Goal: Task Accomplishment & Management: Manage account settings

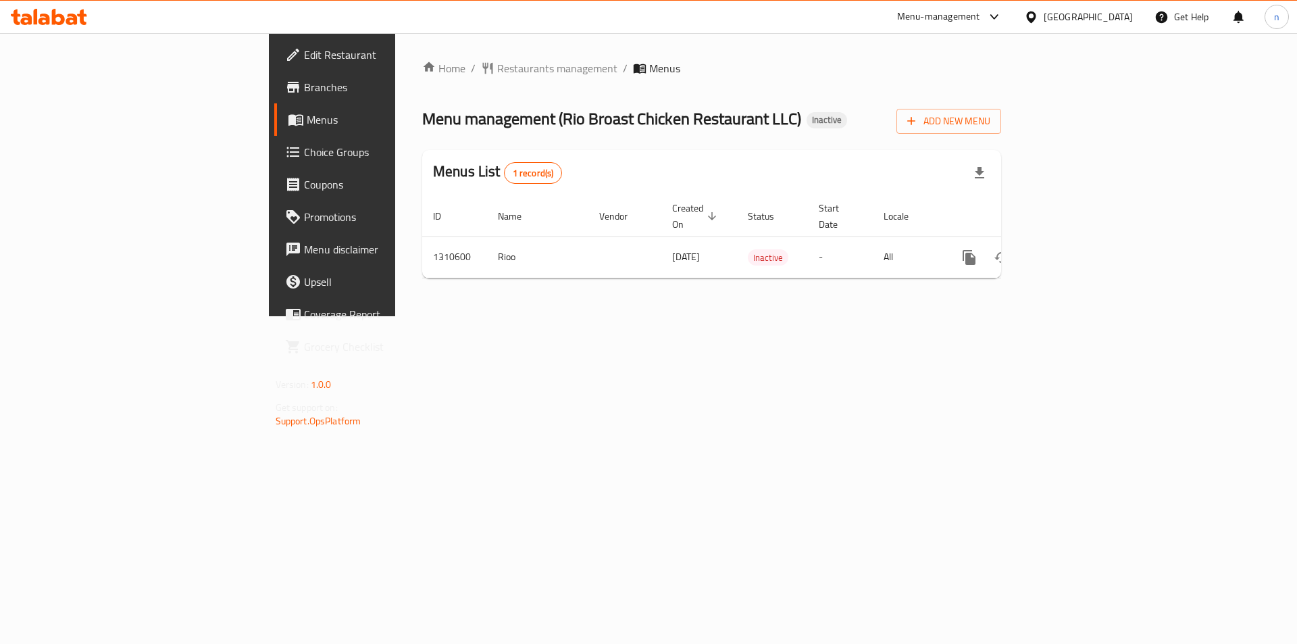
click at [304, 90] on span "Branches" at bounding box center [389, 87] width 171 height 16
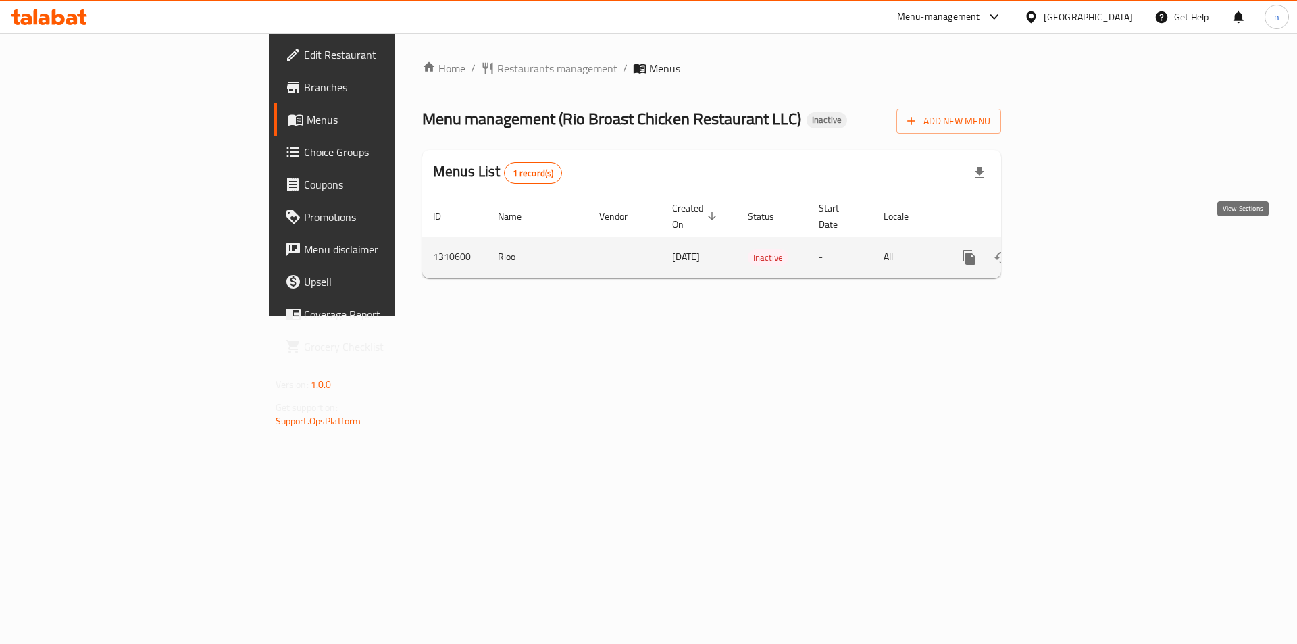
click at [1075, 249] on icon "enhanced table" at bounding box center [1067, 257] width 16 height 16
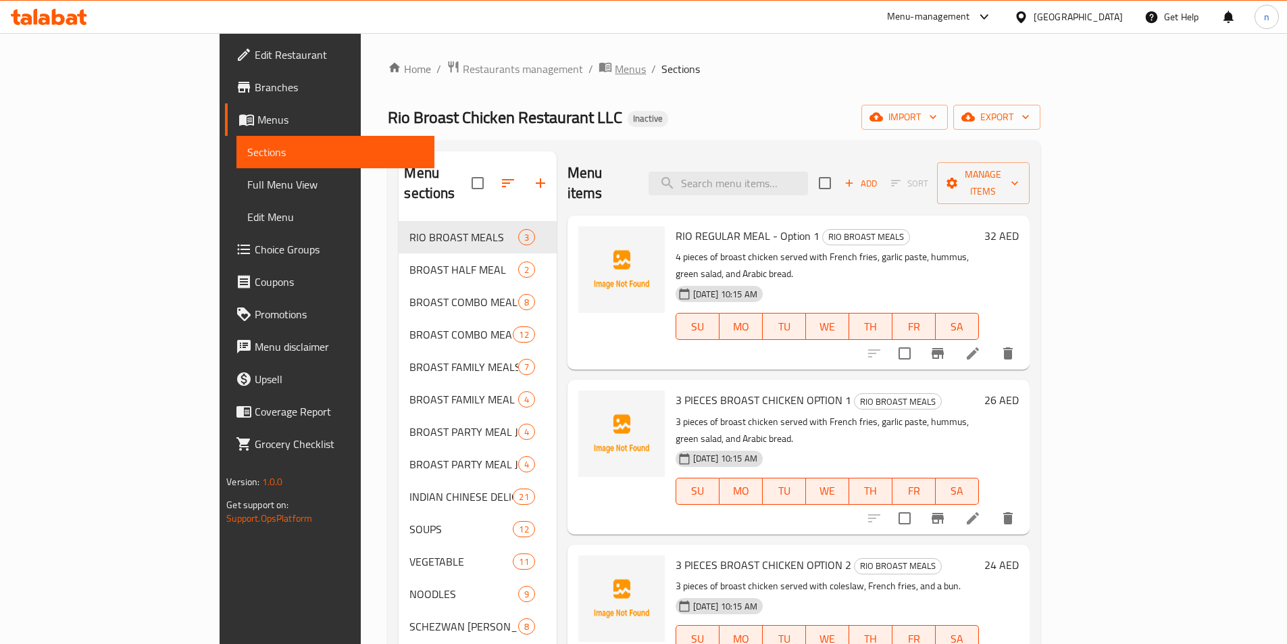
click at [615, 66] on span "Menus" at bounding box center [630, 69] width 31 height 16
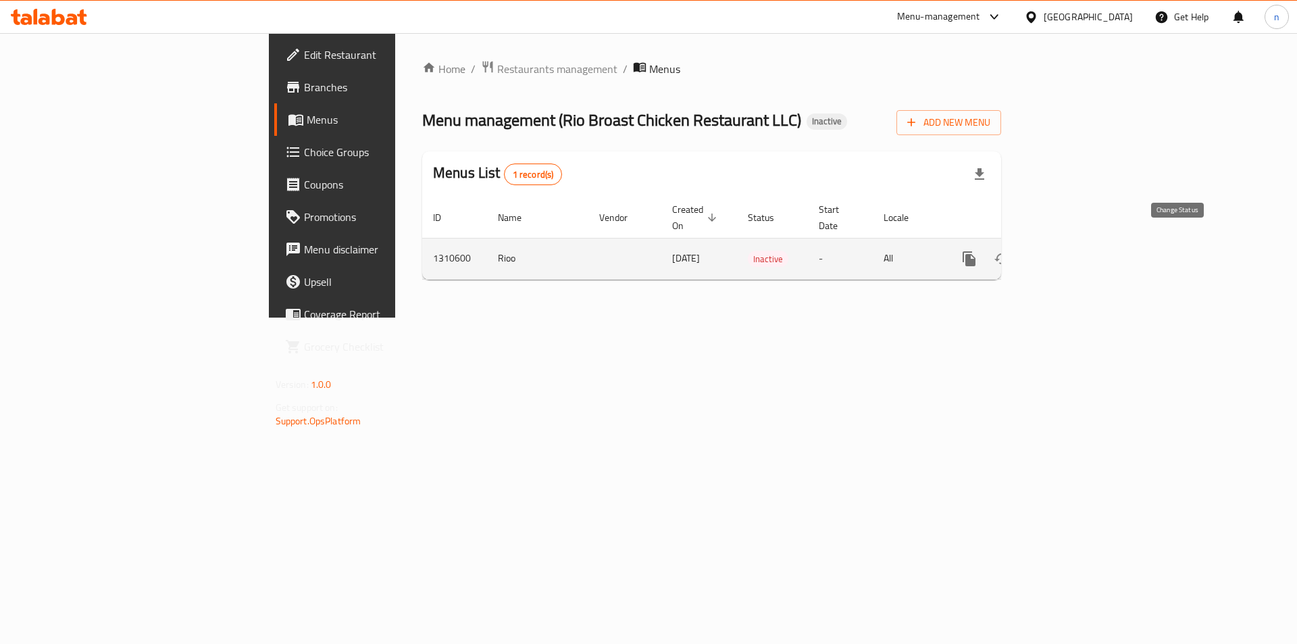
click at [1010, 251] on icon "enhanced table" at bounding box center [1002, 259] width 16 height 16
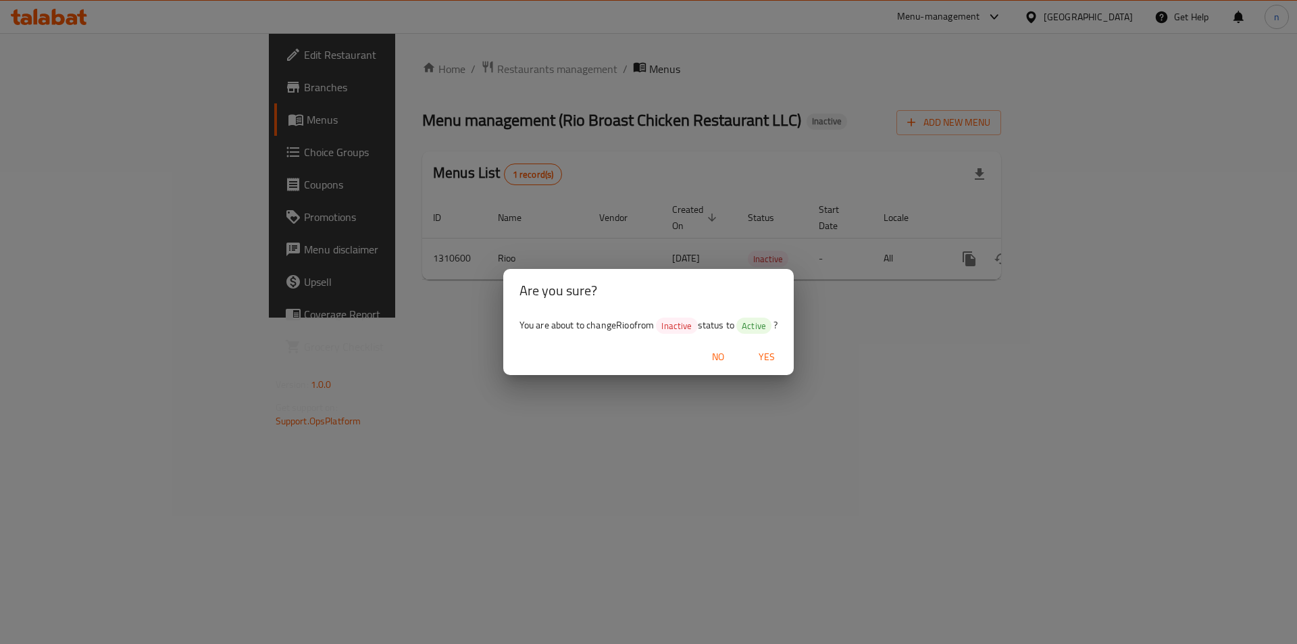
click at [770, 349] on span "Yes" at bounding box center [767, 357] width 32 height 17
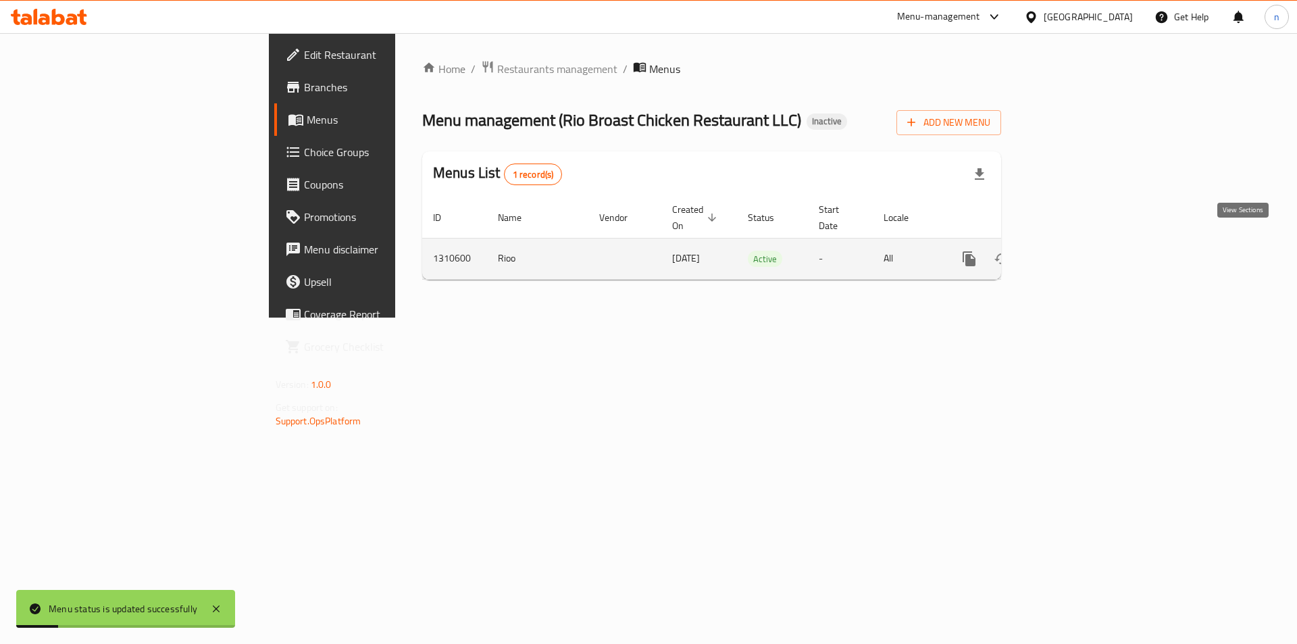
click at [1075, 251] on icon "enhanced table" at bounding box center [1067, 259] width 16 height 16
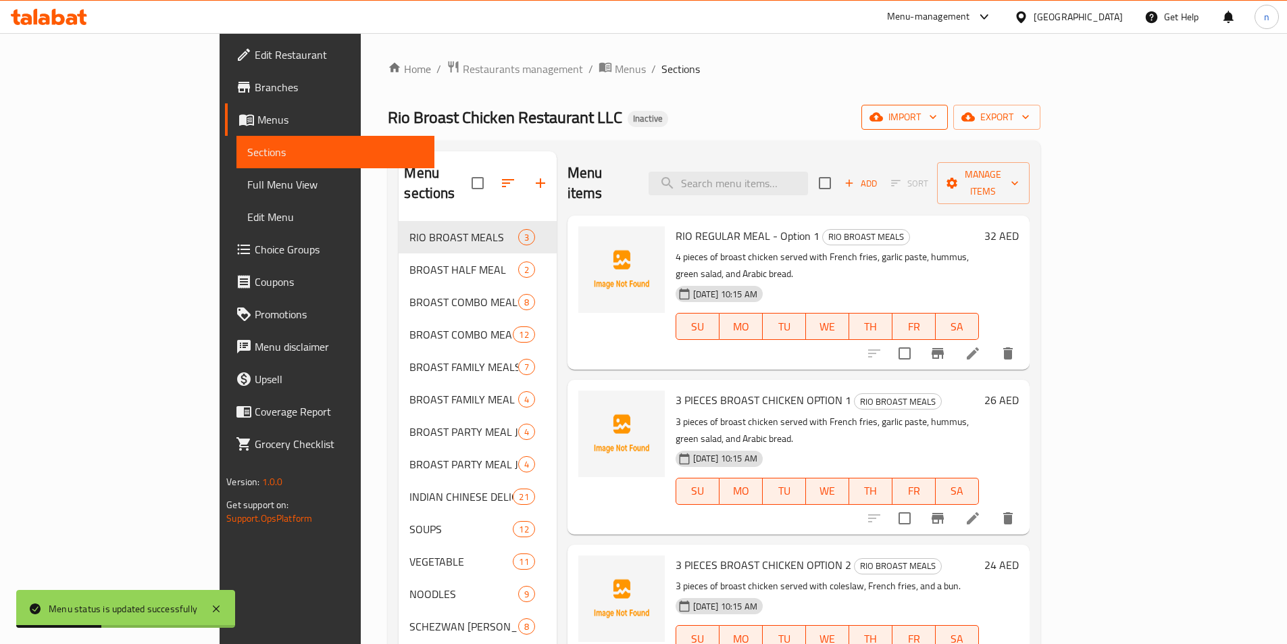
click at [948, 126] on button "import" at bounding box center [904, 117] width 86 height 25
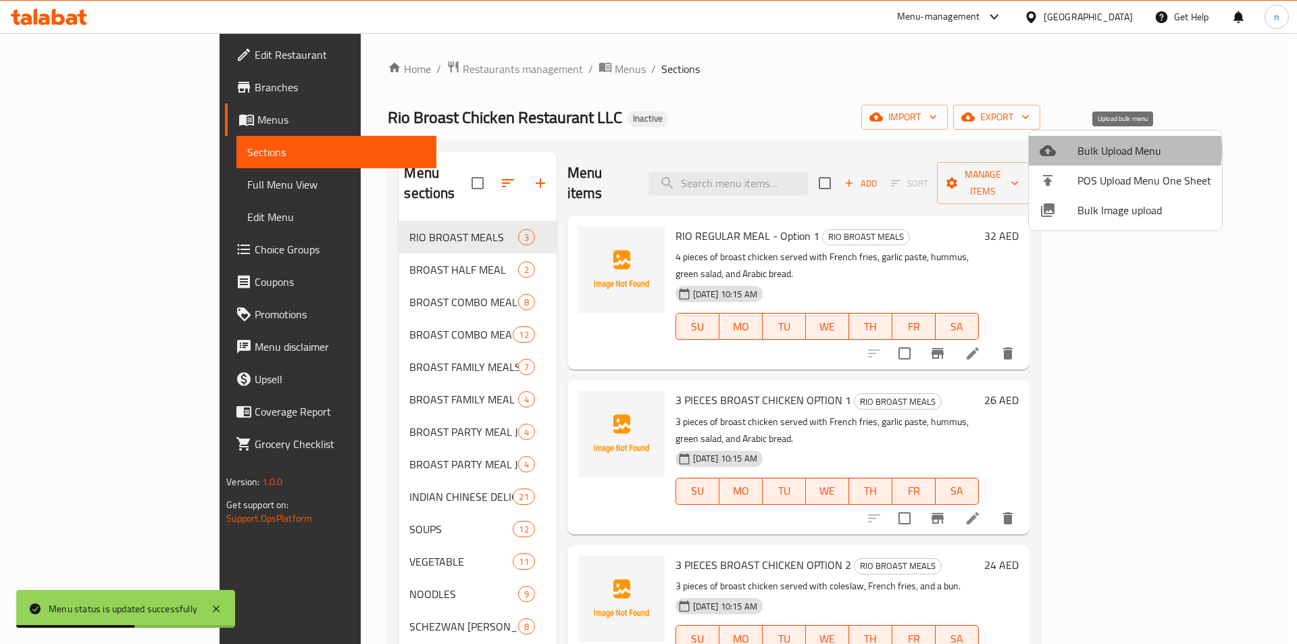
click at [1119, 150] on span "Bulk Upload Menu" at bounding box center [1145, 151] width 134 height 16
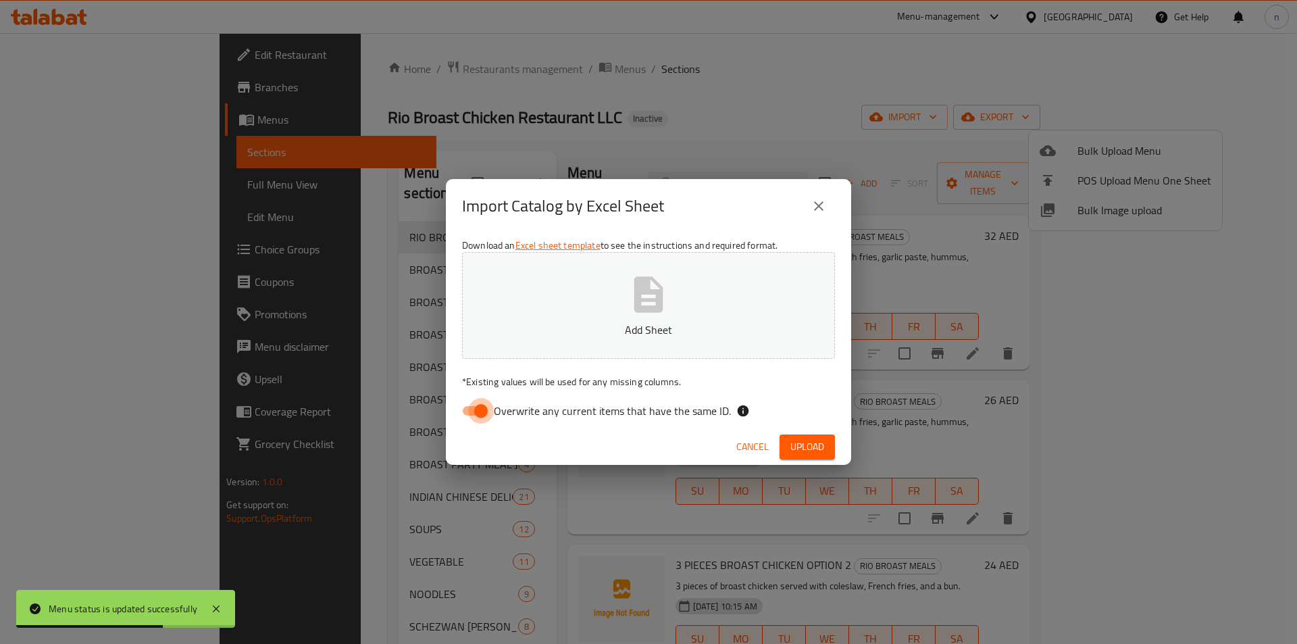
click at [468, 411] on input "Overwrite any current items that have the same ID." at bounding box center [481, 411] width 77 height 26
checkbox input "false"
click at [595, 326] on p "Add Sheet" at bounding box center [648, 330] width 331 height 16
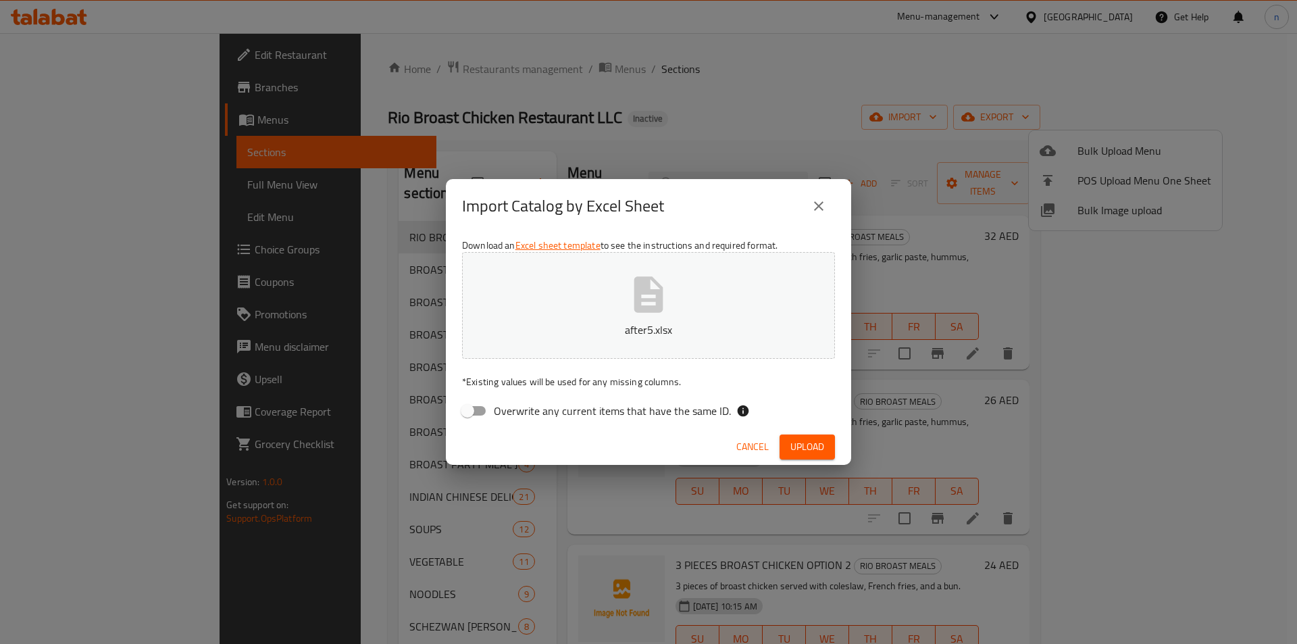
click at [813, 449] on span "Upload" at bounding box center [807, 446] width 34 height 17
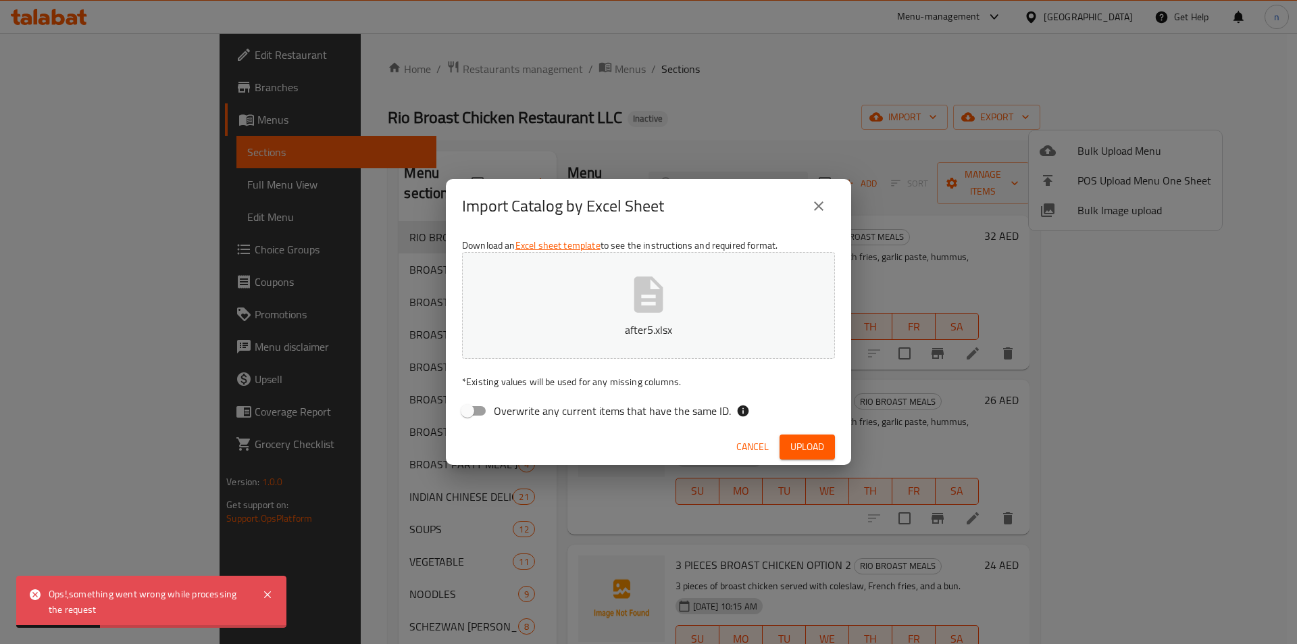
drag, startPoint x: 271, startPoint y: 588, endPoint x: 257, endPoint y: 599, distance: 16.9
click at [271, 589] on icon at bounding box center [267, 594] width 16 height 16
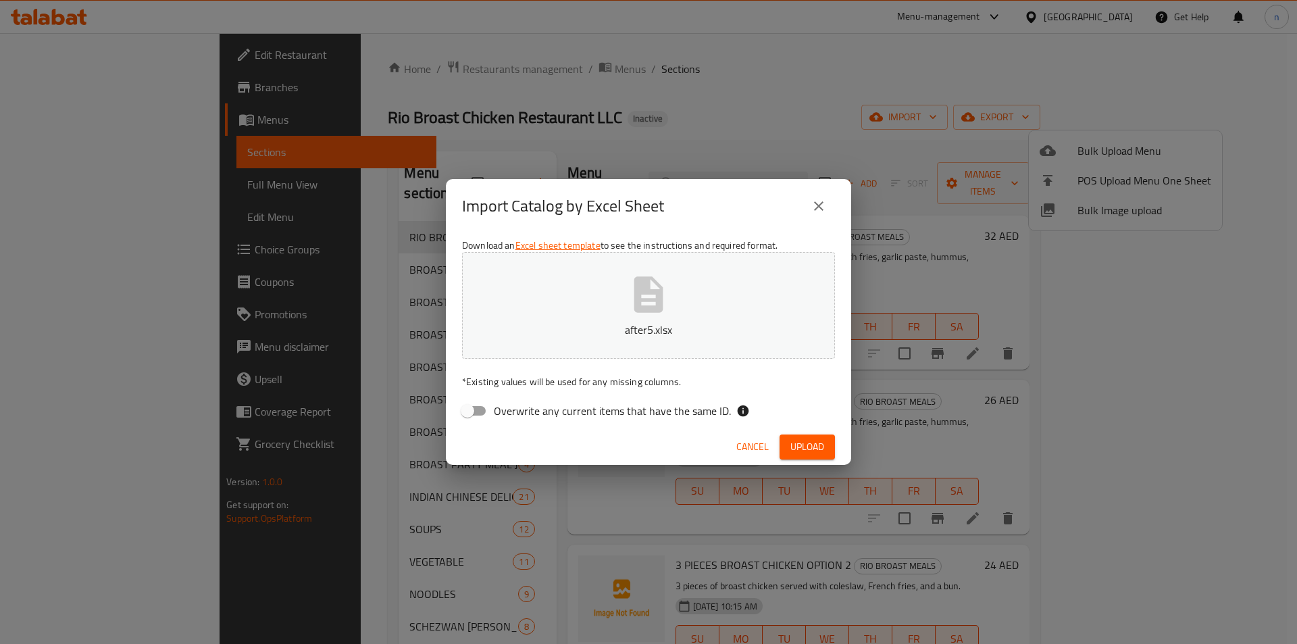
click at [822, 212] on icon "close" at bounding box center [819, 206] width 16 height 16
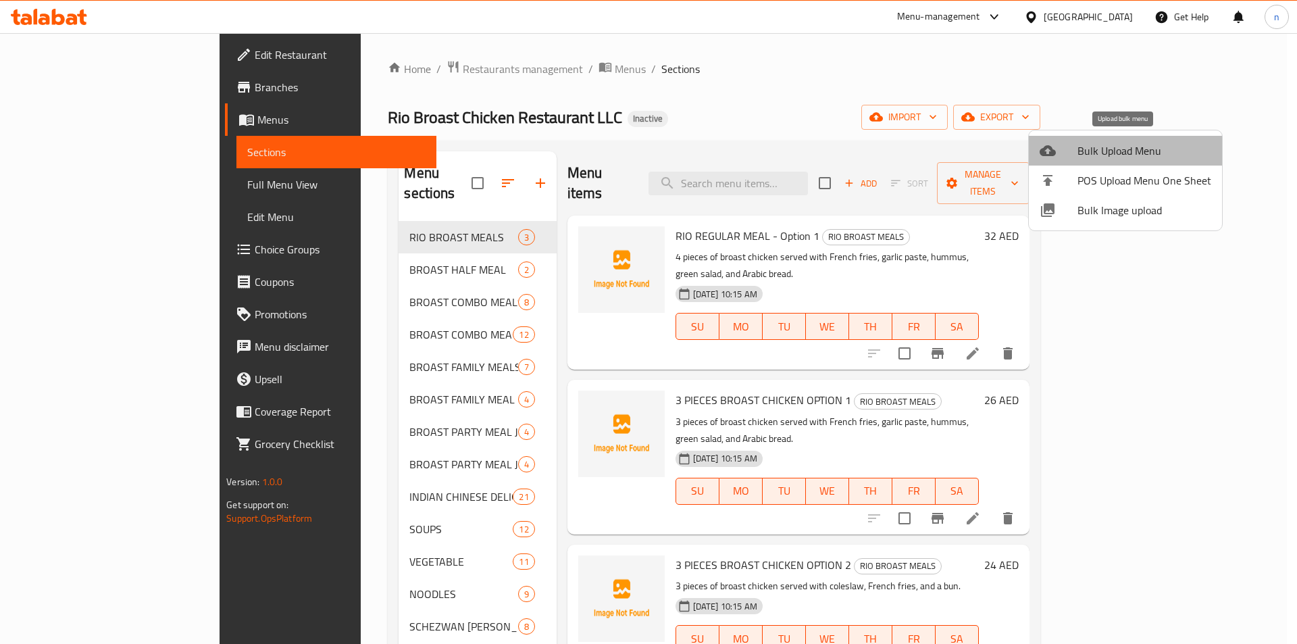
click at [1176, 148] on span "Bulk Upload Menu" at bounding box center [1145, 151] width 134 height 16
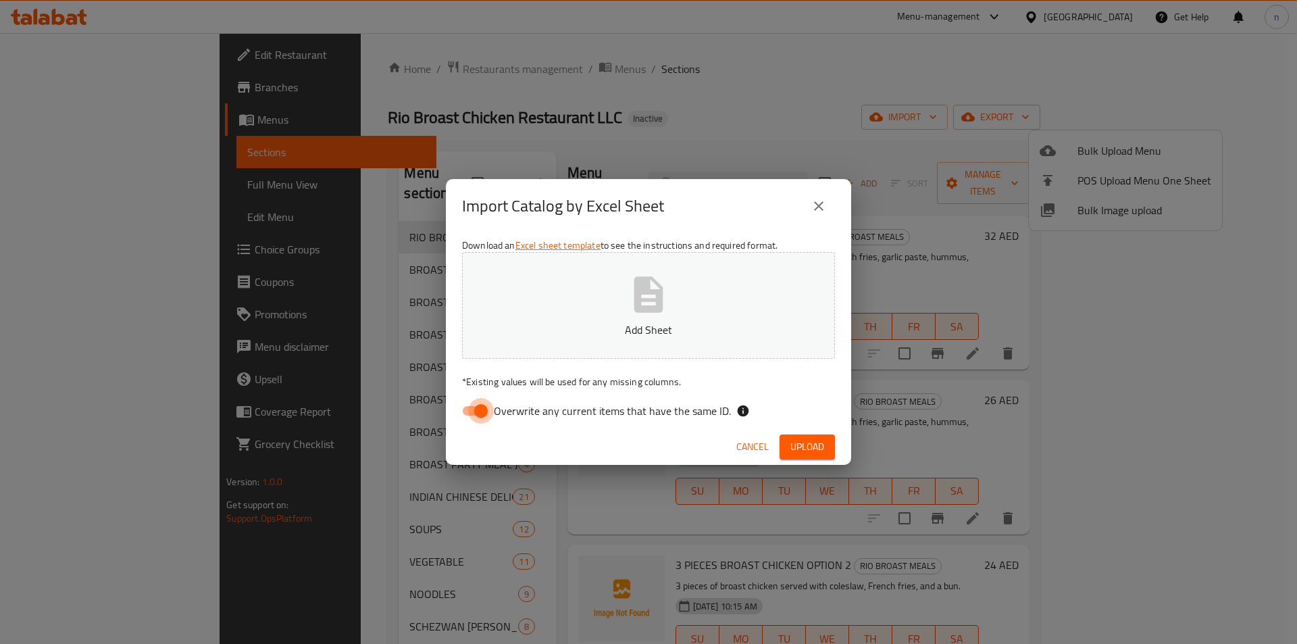
click at [479, 415] on input "Overwrite any current items that have the same ID." at bounding box center [481, 411] width 77 height 26
checkbox input "false"
click at [568, 332] on p "Add Sheet" at bounding box center [648, 330] width 331 height 16
click at [821, 198] on icon "close" at bounding box center [819, 206] width 16 height 16
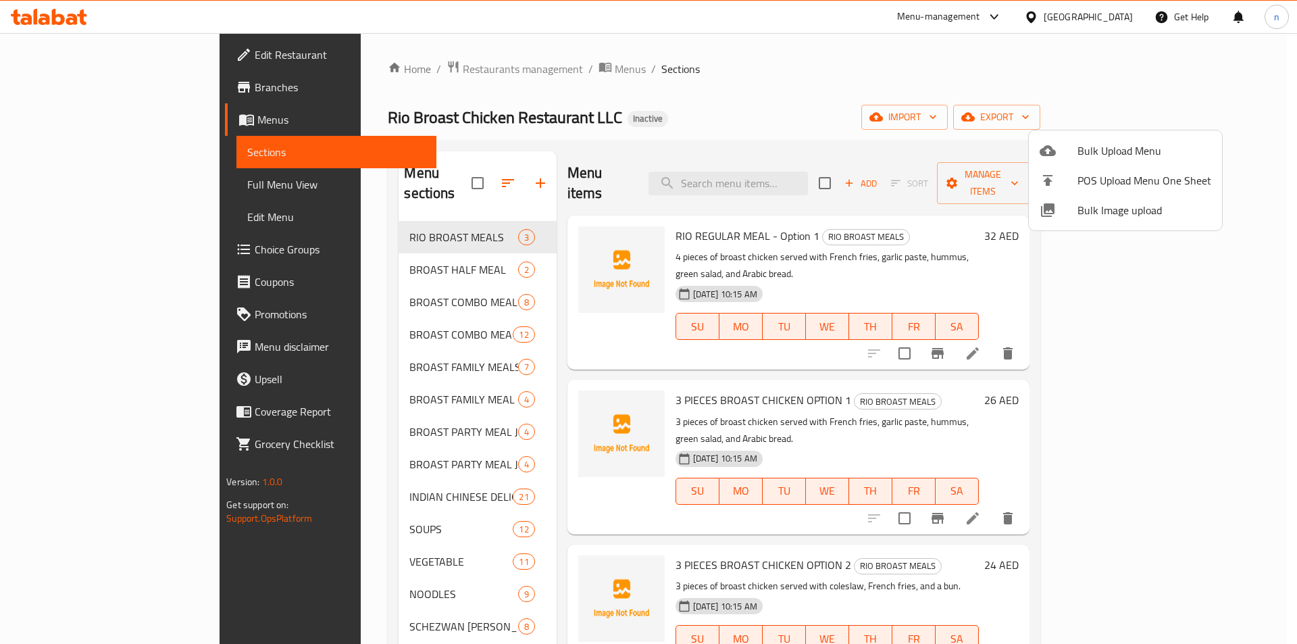
click at [835, 116] on div at bounding box center [648, 322] width 1297 height 644
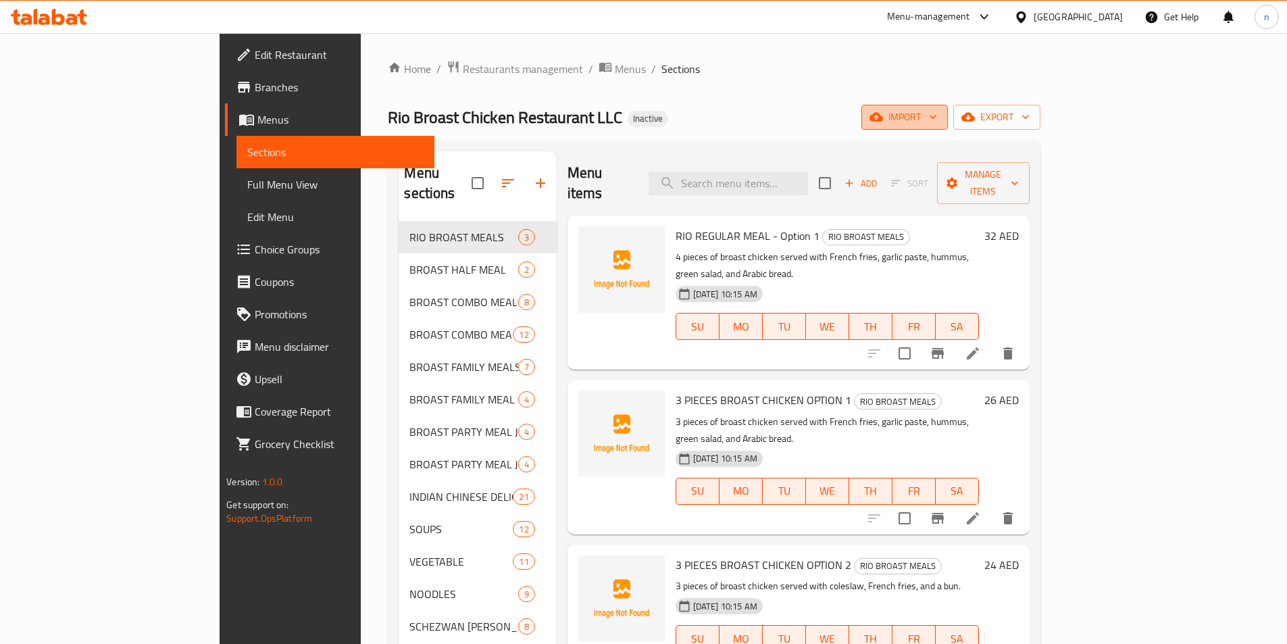
click at [883, 112] on icon "button" at bounding box center [876, 117] width 14 height 14
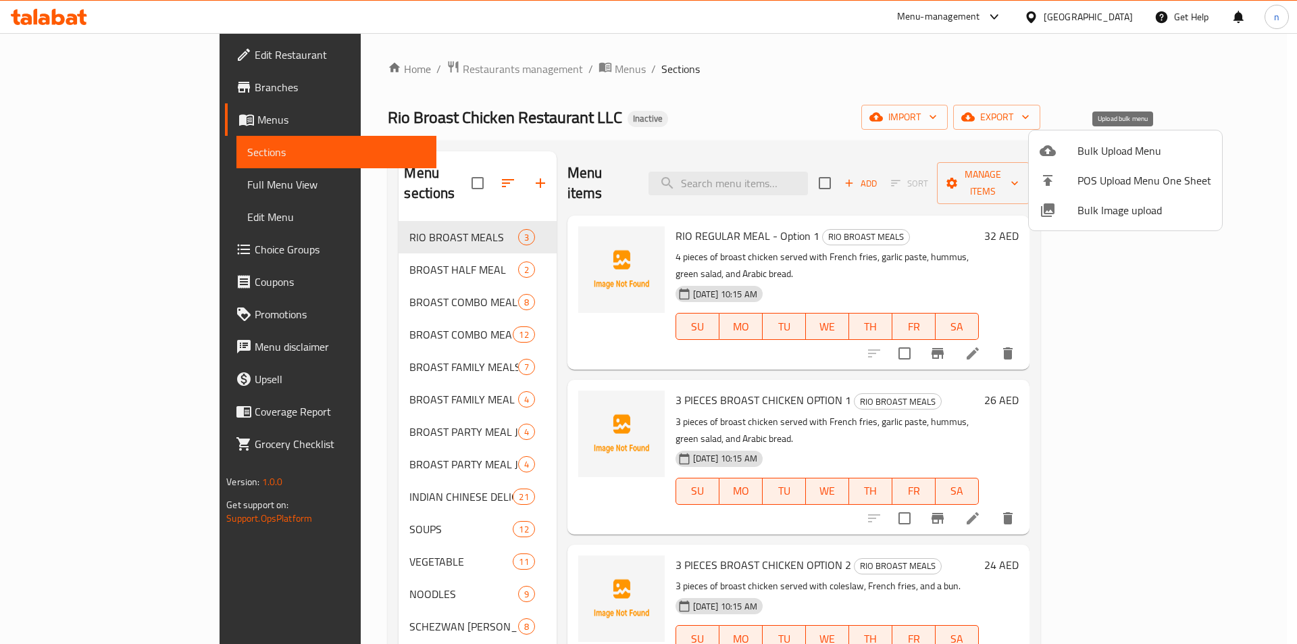
click at [1115, 144] on span "Bulk Upload Menu" at bounding box center [1145, 151] width 134 height 16
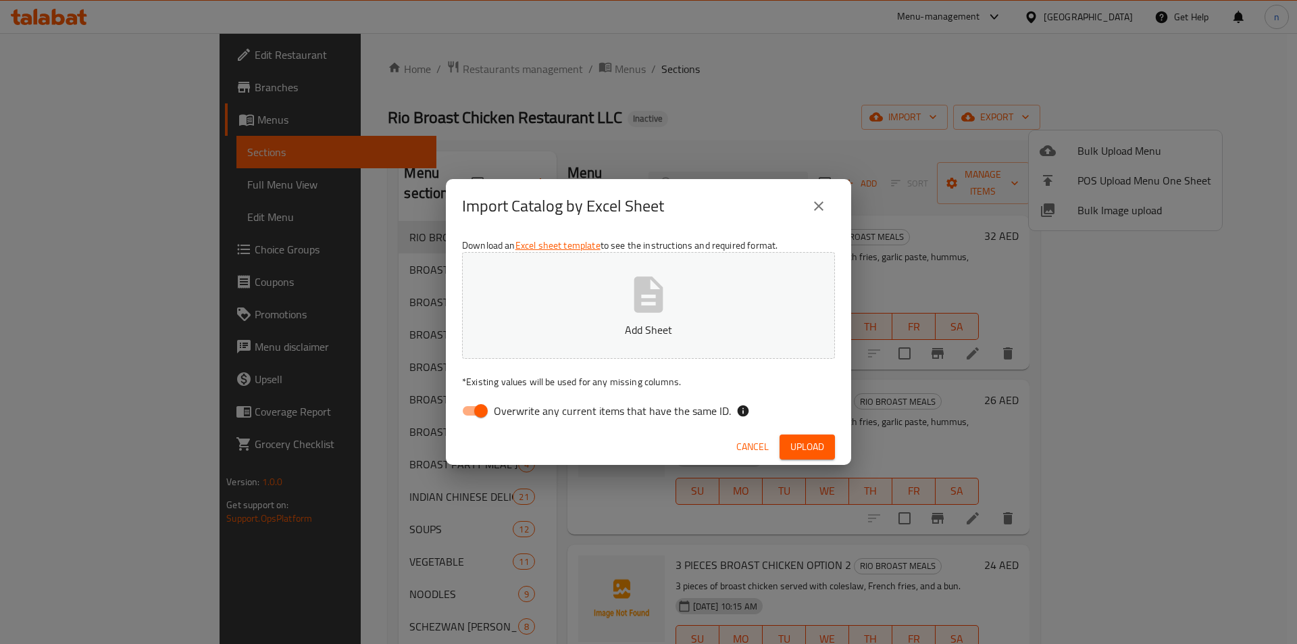
click at [484, 415] on input "Overwrite any current items that have the same ID." at bounding box center [481, 411] width 77 height 26
checkbox input "false"
click at [632, 306] on icon "button" at bounding box center [648, 294] width 43 height 43
click at [809, 445] on span "Upload" at bounding box center [807, 446] width 34 height 17
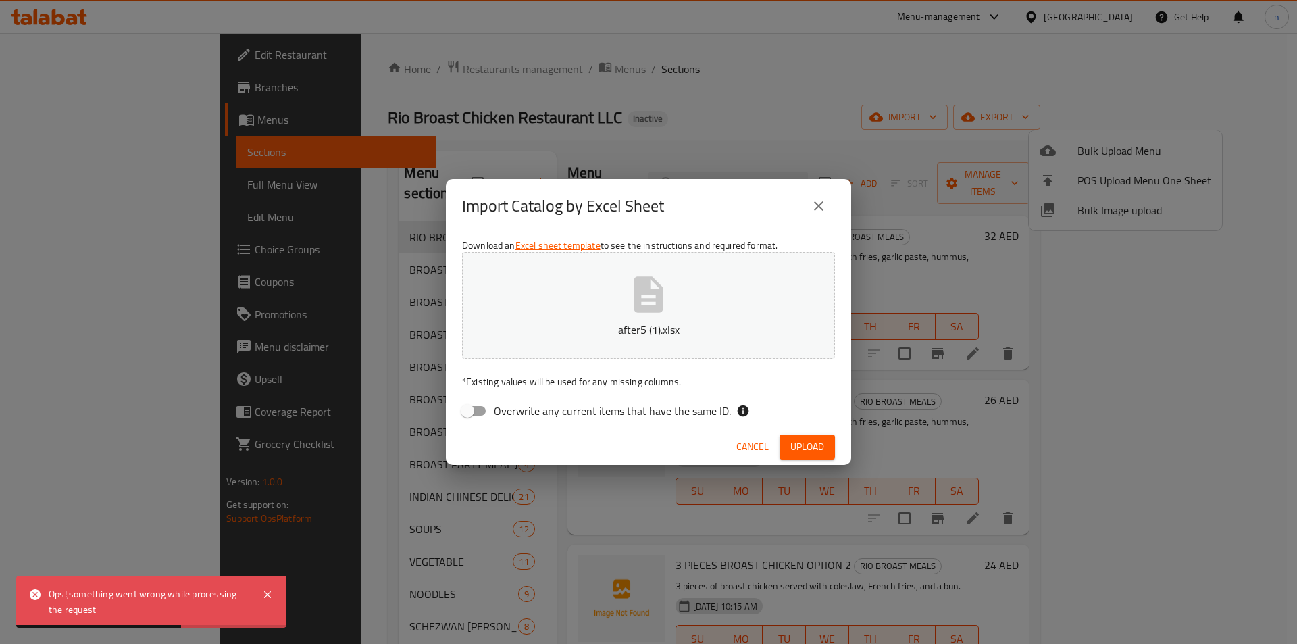
drag, startPoint x: 813, startPoint y: 211, endPoint x: 790, endPoint y: 228, distance: 28.0
click at [813, 211] on icon "close" at bounding box center [819, 206] width 16 height 16
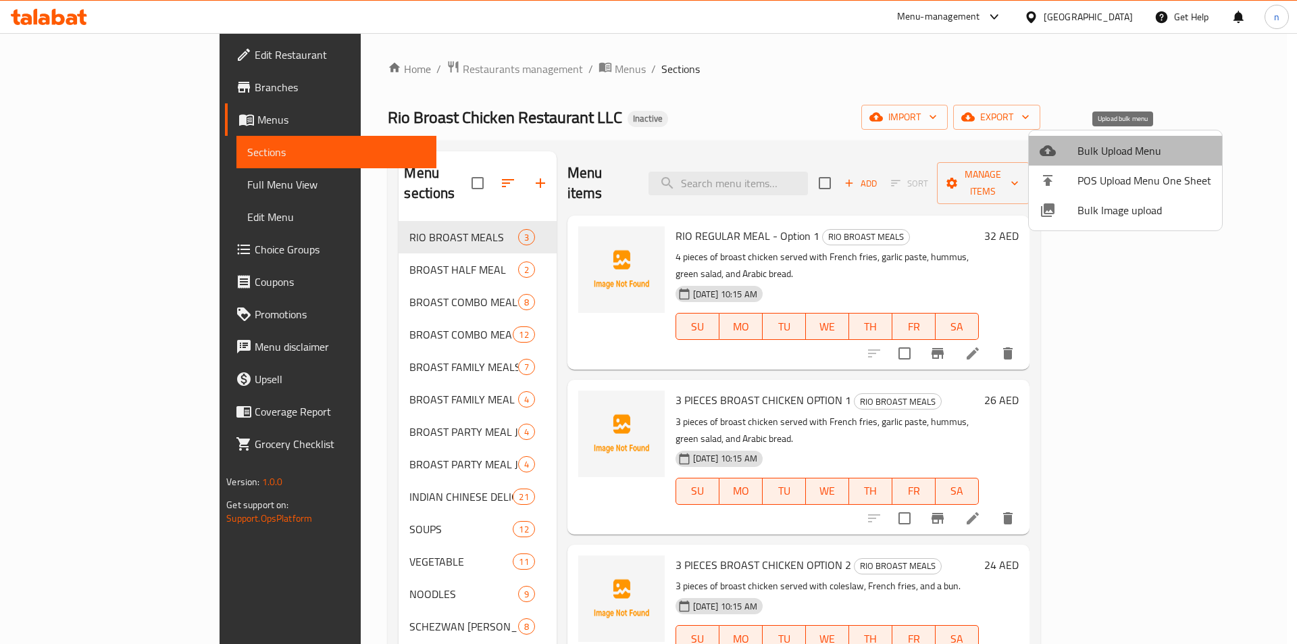
click at [1170, 146] on span "Bulk Upload Menu" at bounding box center [1145, 151] width 134 height 16
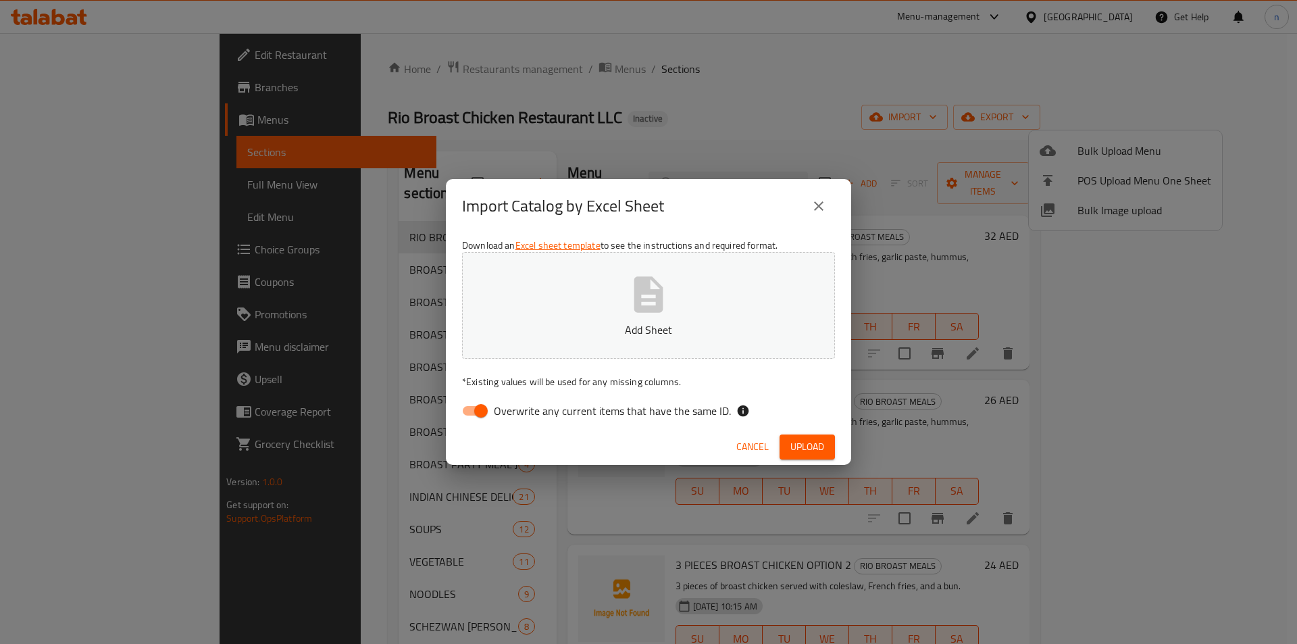
click at [496, 406] on span "Overwrite any current items that have the same ID." at bounding box center [612, 411] width 237 height 16
click at [496, 406] on input "Overwrite any current items that have the same ID." at bounding box center [481, 411] width 77 height 26
checkbox input "false"
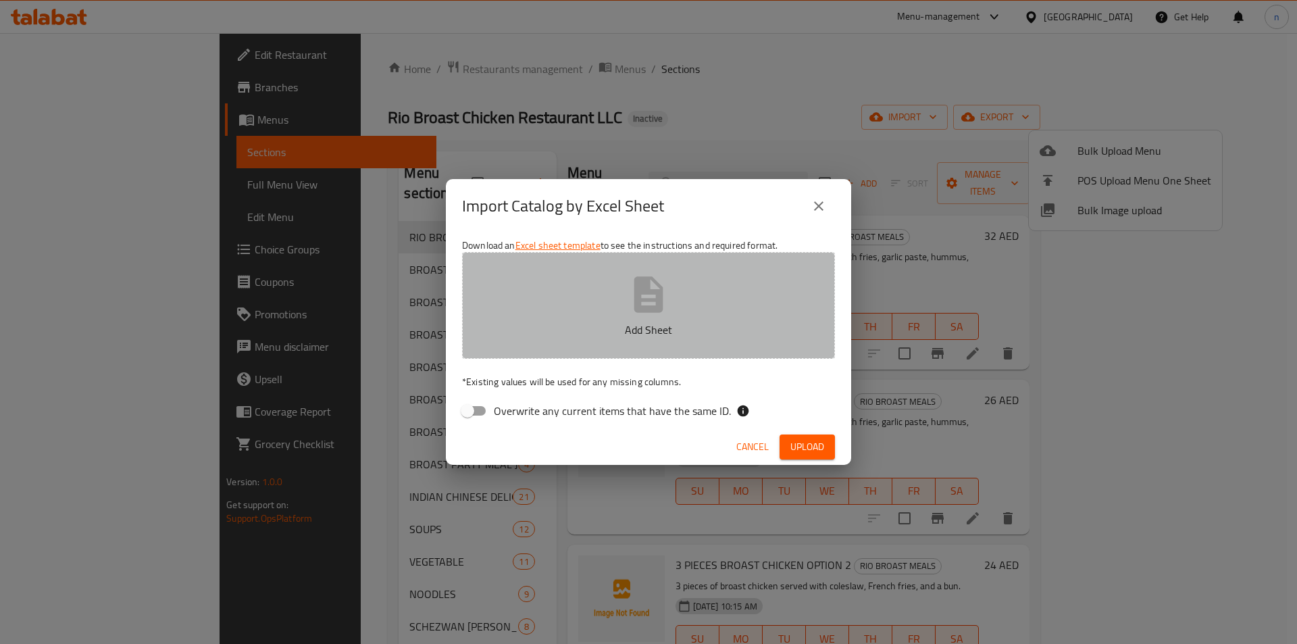
click at [610, 311] on button "Add Sheet" at bounding box center [648, 305] width 373 height 107
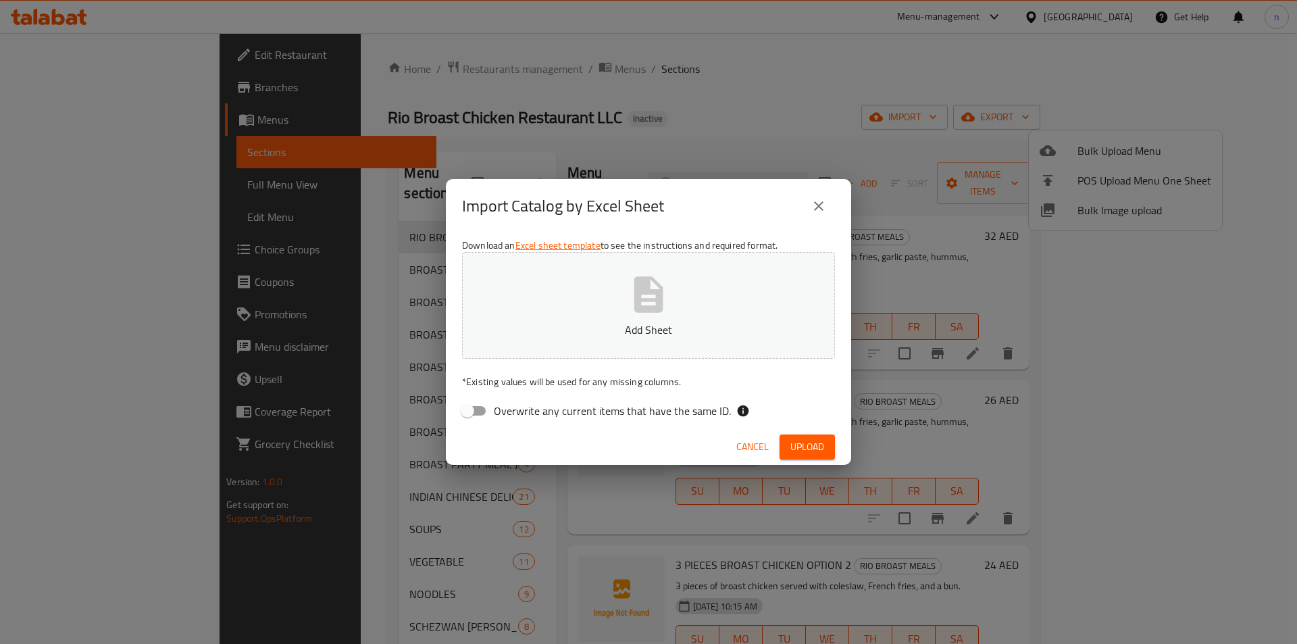
click at [817, 213] on icon "close" at bounding box center [819, 206] width 16 height 16
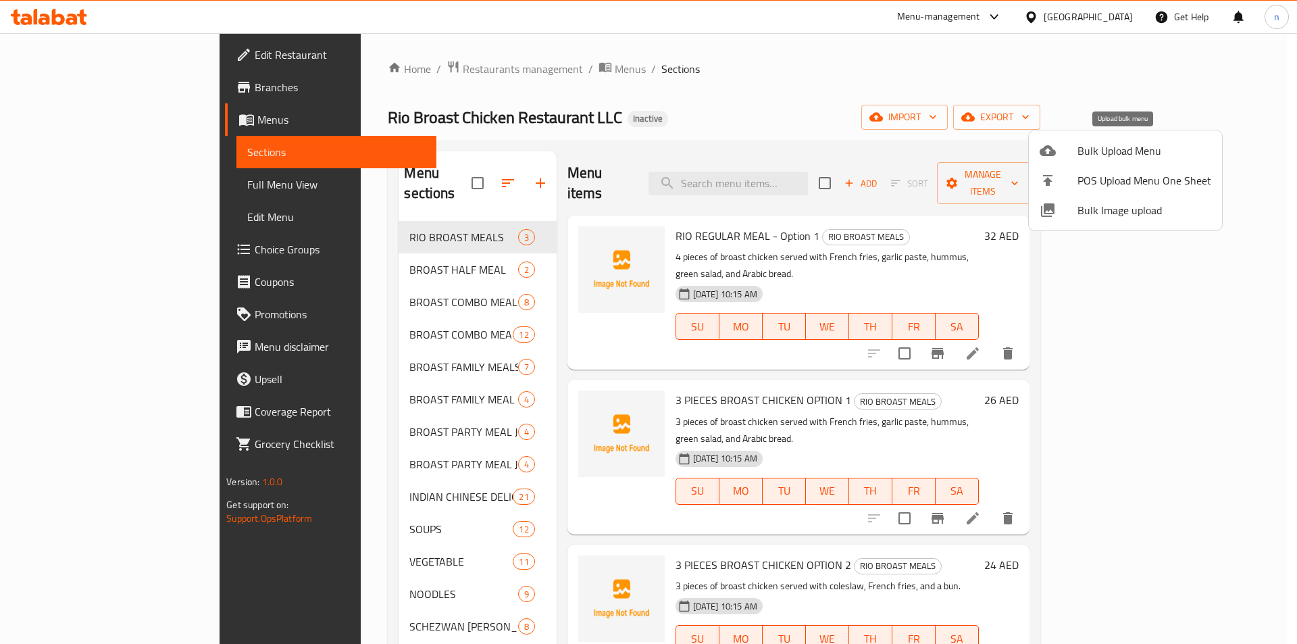
click at [1074, 152] on div at bounding box center [1059, 151] width 38 height 16
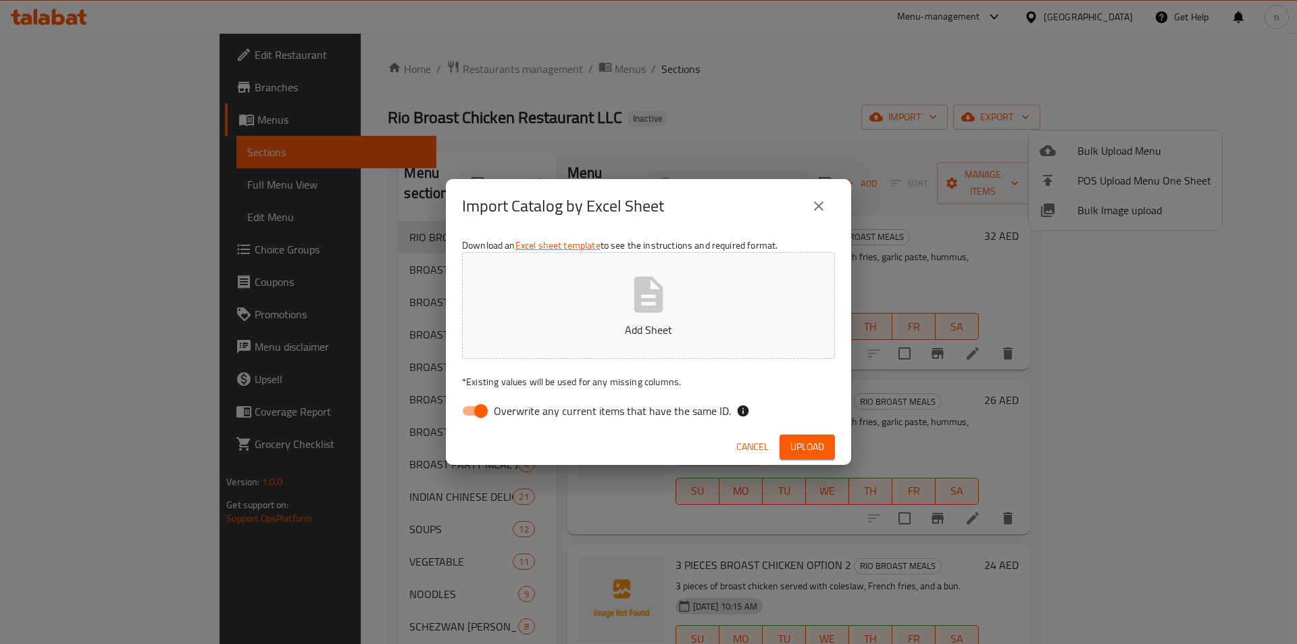
click at [475, 408] on input "Overwrite any current items that have the same ID." at bounding box center [481, 411] width 77 height 26
checkbox input "false"
click at [593, 326] on p "Add Sheet" at bounding box center [648, 330] width 331 height 16
click at [807, 452] on span "Upload" at bounding box center [807, 446] width 34 height 17
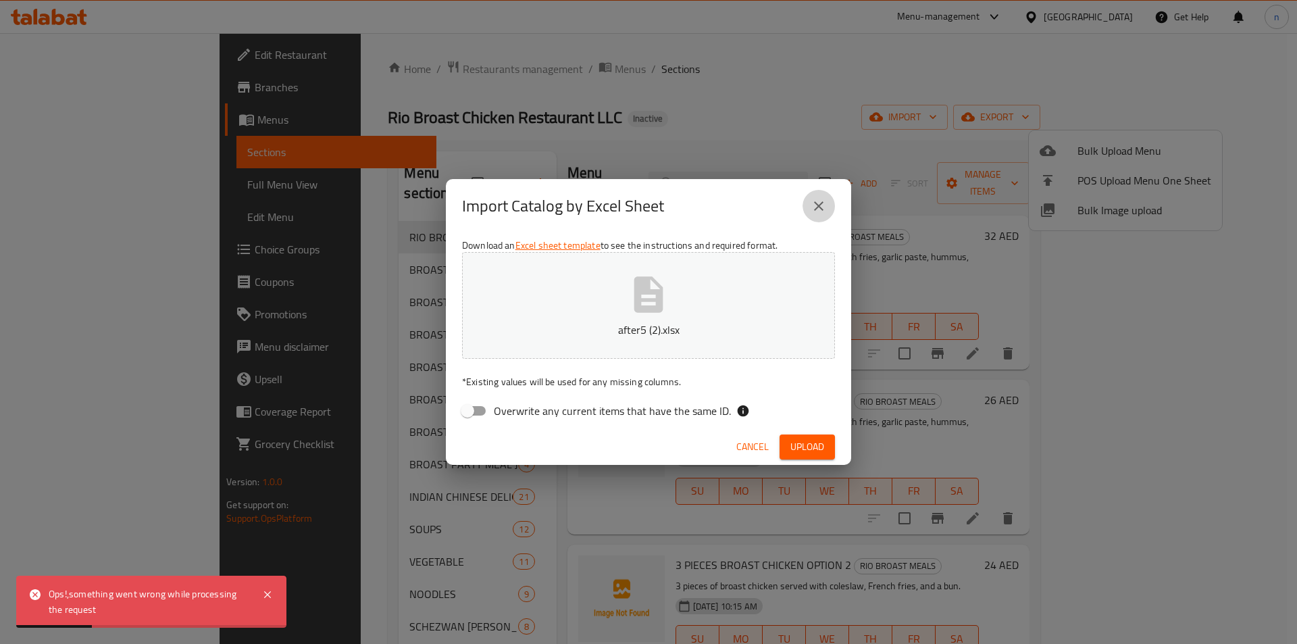
click at [824, 207] on icon "close" at bounding box center [819, 206] width 16 height 16
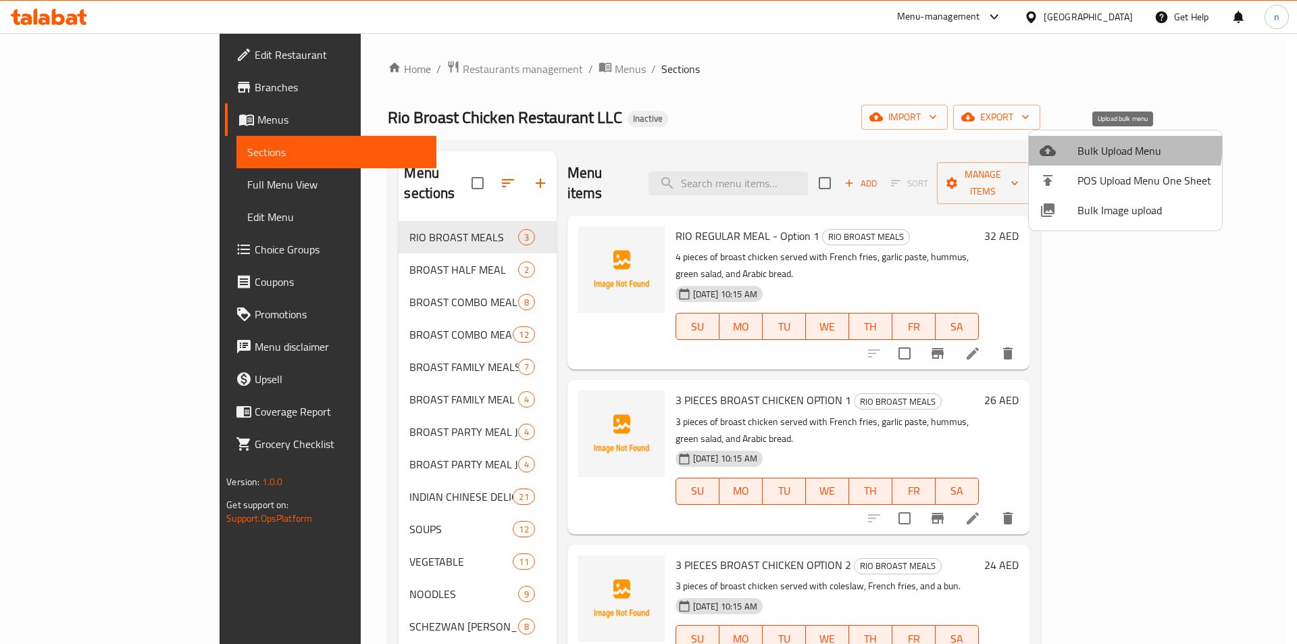
click at [1088, 143] on span "Bulk Upload Menu" at bounding box center [1145, 151] width 134 height 16
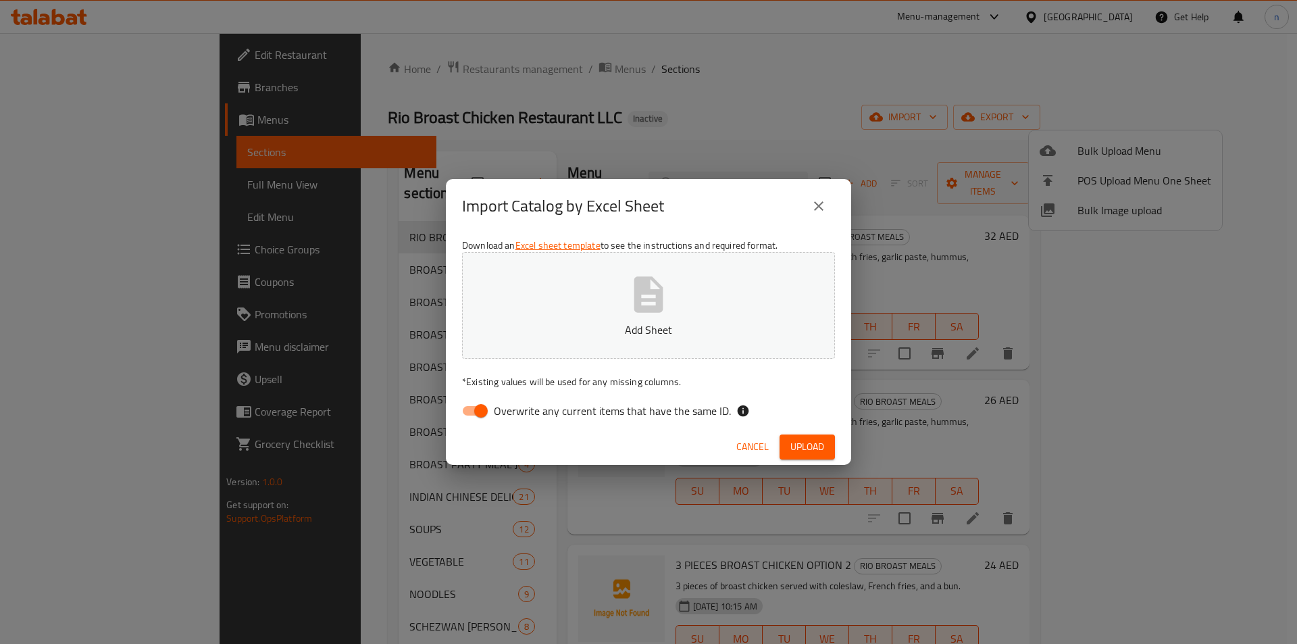
click at [468, 408] on input "Overwrite any current items that have the same ID." at bounding box center [481, 411] width 77 height 26
checkbox input "false"
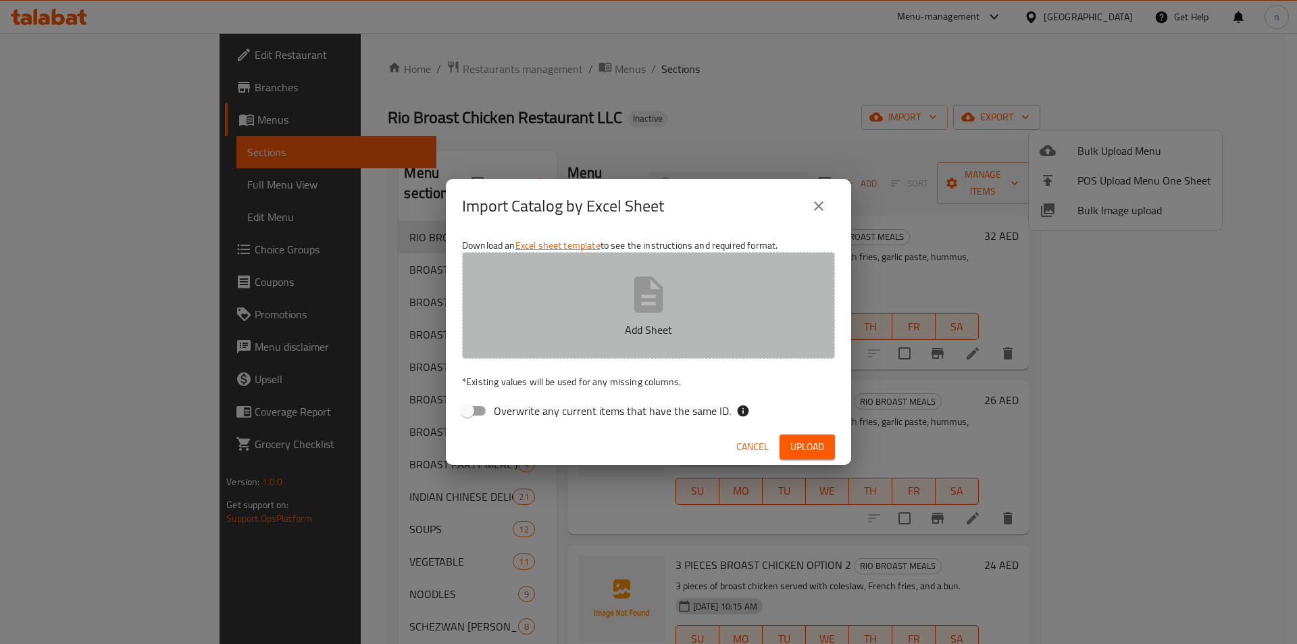
click at [637, 309] on icon "button" at bounding box center [648, 294] width 29 height 36
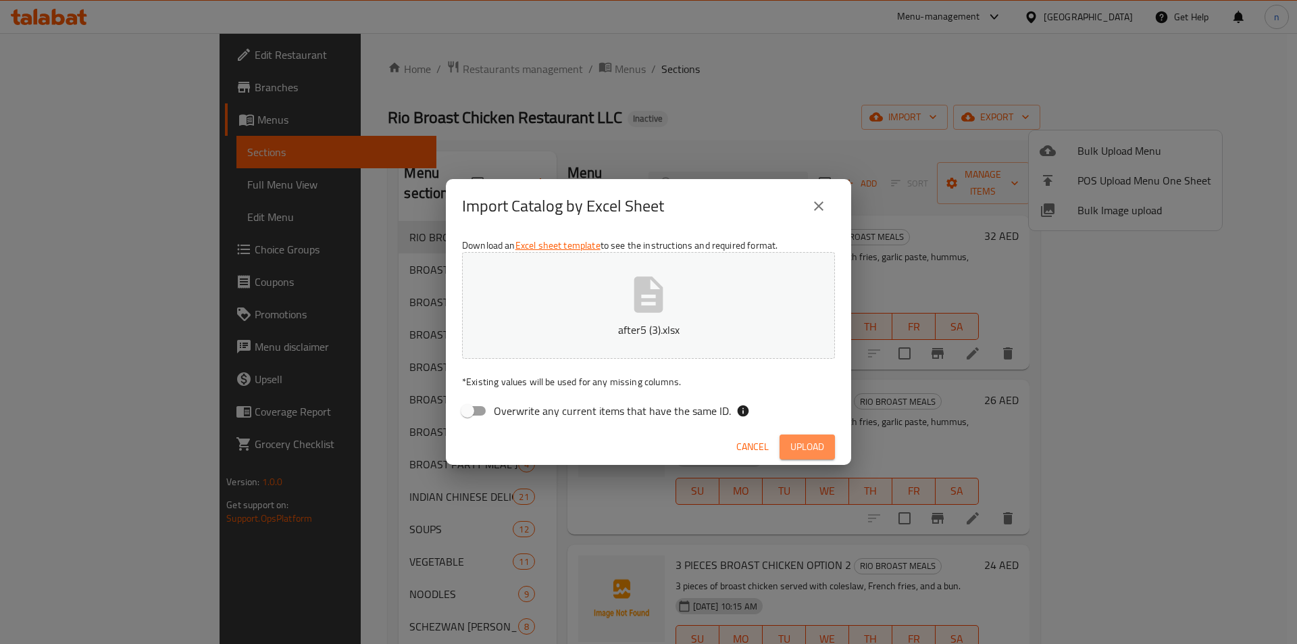
click at [820, 451] on span "Upload" at bounding box center [807, 446] width 34 height 17
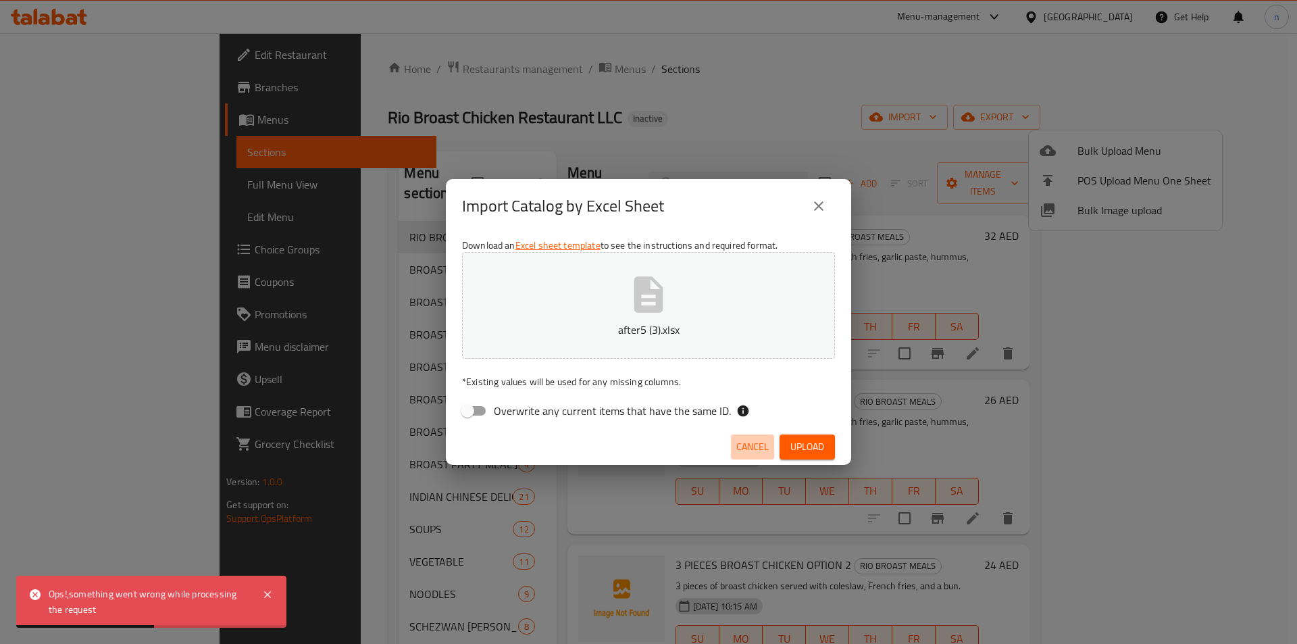
click at [763, 441] on span "Cancel" at bounding box center [752, 446] width 32 height 17
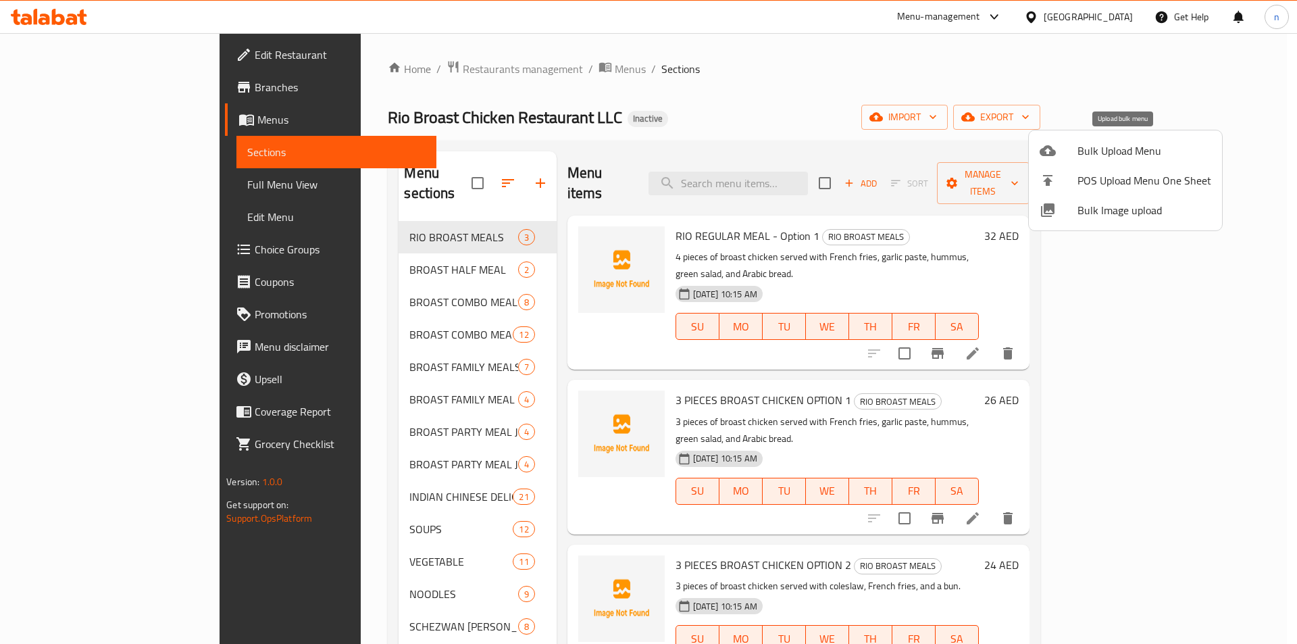
click at [1172, 154] on span "Bulk Upload Menu" at bounding box center [1145, 151] width 134 height 16
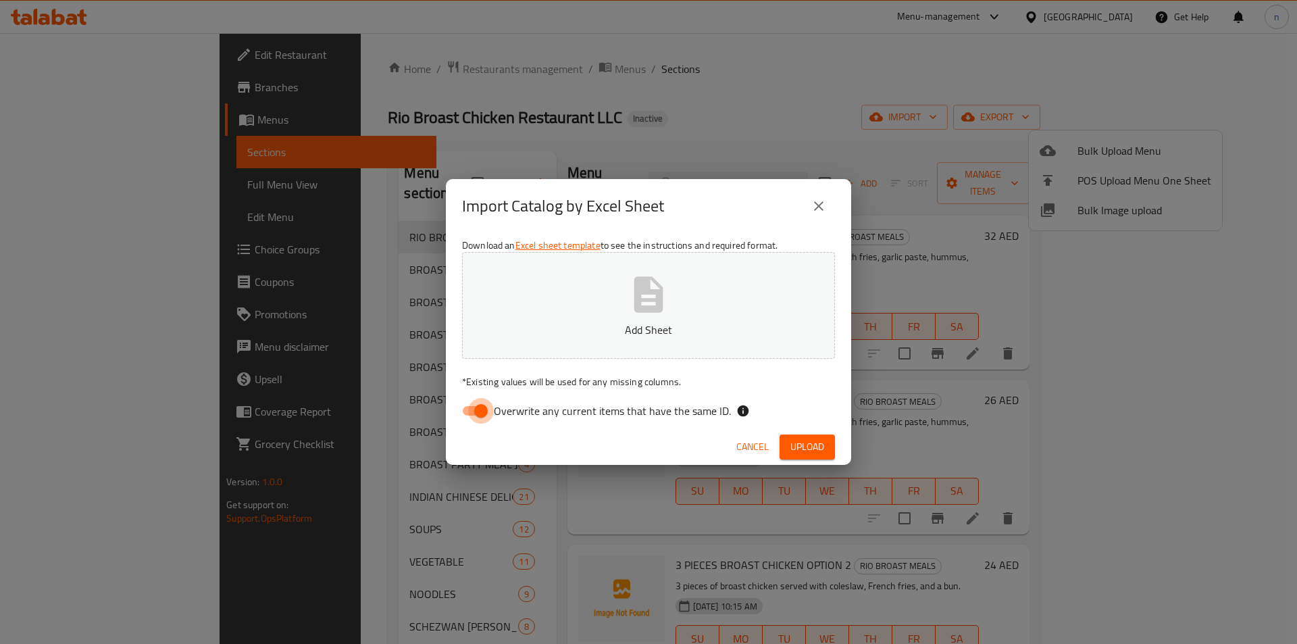
click at [479, 408] on input "Overwrite any current items that have the same ID." at bounding box center [481, 411] width 77 height 26
checkbox input "false"
click at [670, 291] on button "Add Sheet" at bounding box center [648, 305] width 373 height 107
drag, startPoint x: 796, startPoint y: 434, endPoint x: 805, endPoint y: 442, distance: 12.5
click at [802, 439] on div "Cancel Upload" at bounding box center [648, 447] width 405 height 36
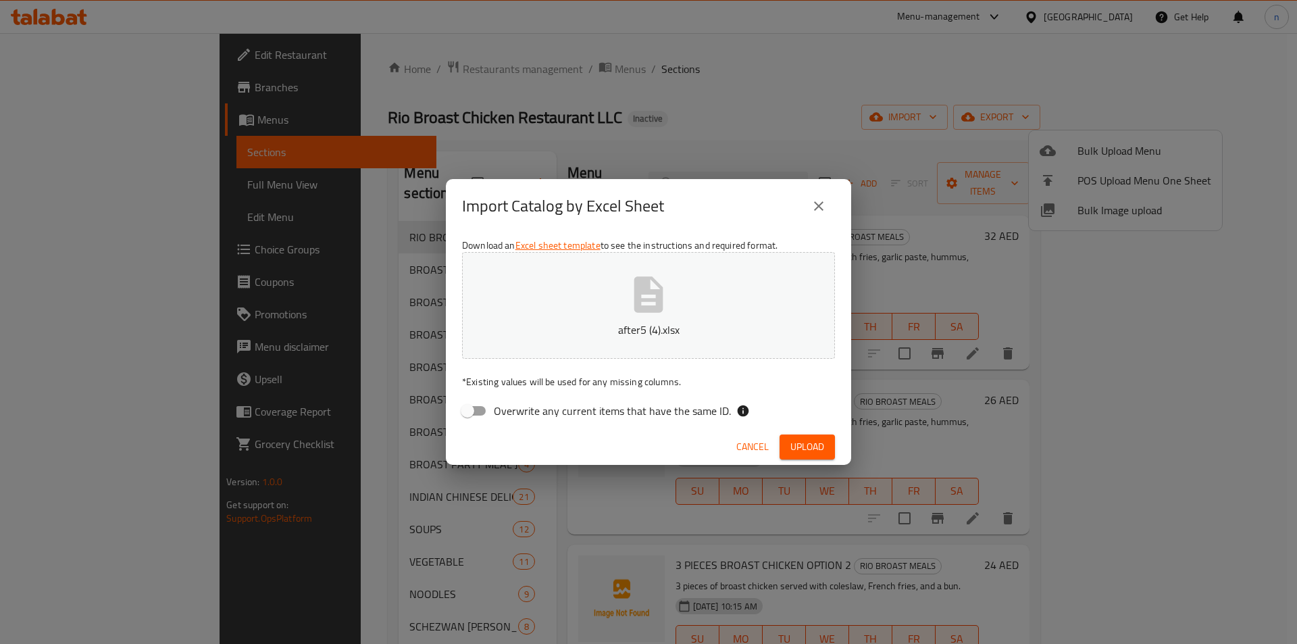
click at [803, 453] on span "Upload" at bounding box center [807, 446] width 34 height 17
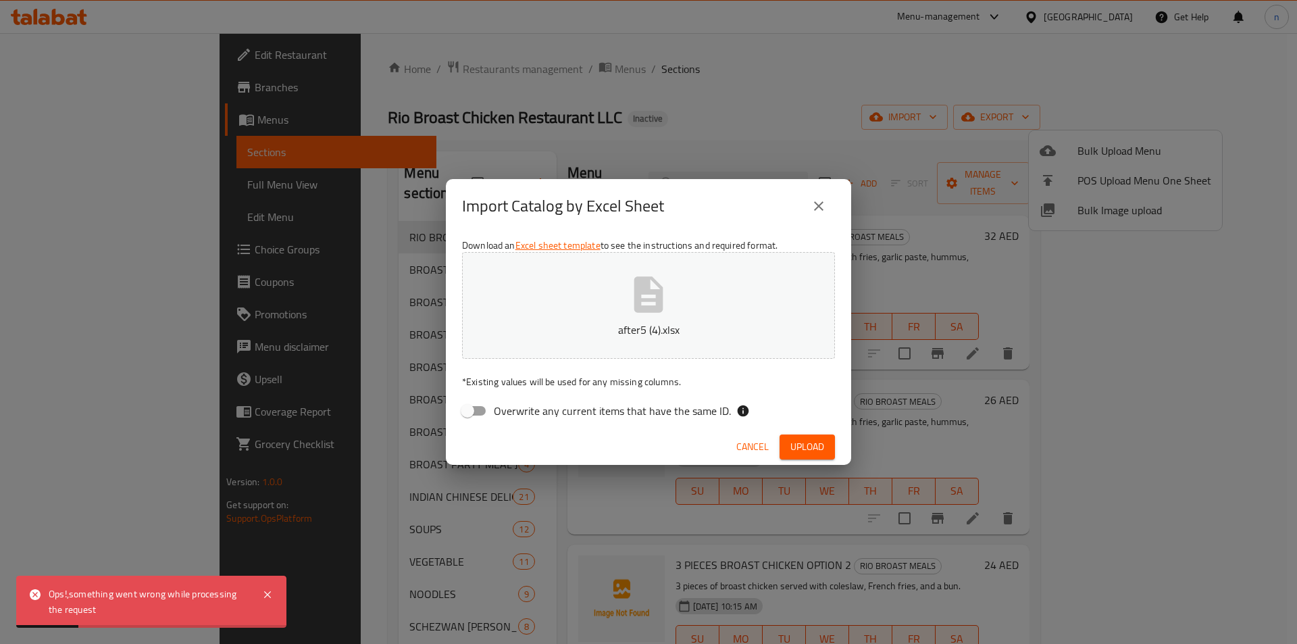
click at [817, 207] on icon "close" at bounding box center [818, 205] width 9 height 9
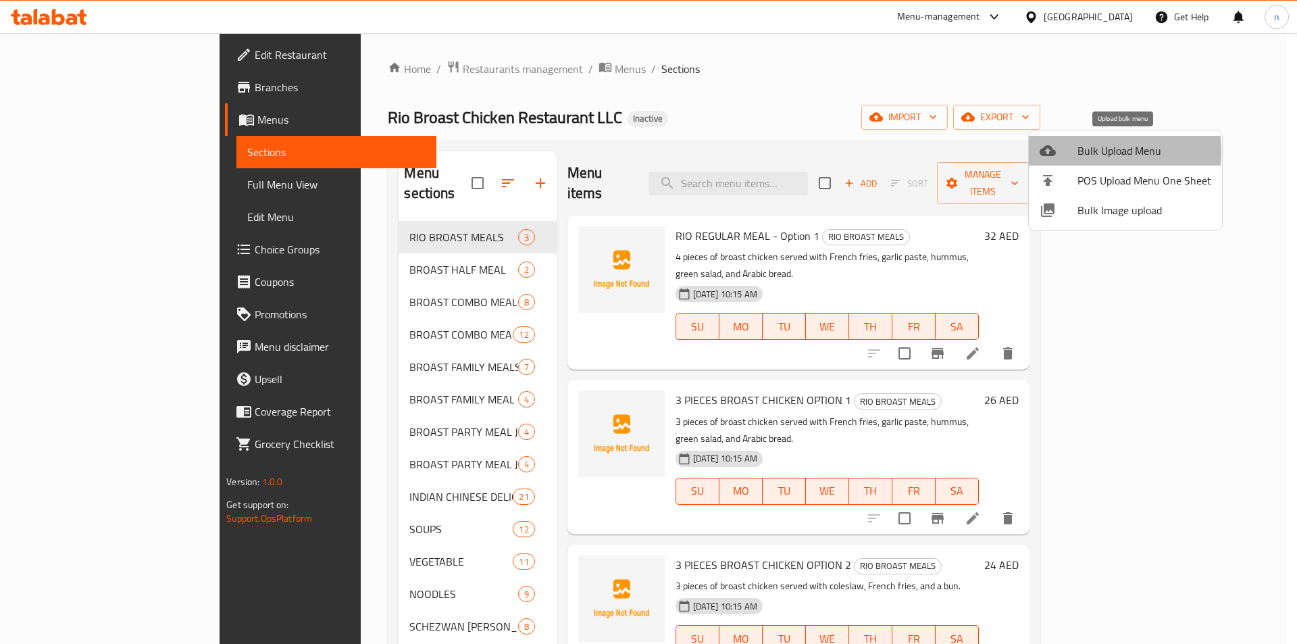
click at [1082, 151] on span "Bulk Upload Menu" at bounding box center [1145, 151] width 134 height 16
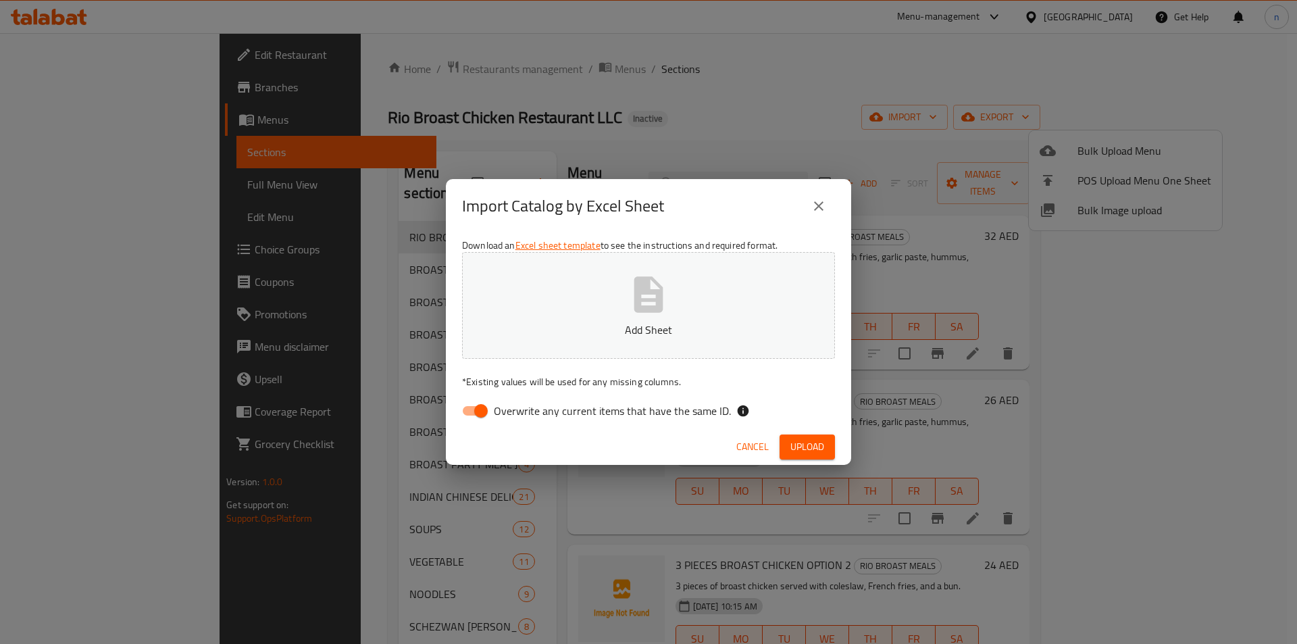
click at [489, 407] on input "Overwrite any current items that have the same ID." at bounding box center [481, 411] width 77 height 26
checkbox input "false"
click at [580, 327] on p "Add Sheet" at bounding box center [648, 330] width 331 height 16
click at [800, 446] on span "Upload" at bounding box center [807, 446] width 34 height 17
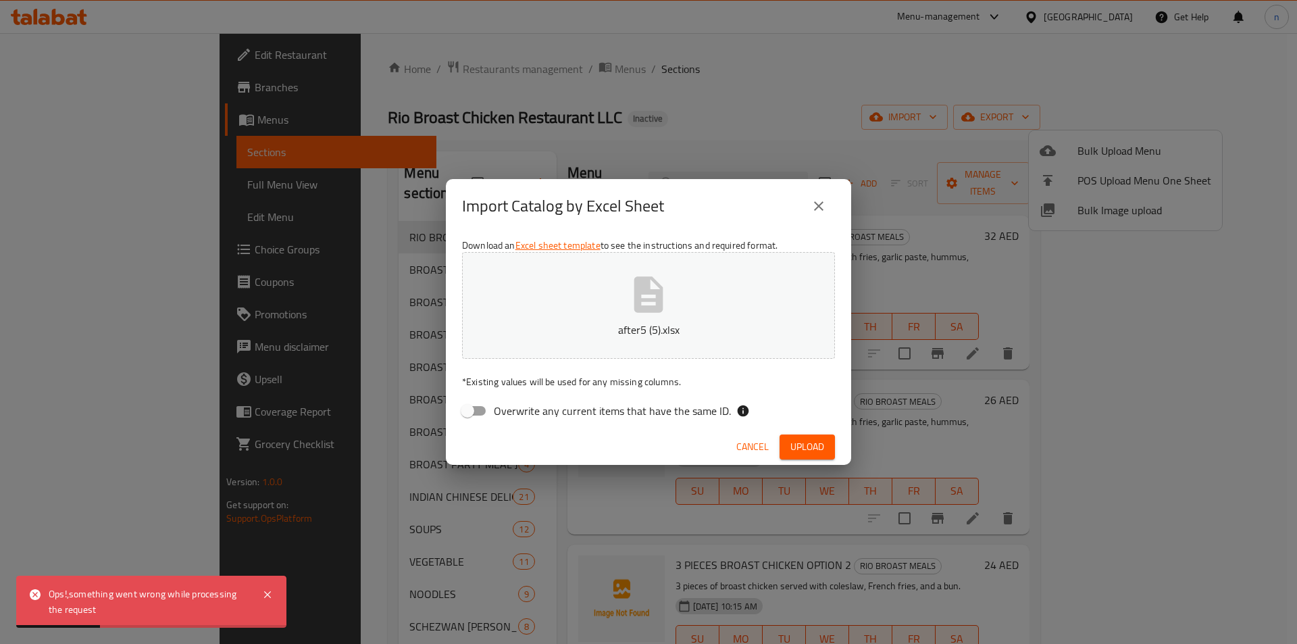
click at [753, 445] on span "Cancel" at bounding box center [752, 446] width 32 height 17
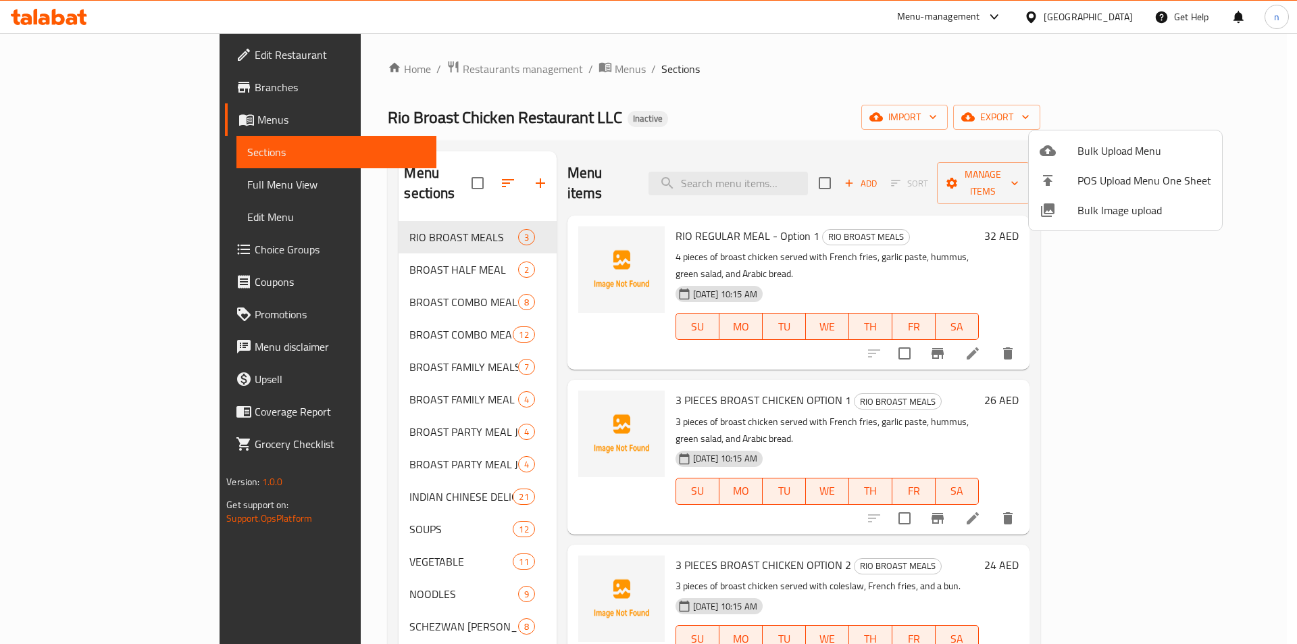
click at [1085, 149] on span "Bulk Upload Menu" at bounding box center [1145, 151] width 134 height 16
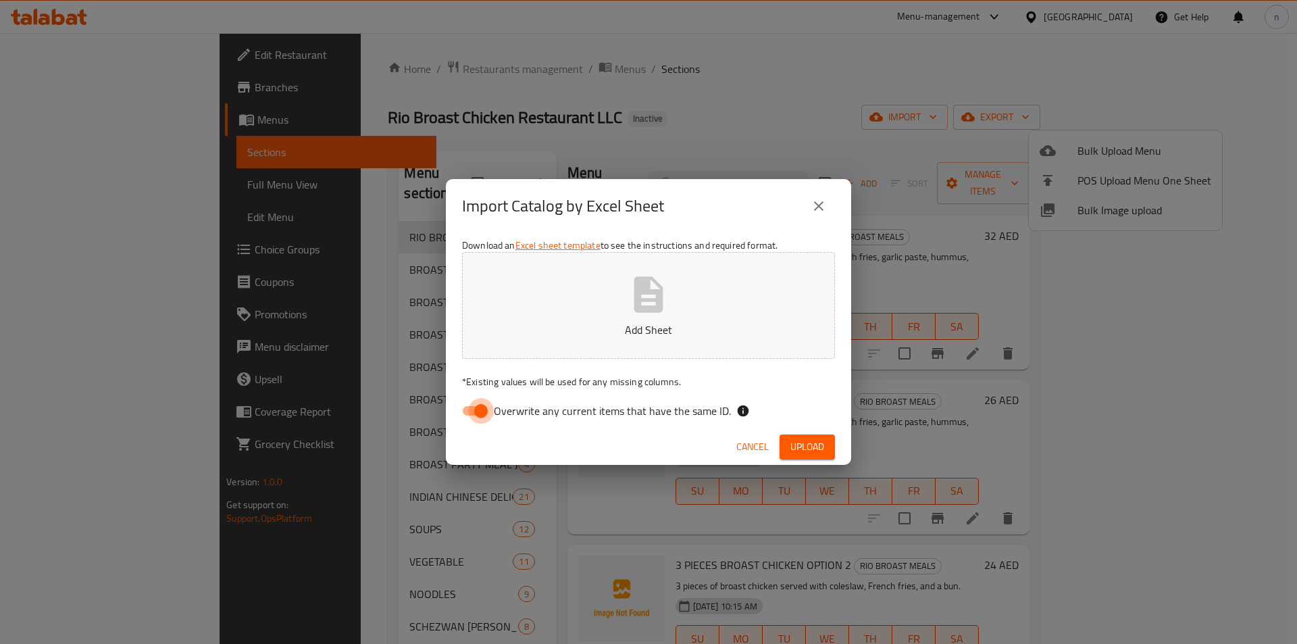
click at [485, 406] on input "Overwrite any current items that have the same ID." at bounding box center [481, 411] width 77 height 26
checkbox input "false"
click at [655, 291] on icon "button" at bounding box center [648, 294] width 29 height 36
click at [805, 447] on span "Upload" at bounding box center [807, 446] width 34 height 17
click at [812, 205] on icon "close" at bounding box center [819, 206] width 16 height 16
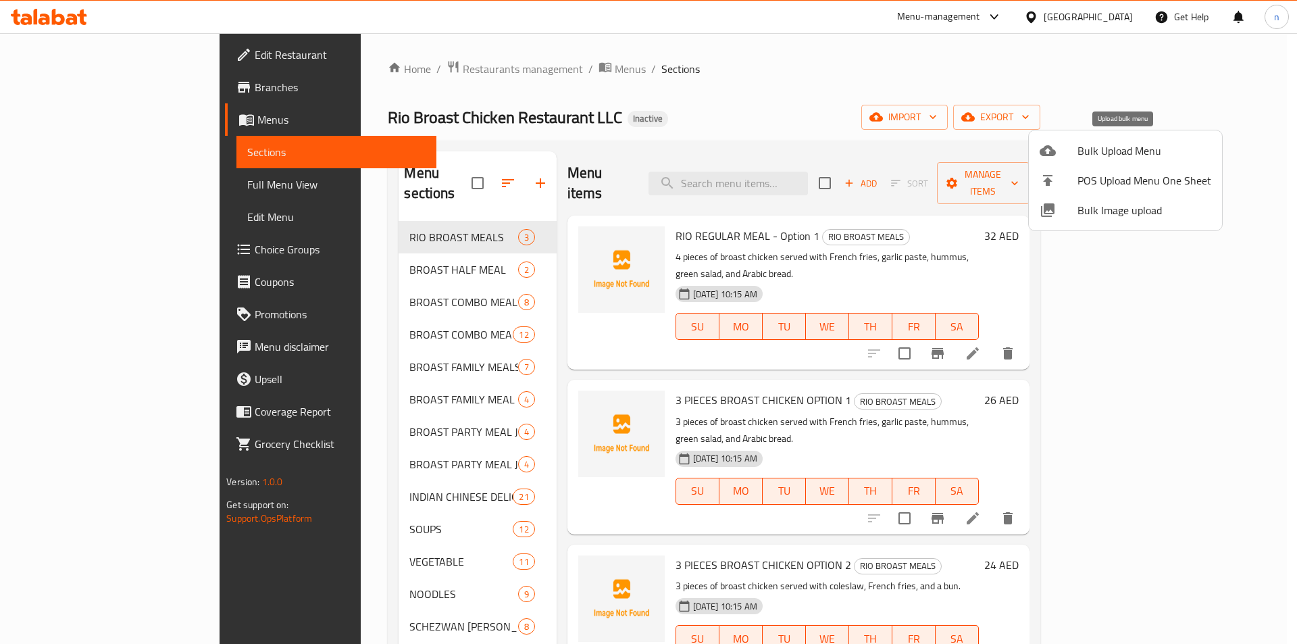
click at [1069, 148] on div at bounding box center [1059, 151] width 38 height 16
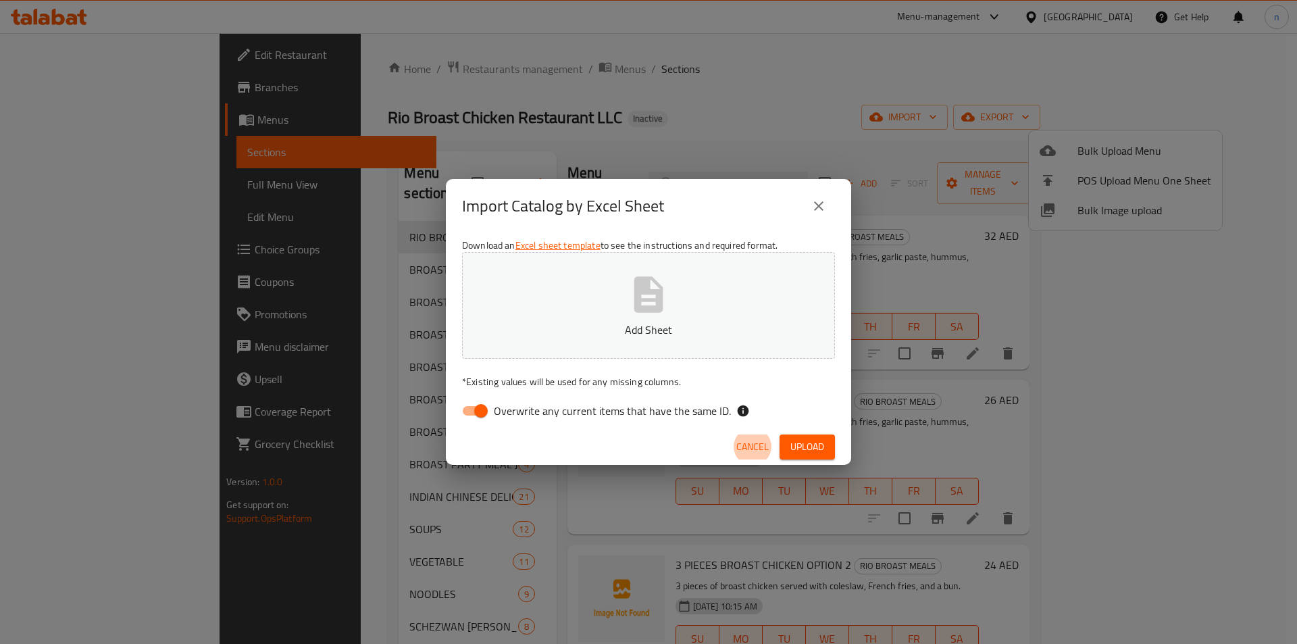
click at [462, 414] on input "Overwrite any current items that have the same ID." at bounding box center [481, 411] width 77 height 26
checkbox input "false"
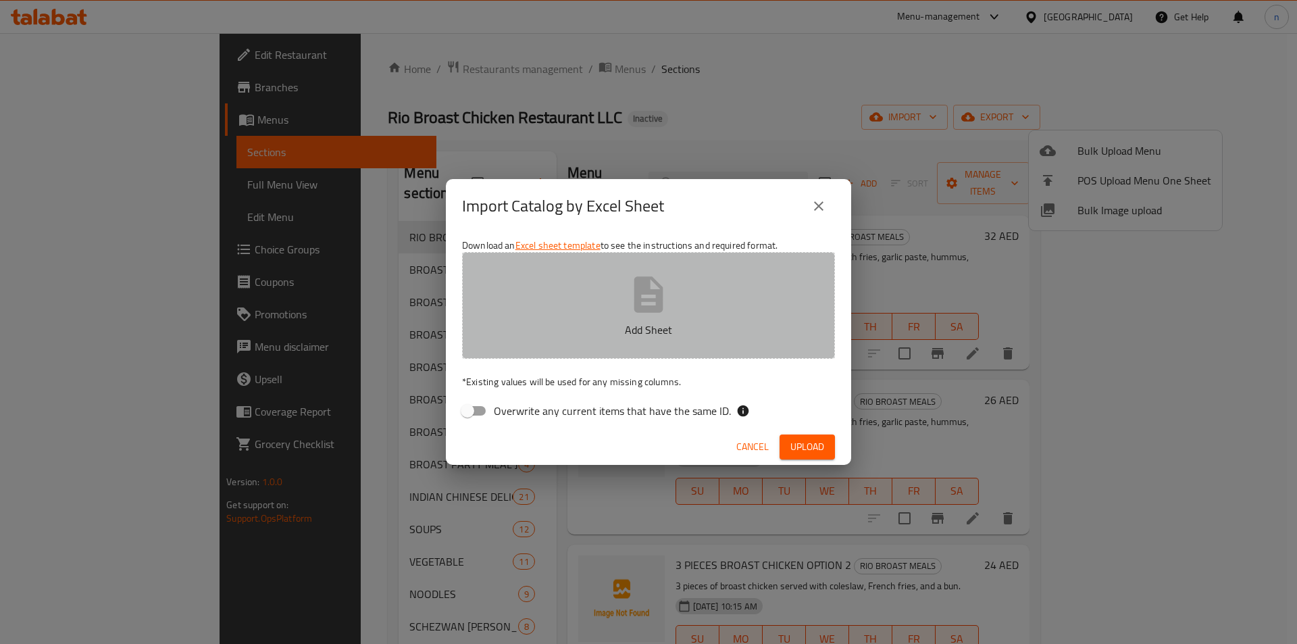
click at [530, 351] on button "Add Sheet" at bounding box center [648, 305] width 373 height 107
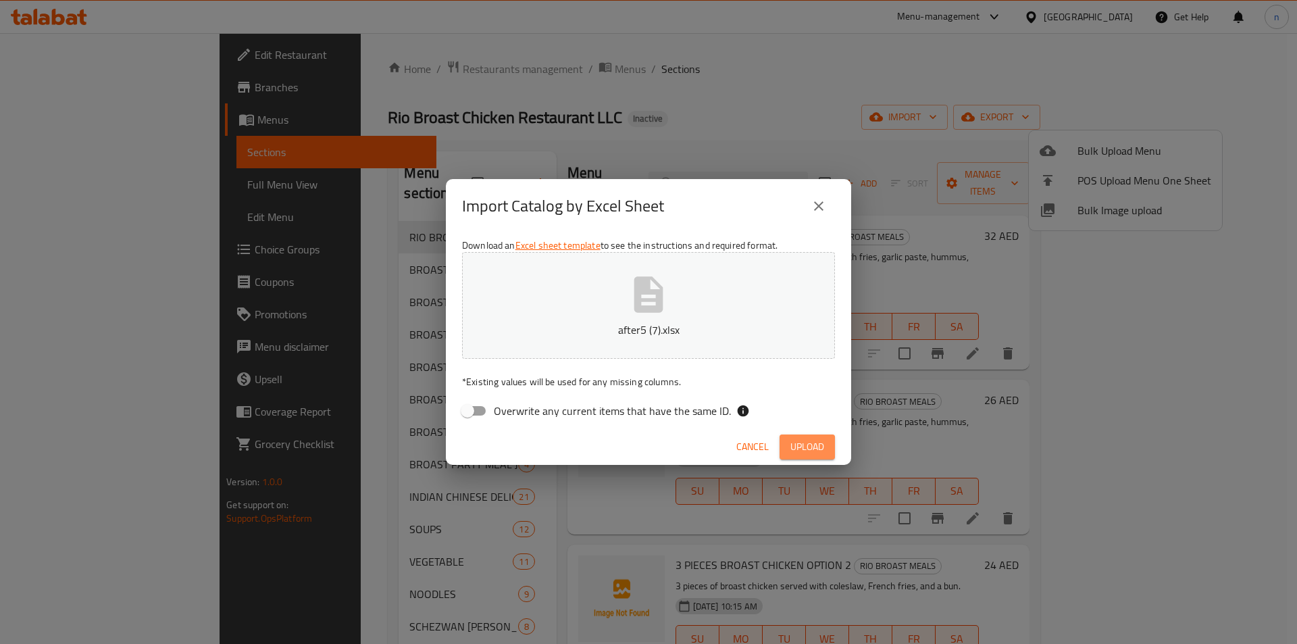
click at [804, 439] on span "Upload" at bounding box center [807, 446] width 34 height 17
click at [812, 204] on icon "close" at bounding box center [819, 206] width 16 height 16
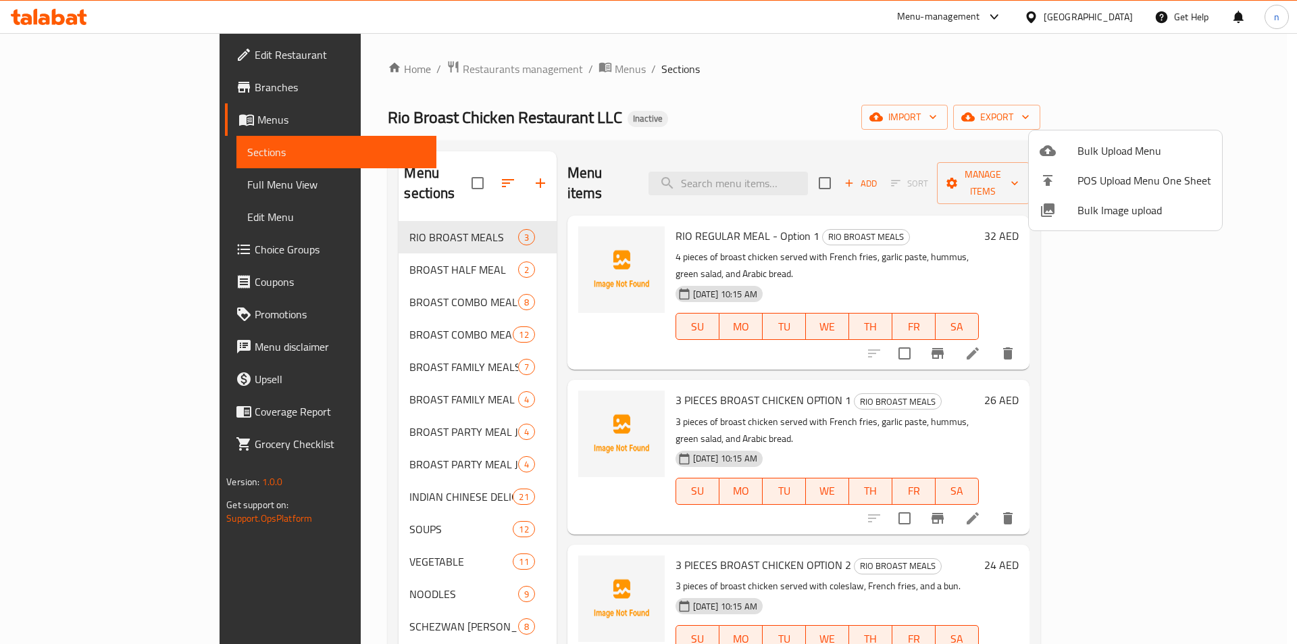
click at [905, 97] on div at bounding box center [648, 322] width 1297 height 644
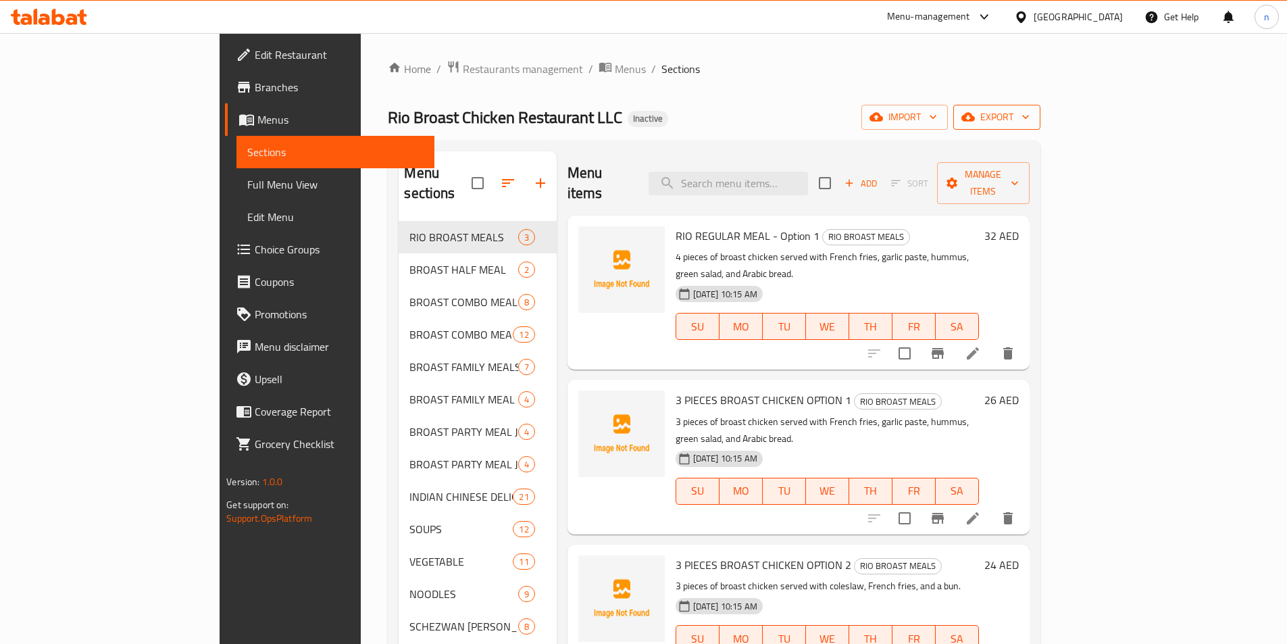
click at [1030, 114] on span "export" at bounding box center [997, 117] width 66 height 17
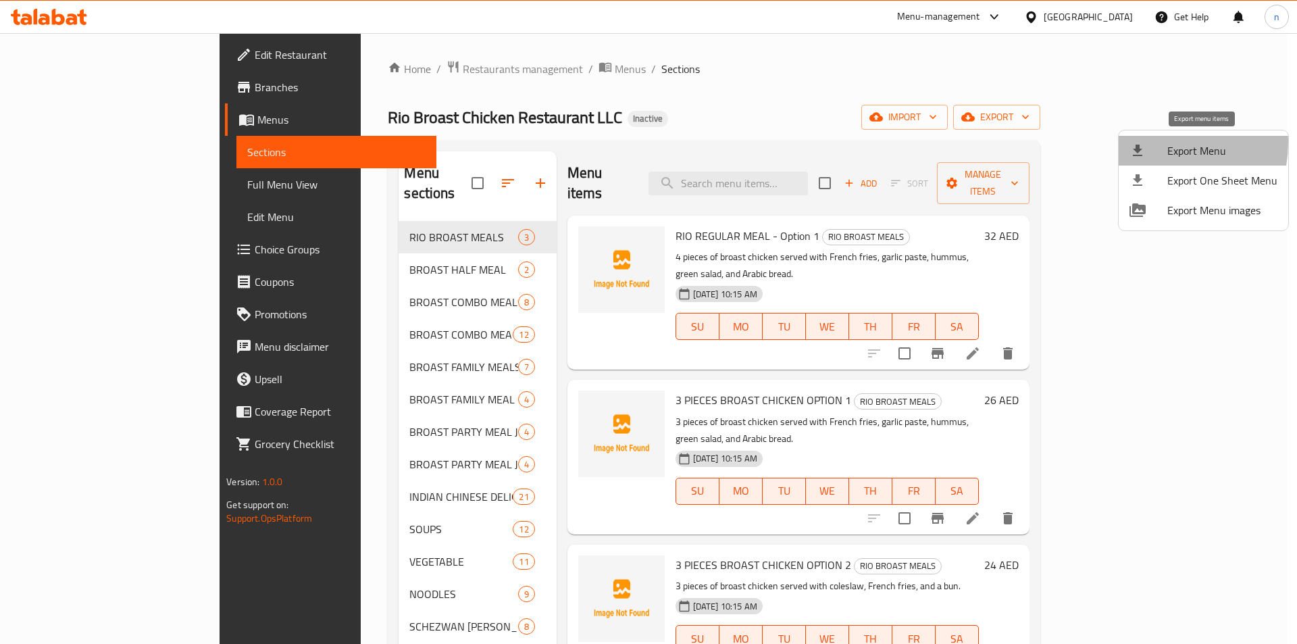
click at [1150, 143] on div at bounding box center [1149, 151] width 38 height 16
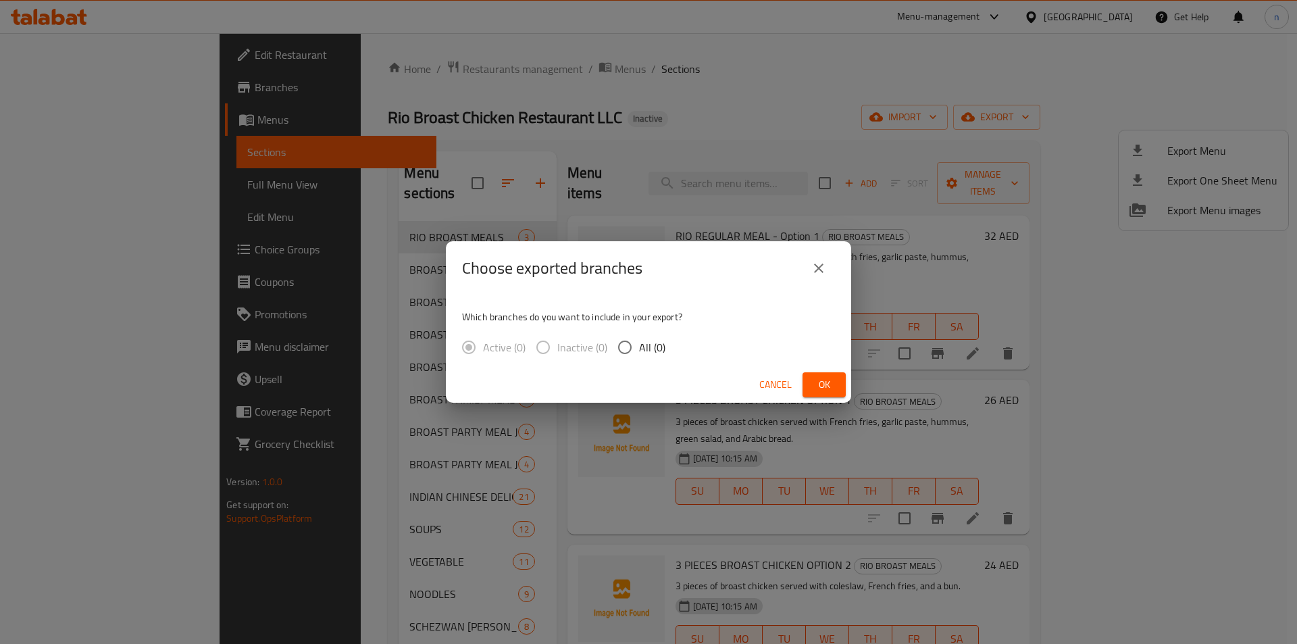
click at [809, 103] on div "Choose exported branches Which branches do you want to include in your export? …" at bounding box center [648, 322] width 1297 height 644
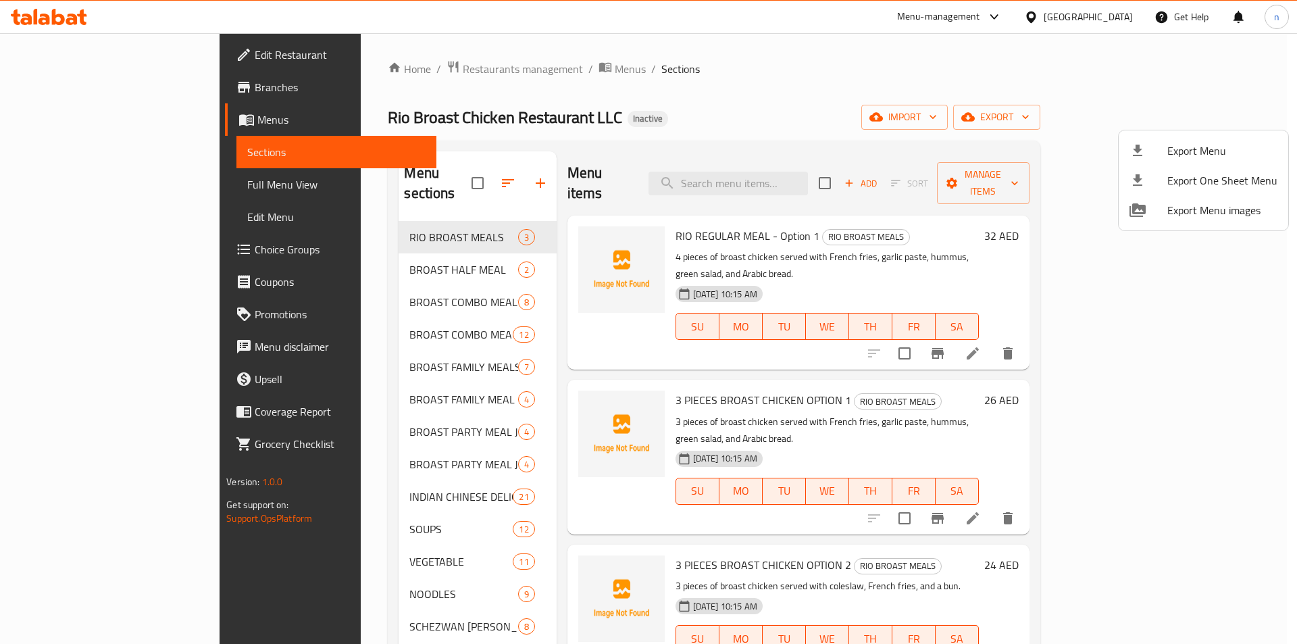
click at [1124, 122] on div at bounding box center [648, 322] width 1297 height 644
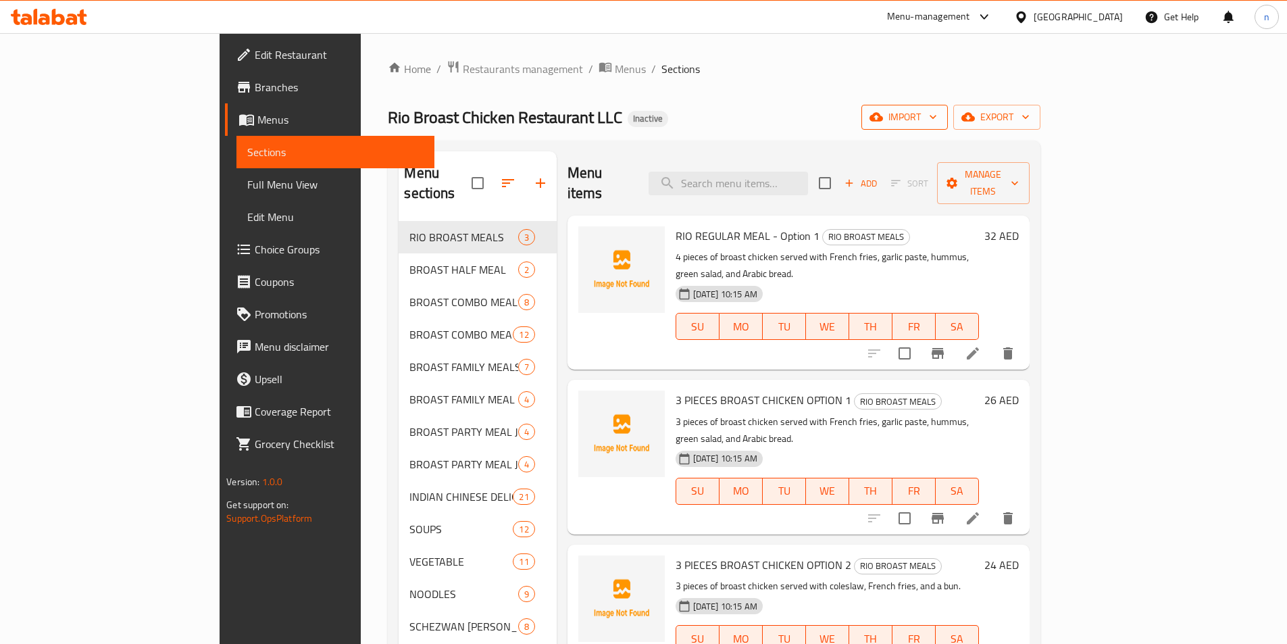
click at [937, 118] on span "import" at bounding box center [904, 117] width 65 height 17
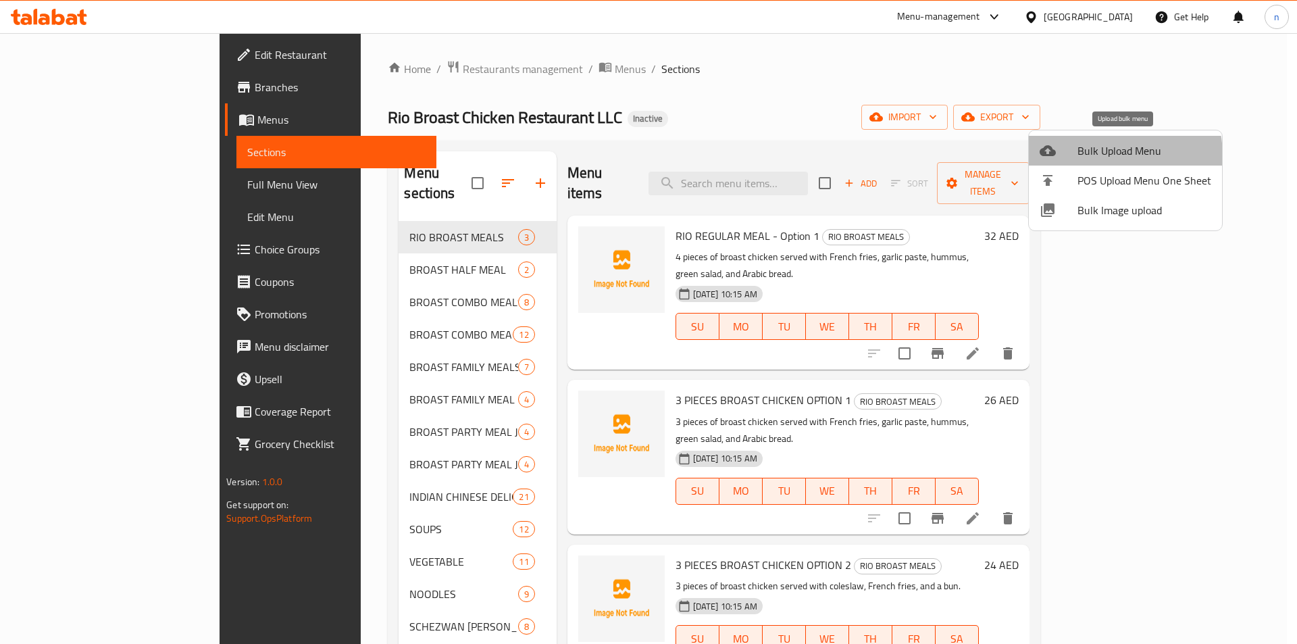
click at [1076, 157] on div at bounding box center [1059, 151] width 38 height 16
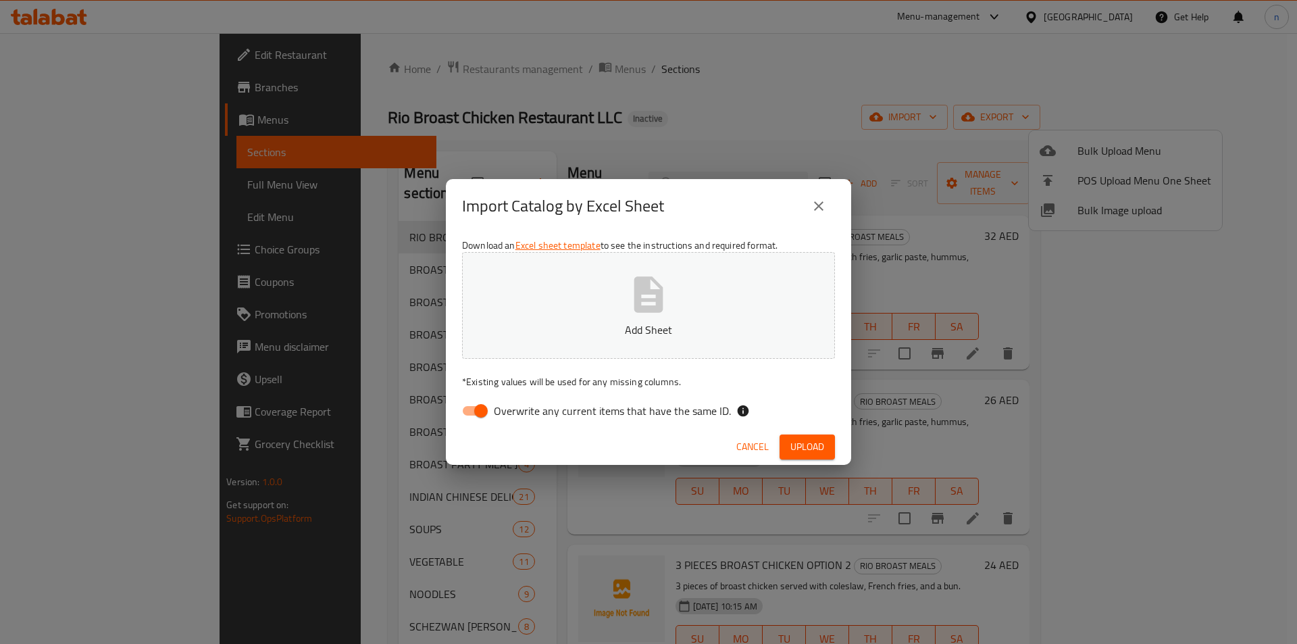
click at [471, 414] on input "Overwrite any current items that have the same ID." at bounding box center [481, 411] width 77 height 26
checkbox input "false"
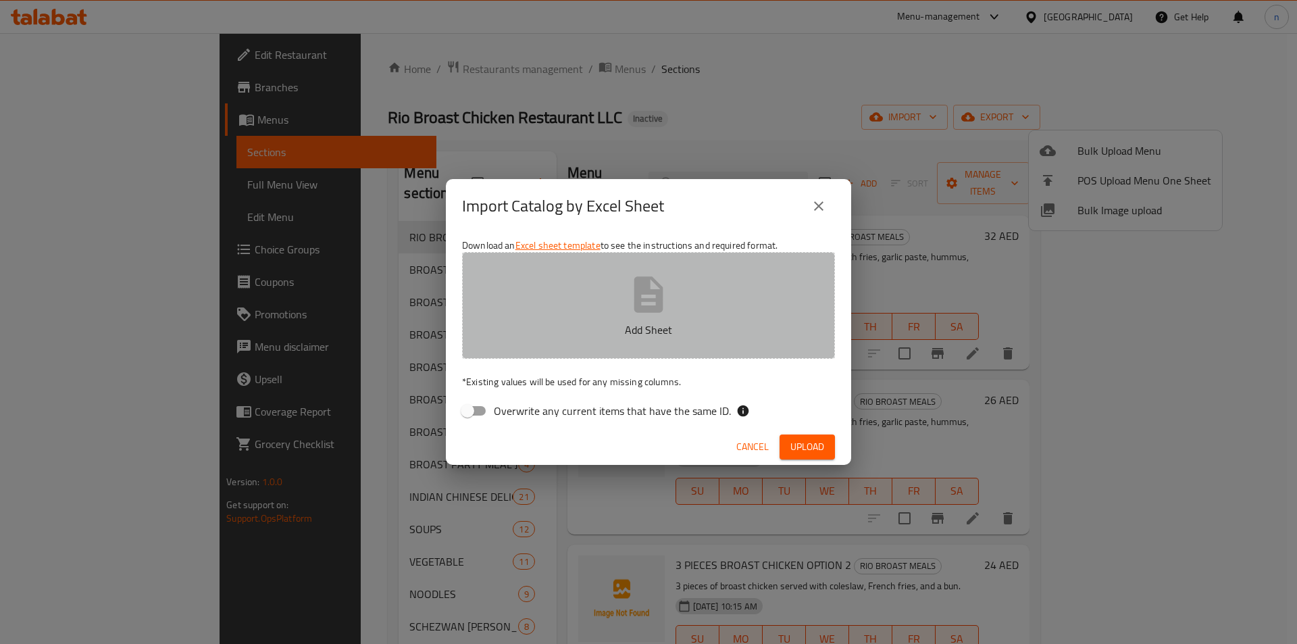
click at [575, 340] on button "Add Sheet" at bounding box center [648, 305] width 373 height 107
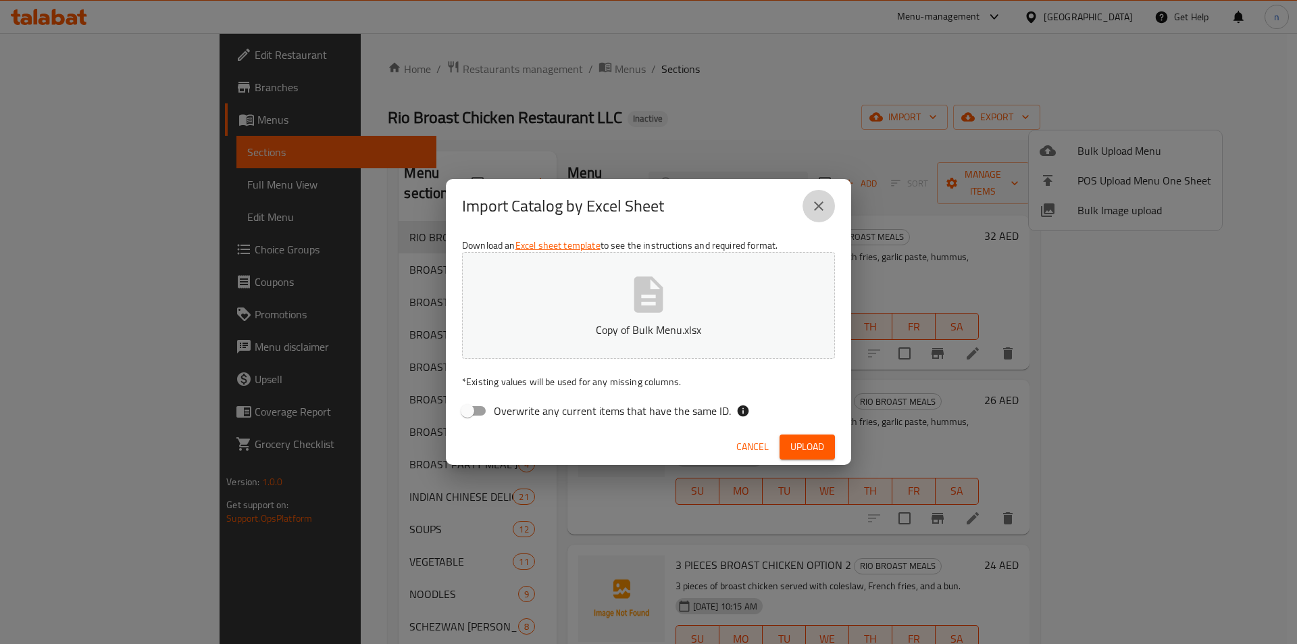
click at [831, 206] on button "close" at bounding box center [819, 206] width 32 height 32
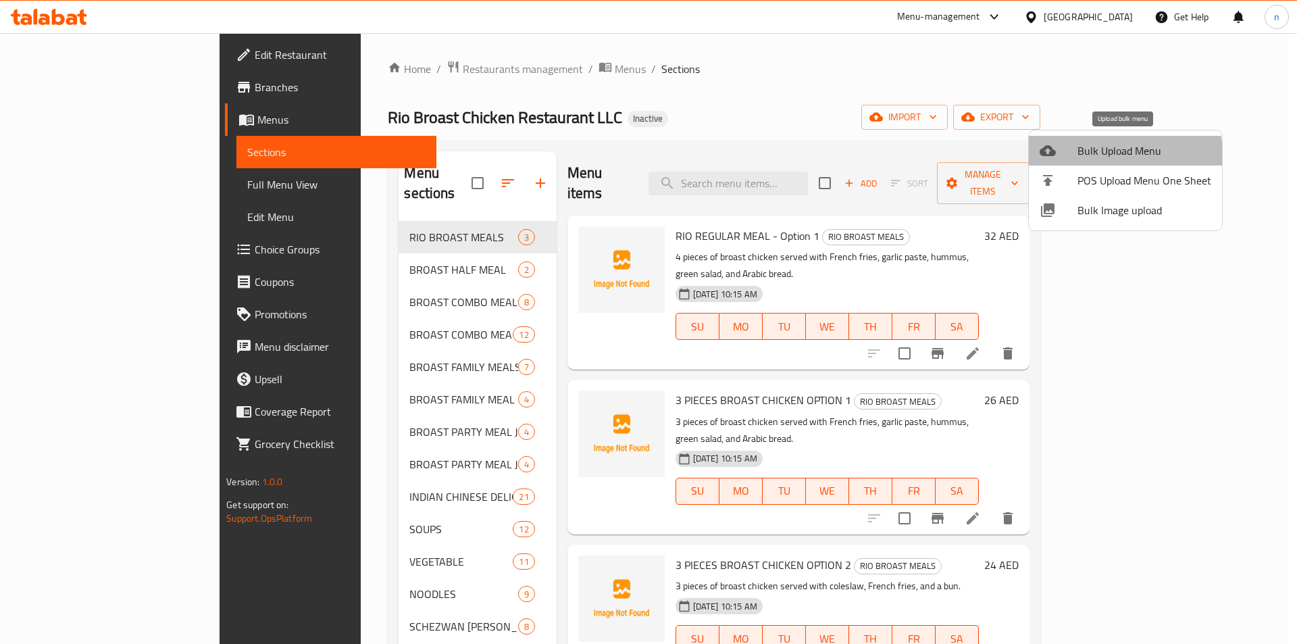
click at [1102, 155] on span "Bulk Upload Menu" at bounding box center [1145, 151] width 134 height 16
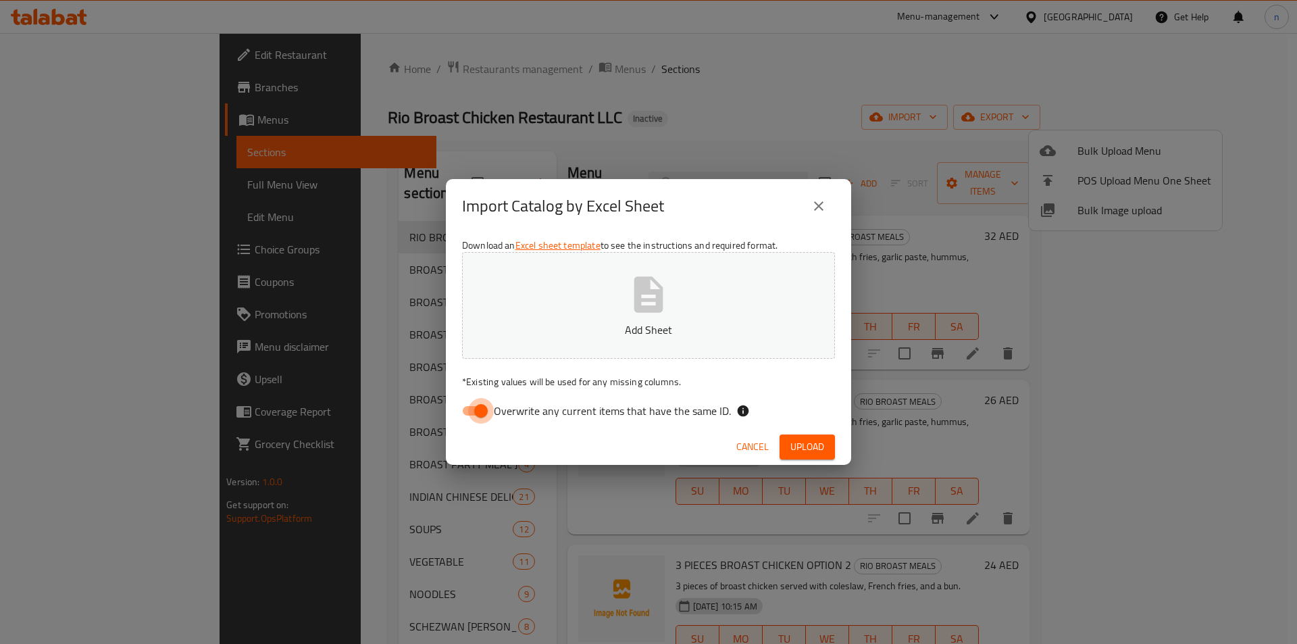
drag, startPoint x: 463, startPoint y: 407, endPoint x: 484, endPoint y: 381, distance: 33.6
click at [463, 406] on input "Overwrite any current items that have the same ID." at bounding box center [481, 411] width 77 height 26
checkbox input "false"
click at [554, 321] on button "Add Sheet" at bounding box center [648, 305] width 373 height 107
click at [797, 447] on span "Upload" at bounding box center [807, 446] width 34 height 17
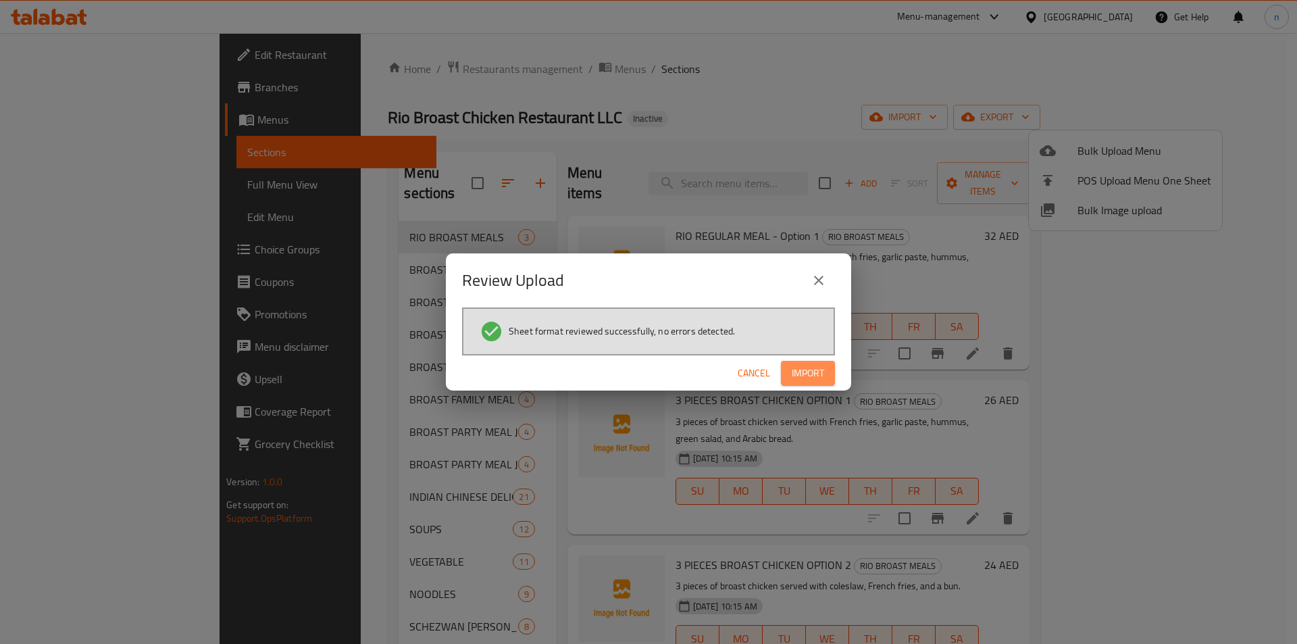
click at [819, 372] on span "Import" at bounding box center [808, 373] width 32 height 17
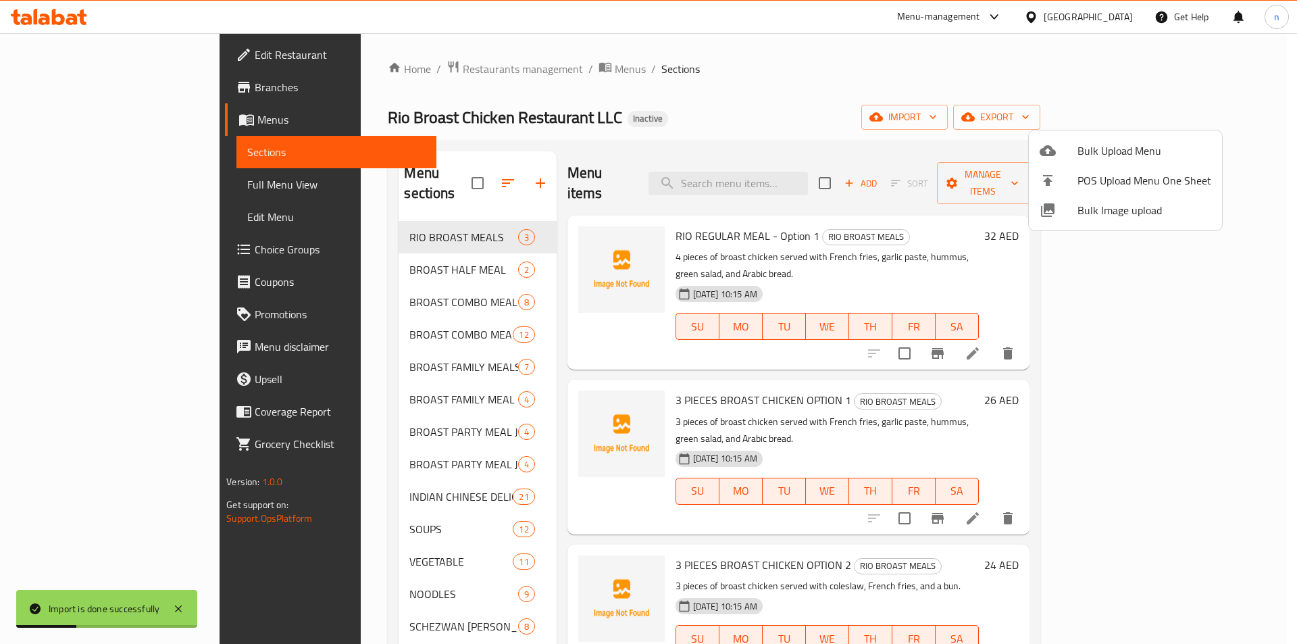
click at [485, 70] on div at bounding box center [648, 322] width 1297 height 644
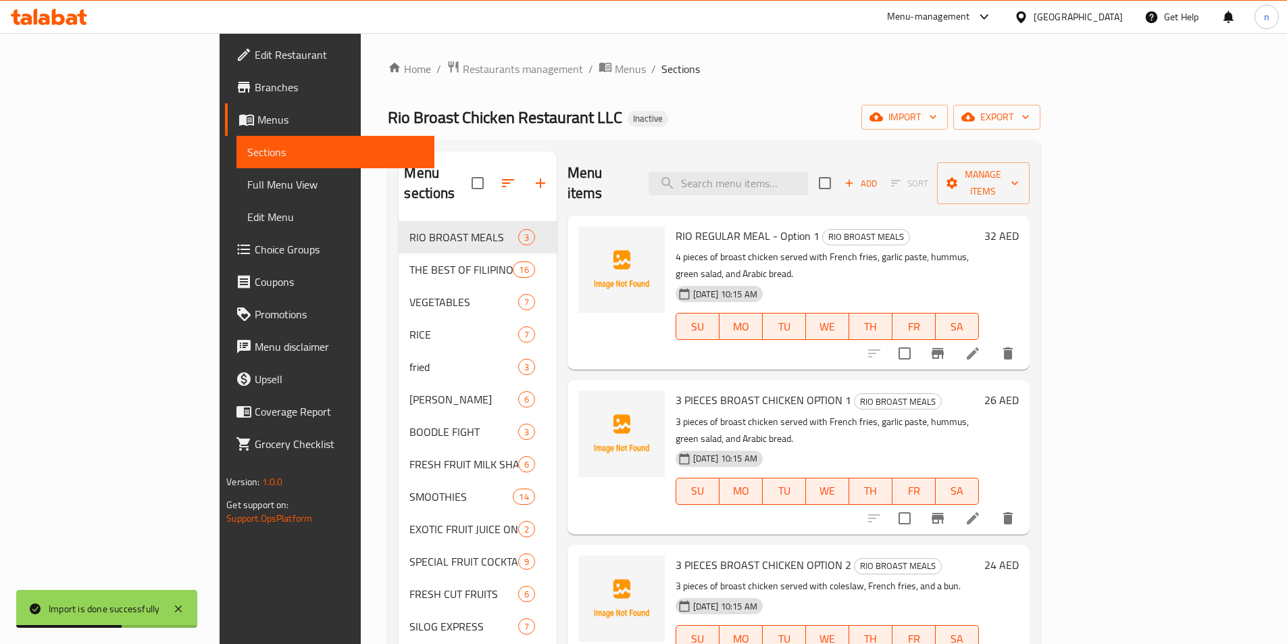
click at [615, 70] on span "Menus" at bounding box center [630, 69] width 31 height 16
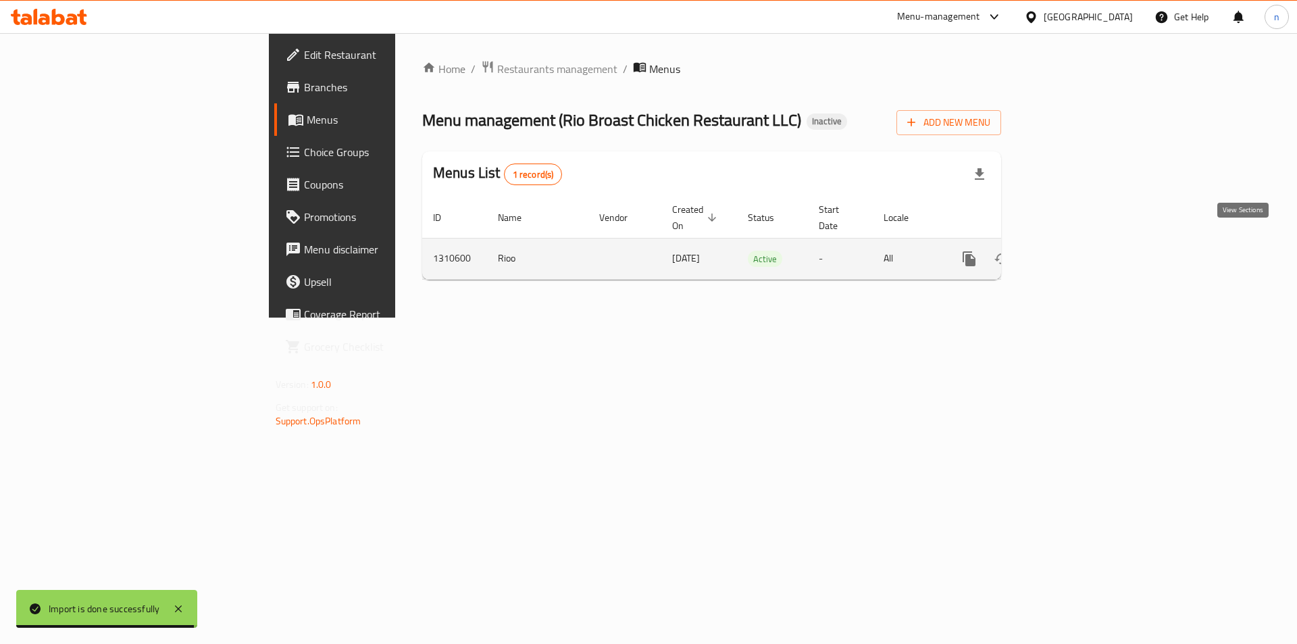
click at [1083, 245] on link "enhanced table" at bounding box center [1067, 259] width 32 height 32
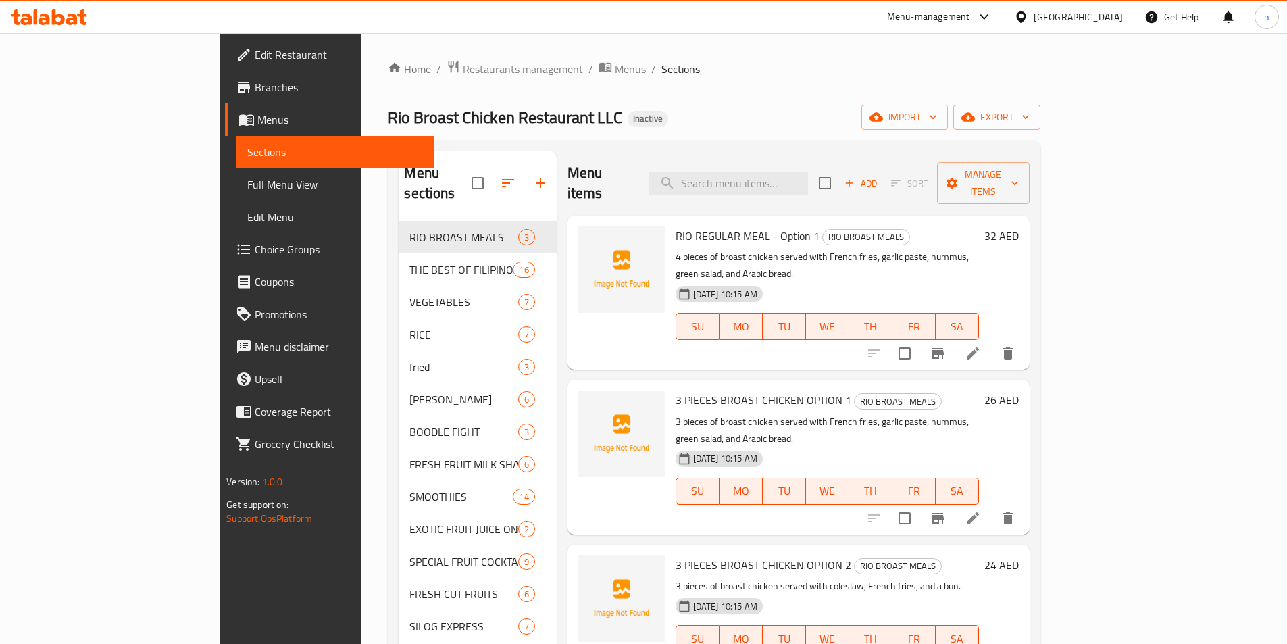
click at [236, 193] on link "Full Menu View" at bounding box center [335, 184] width 198 height 32
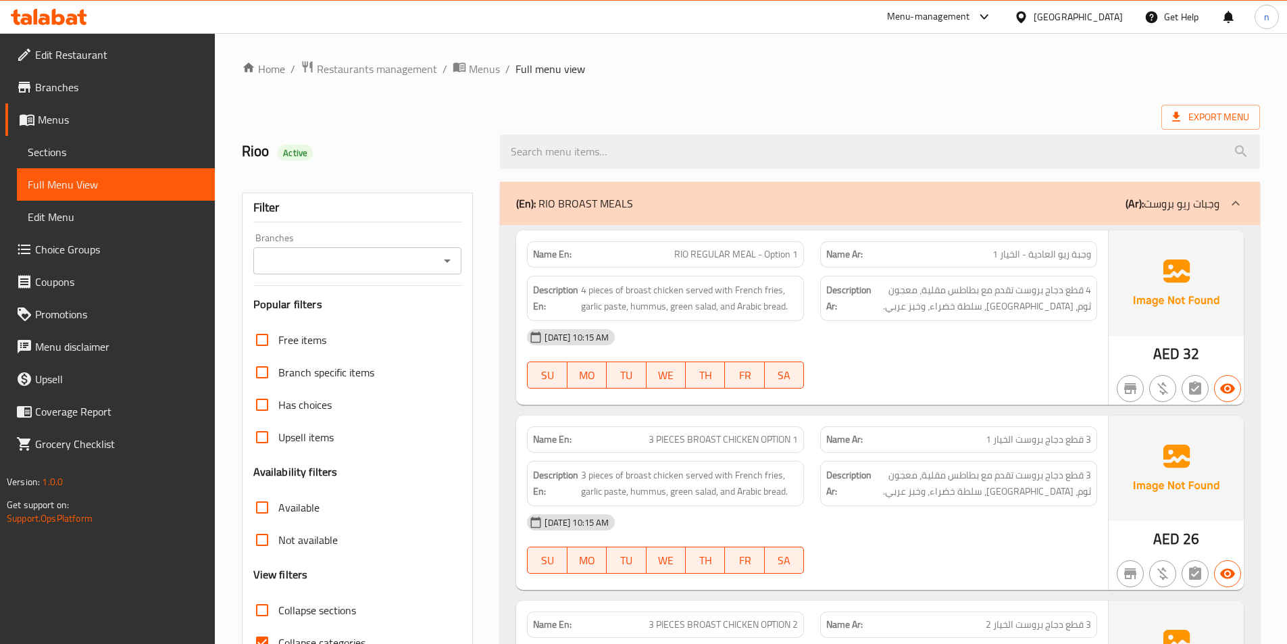
scroll to position [270, 0]
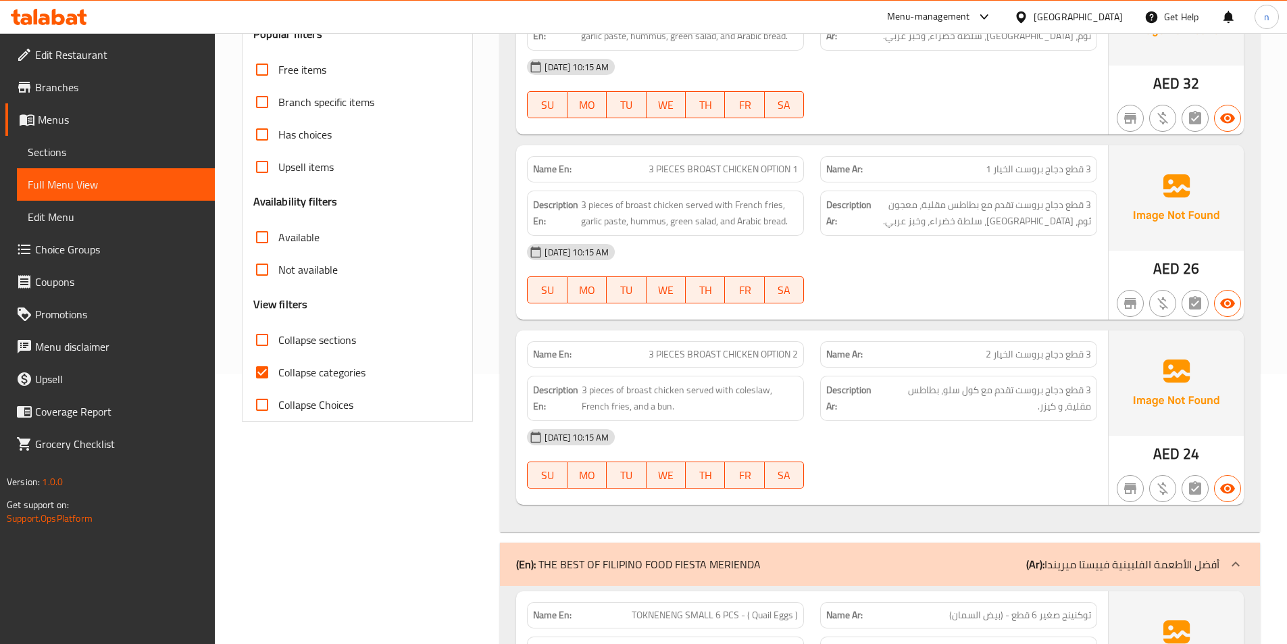
click at [330, 368] on span "Collapse categories" at bounding box center [321, 372] width 87 height 16
click at [278, 368] on input "Collapse categories" at bounding box center [262, 372] width 32 height 32
checkbox input "false"
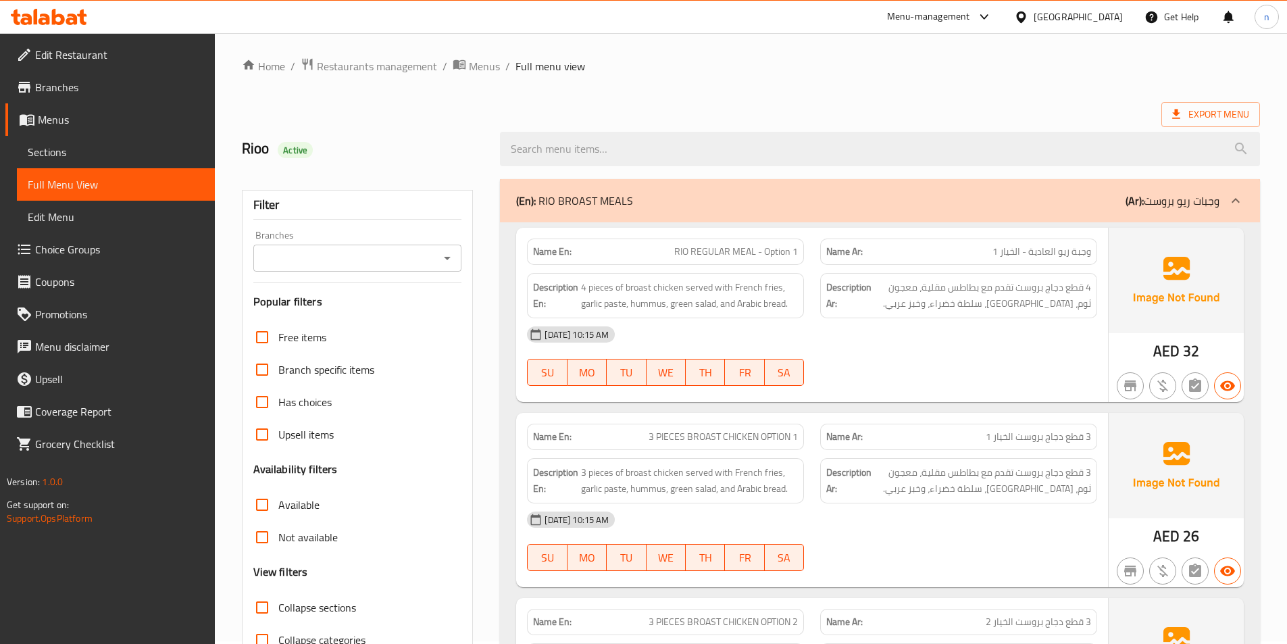
scroll to position [0, 0]
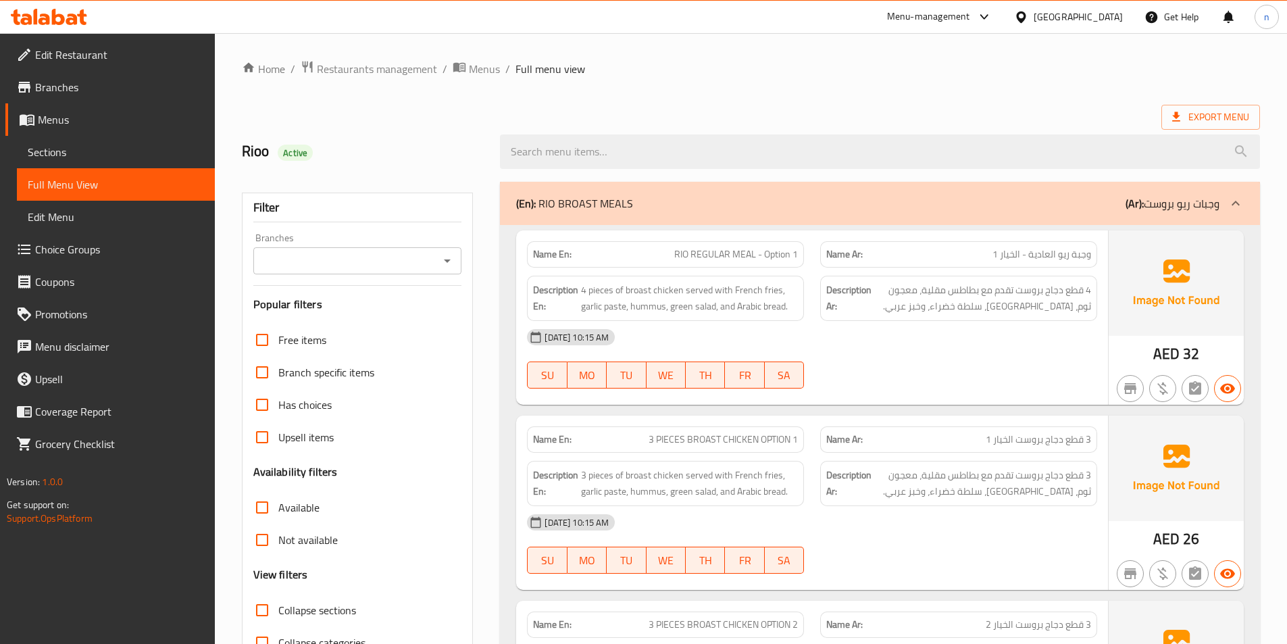
click at [1171, 195] on p "(Ar): وجبات ريو بروست" at bounding box center [1173, 203] width 94 height 16
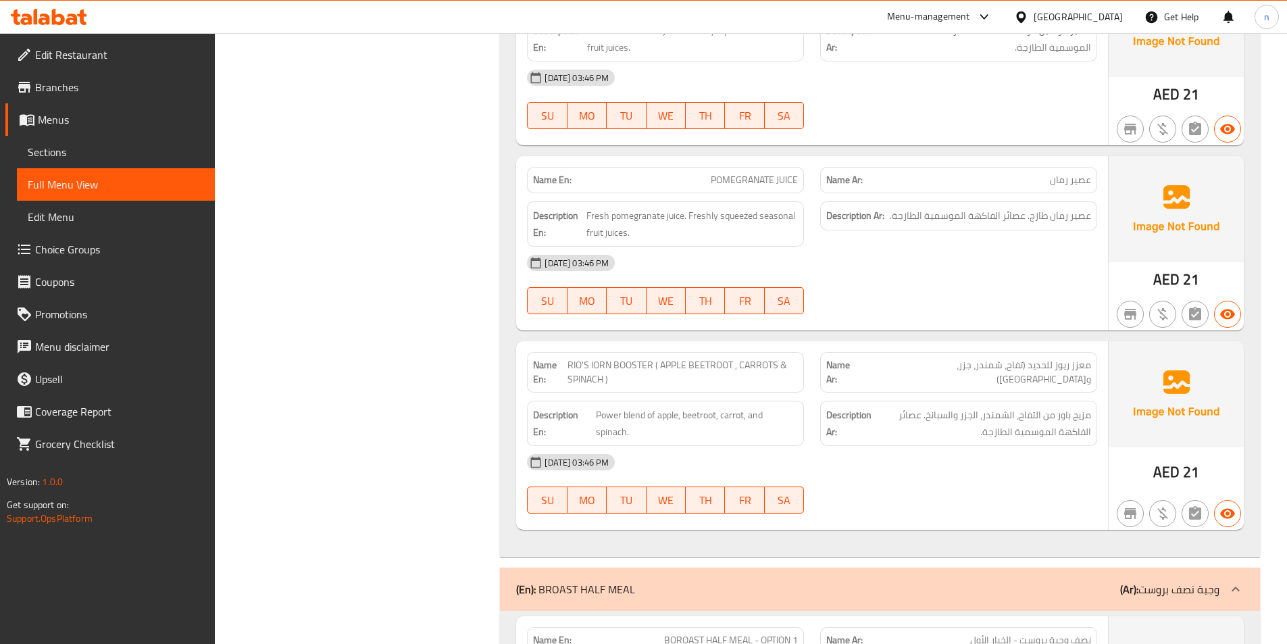
scroll to position [23443, 0]
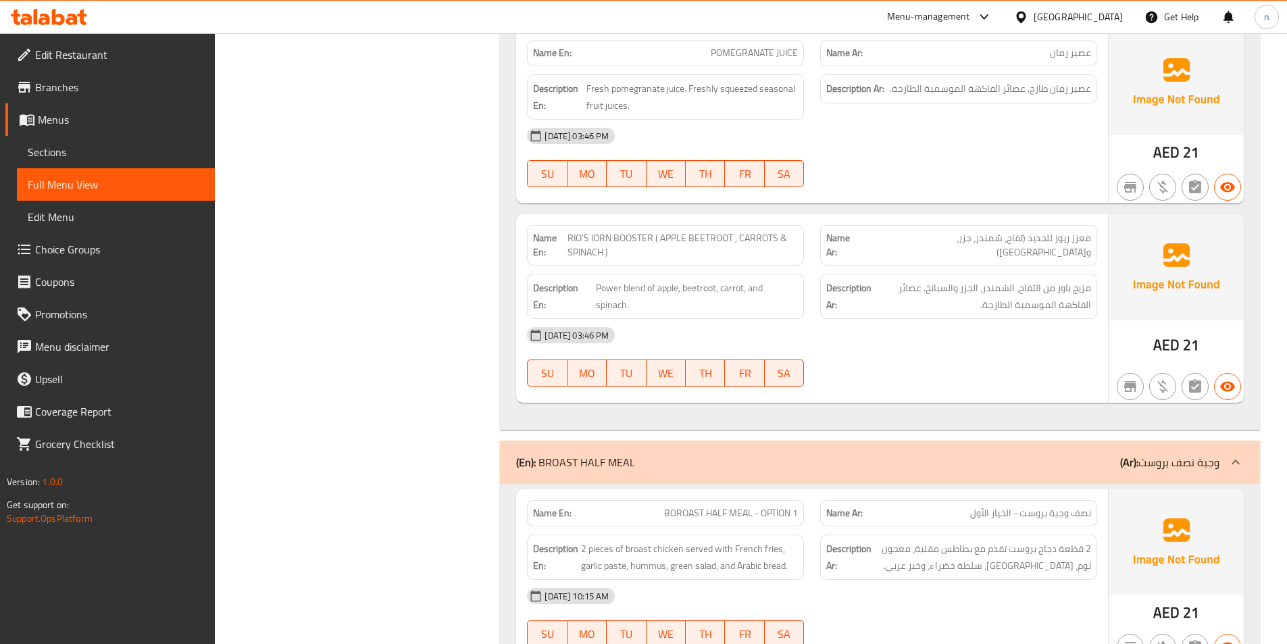
click at [1157, 454] on p "(Ar): وجبة نصف بروست" at bounding box center [1169, 462] width 99 height 16
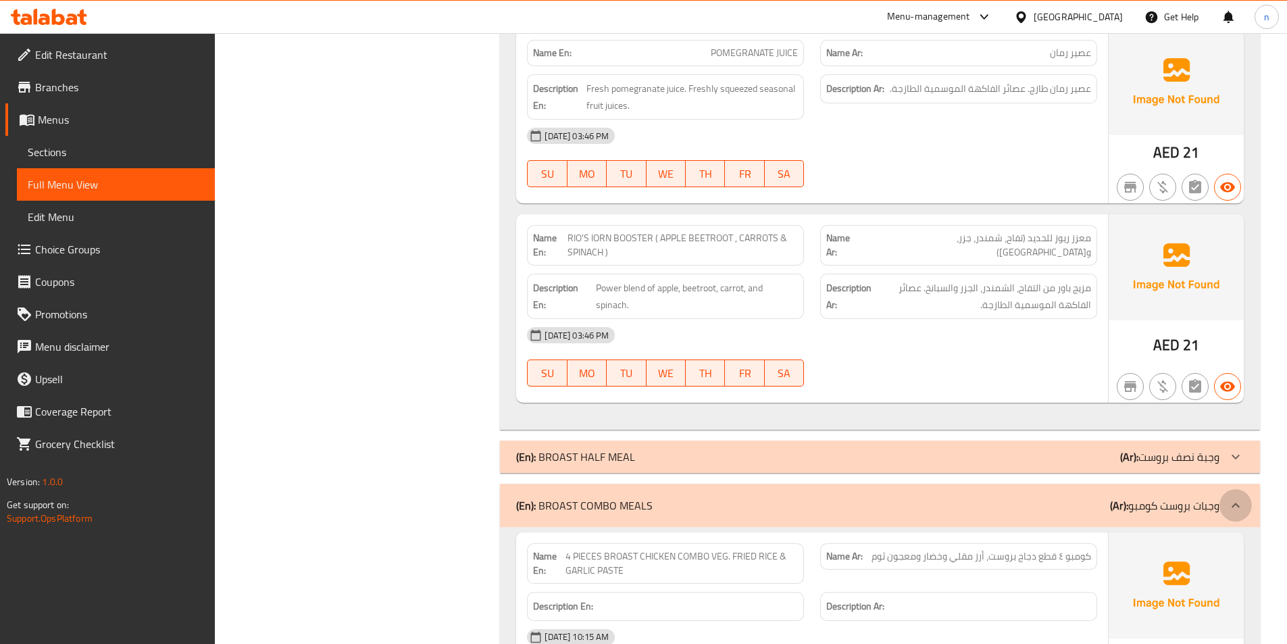
click at [1224, 489] on div at bounding box center [1235, 505] width 32 height 32
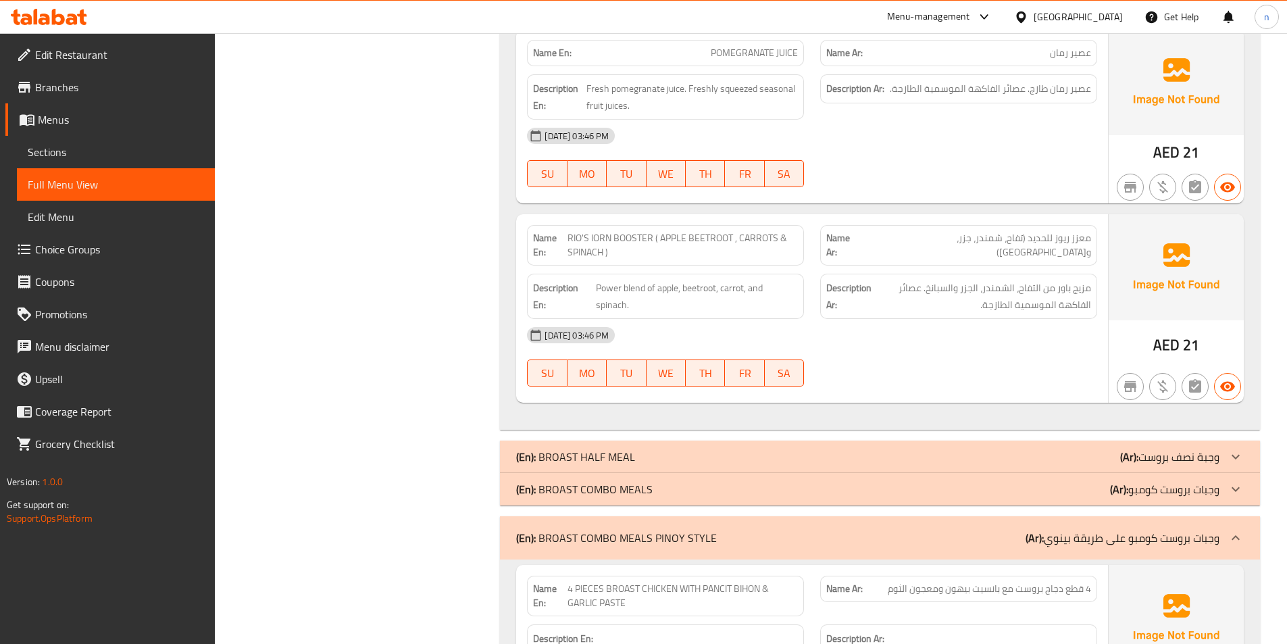
click at [1242, 530] on icon at bounding box center [1236, 538] width 16 height 16
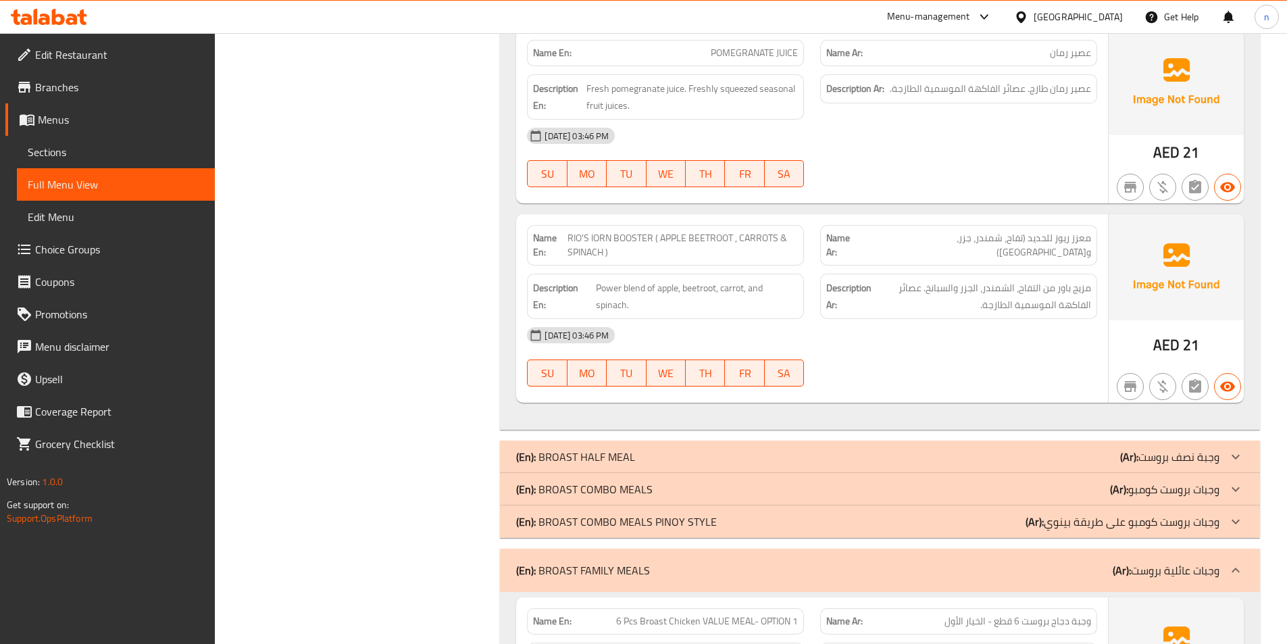
click at [1247, 554] on div at bounding box center [1235, 570] width 32 height 32
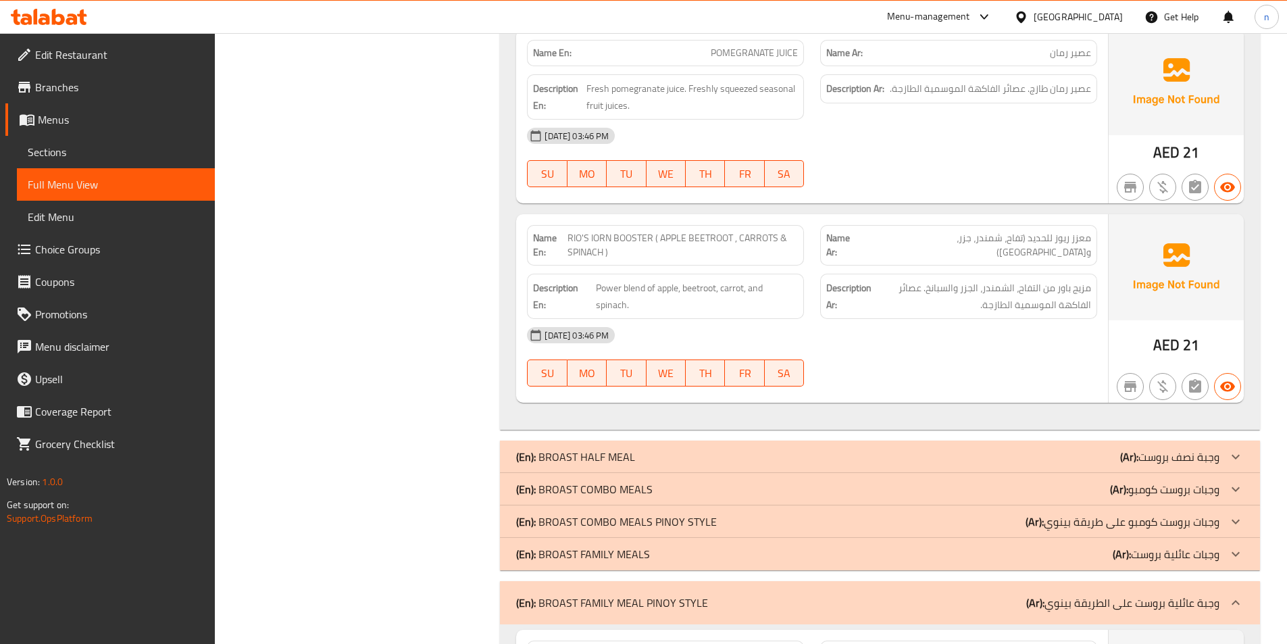
click at [1240, 595] on icon at bounding box center [1236, 603] width 16 height 16
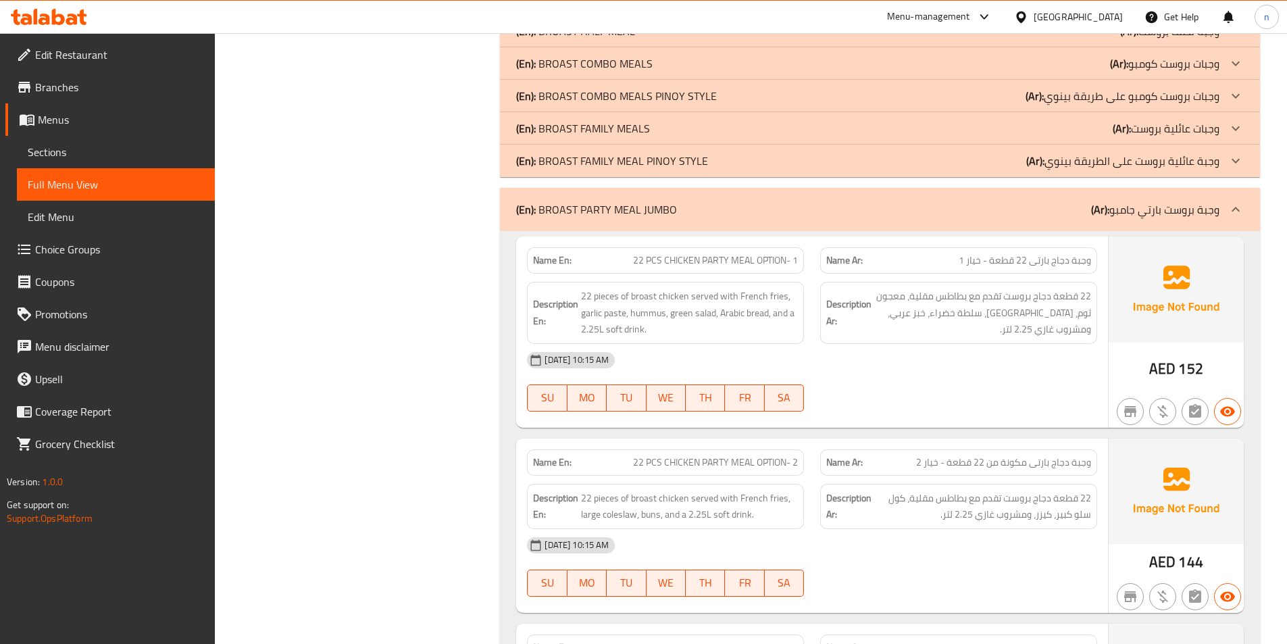
scroll to position [23849, 0]
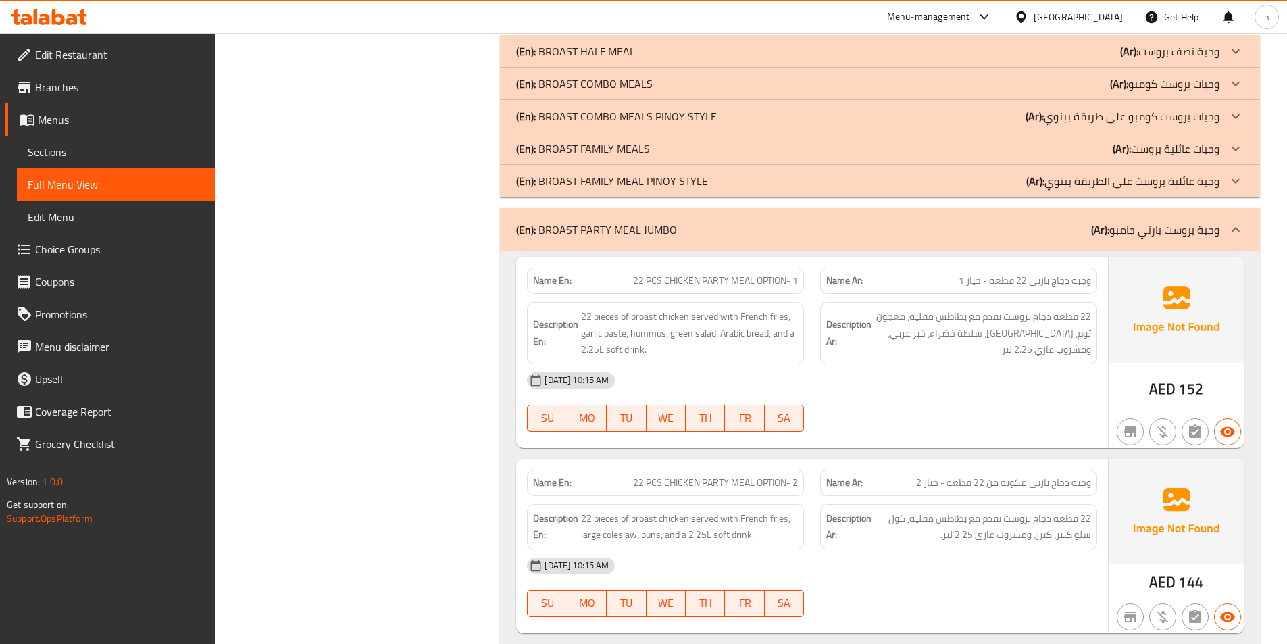
click at [1228, 222] on icon at bounding box center [1236, 230] width 16 height 16
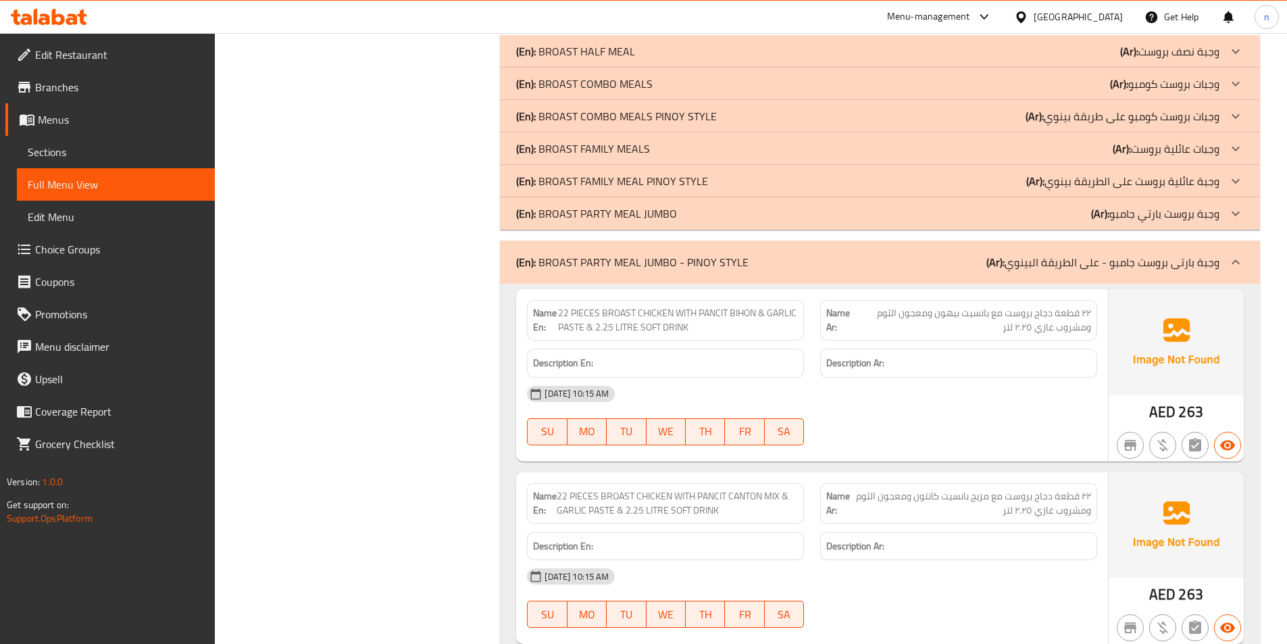
drag, startPoint x: 1180, startPoint y: 173, endPoint x: 1201, endPoint y: 206, distance: 39.5
click at [1180, 254] on p "(Ar): وجبة بارتى بروست جامبو - على الطريقة البينوي" at bounding box center [1102, 262] width 233 height 16
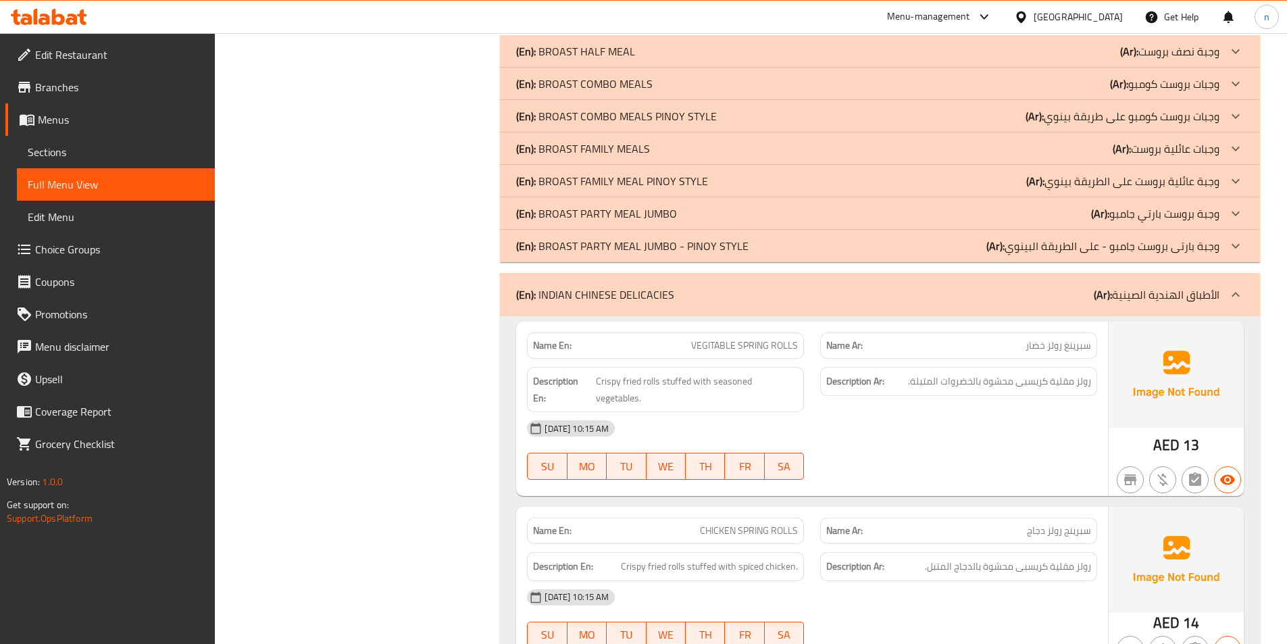
click at [1085, 286] on div "(En): INDIAN CHINESE DELICACIES (Ar): الأطباق الهندية الصينية" at bounding box center [867, 294] width 703 height 16
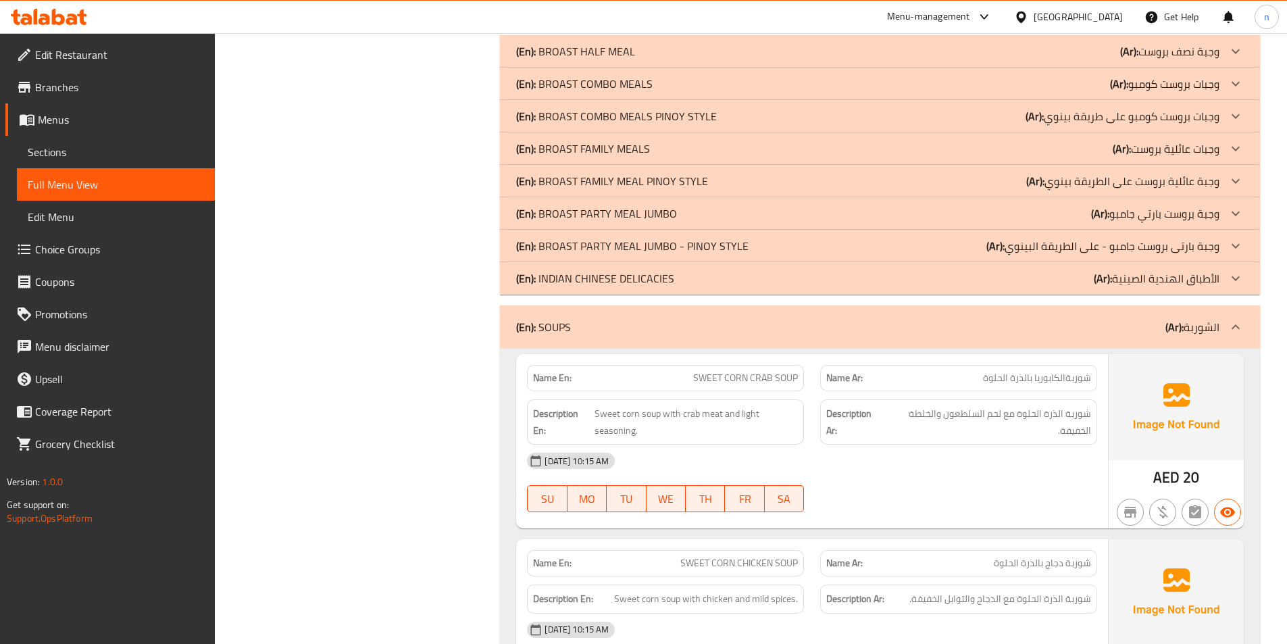
click at [1161, 319] on div "(En): SOUPS (Ar): الشوربة" at bounding box center [867, 327] width 703 height 16
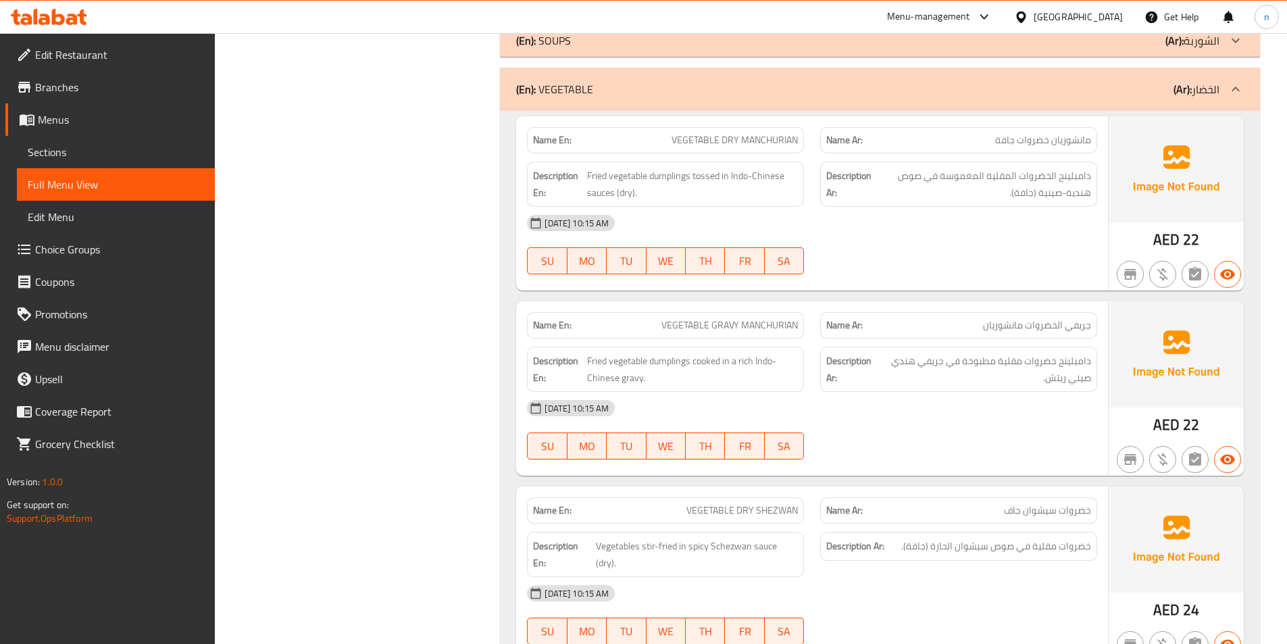
scroll to position [23984, 0]
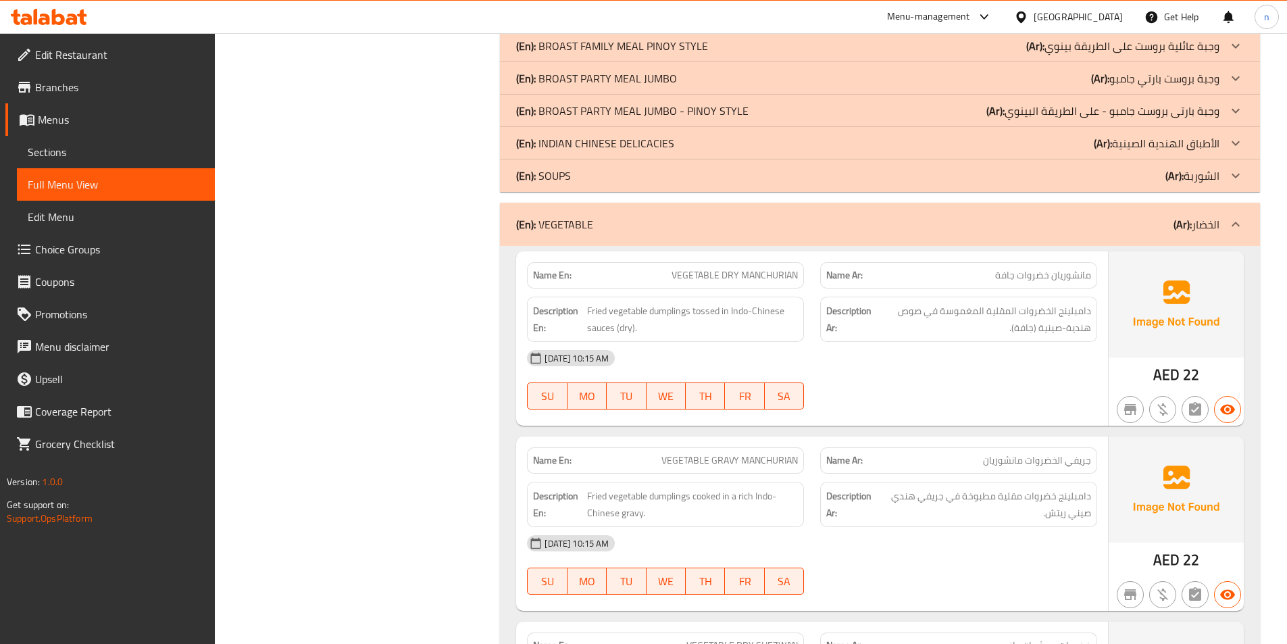
click at [1135, 203] on div "(En): VEGETABLE (Ar): الخضار" at bounding box center [880, 224] width 760 height 43
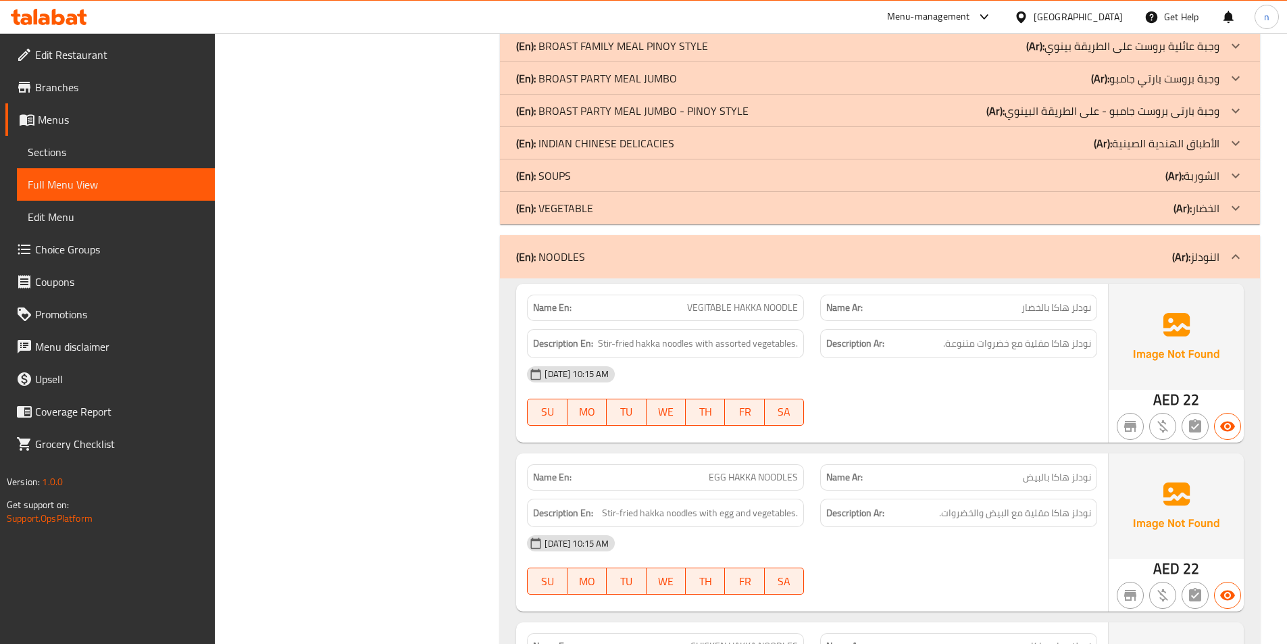
click at [1076, 249] on div "(En): NOODLES (Ar): النودلز" at bounding box center [867, 257] width 703 height 16
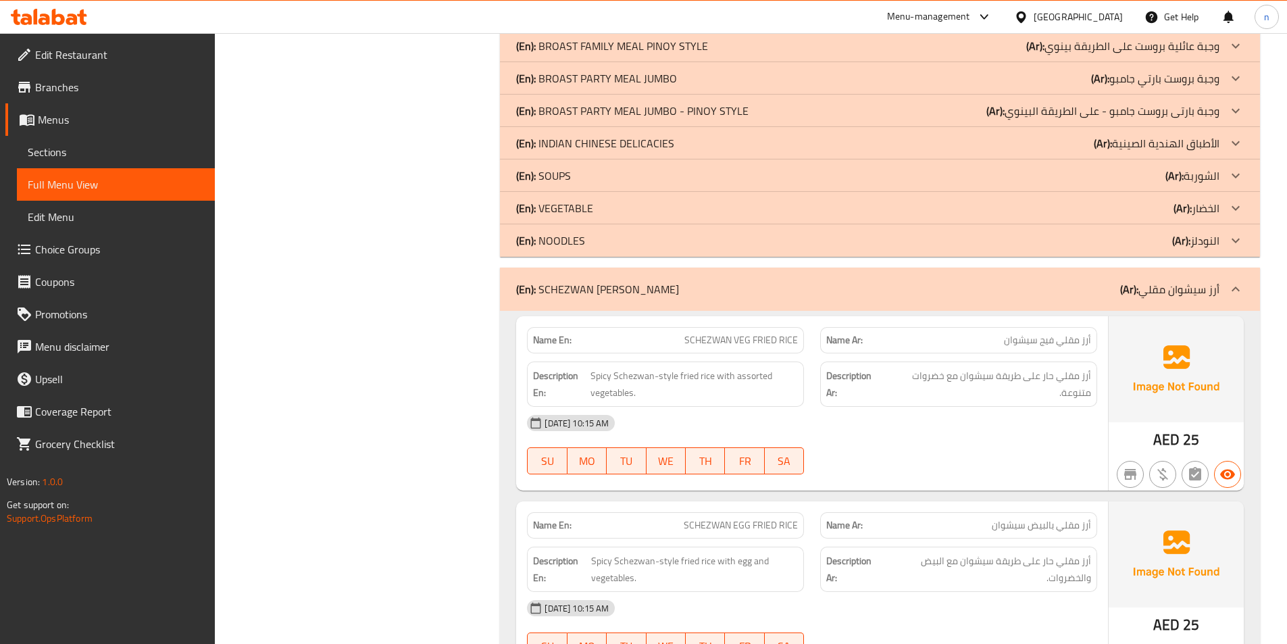
click at [1101, 281] on div "(En): SCHEZWAN FRIED RICE (Ar): أرز سيشوان مقلي" at bounding box center [867, 289] width 703 height 16
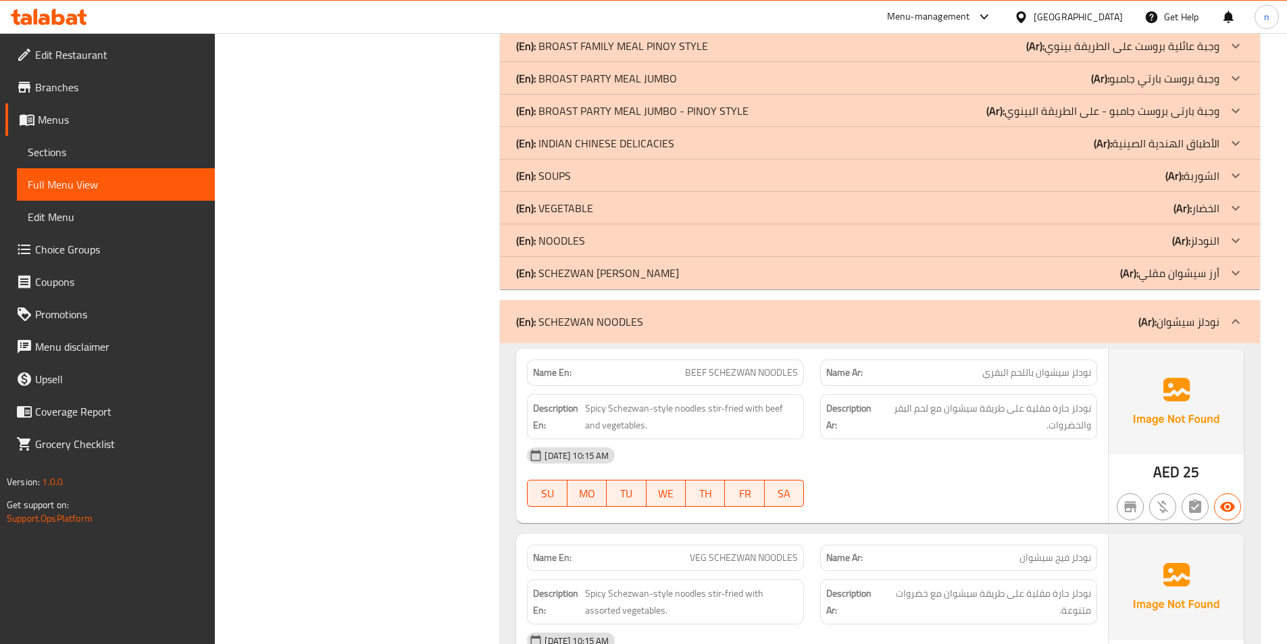
click at [1111, 300] on div "(En): SCHEZWAN NOODLES (Ar): نودلز سيشوان" at bounding box center [880, 321] width 760 height 43
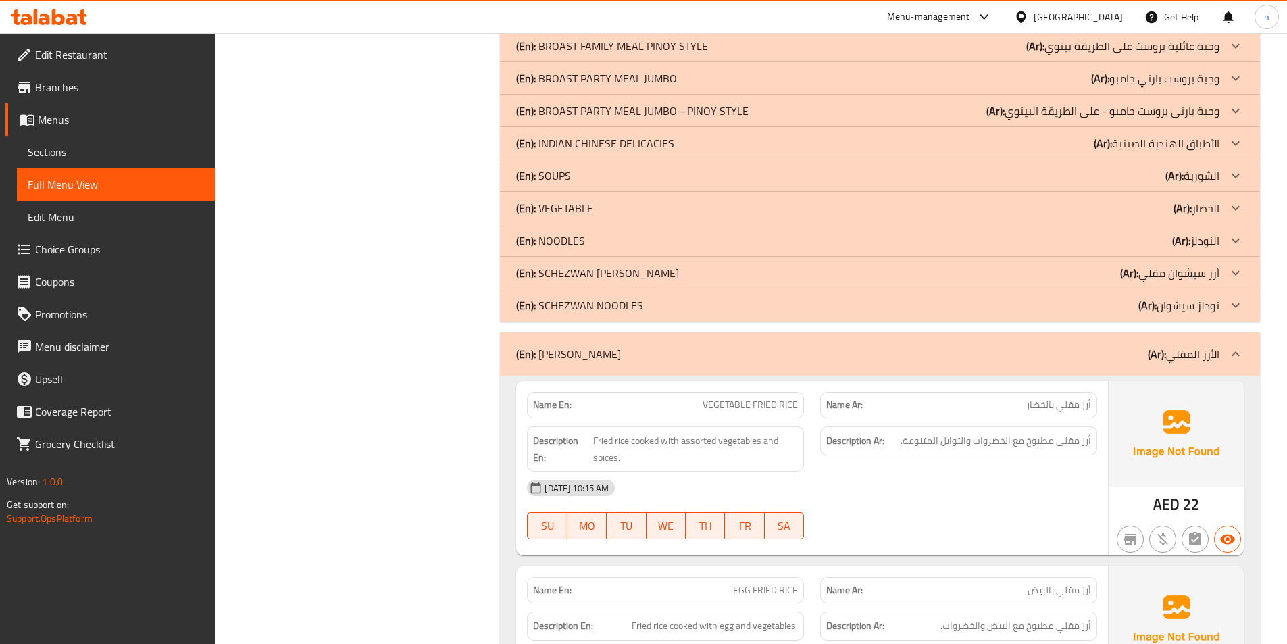
click at [1074, 346] on div "(En): FRIED RICE (Ar): الأرز المقلي" at bounding box center [867, 354] width 703 height 16
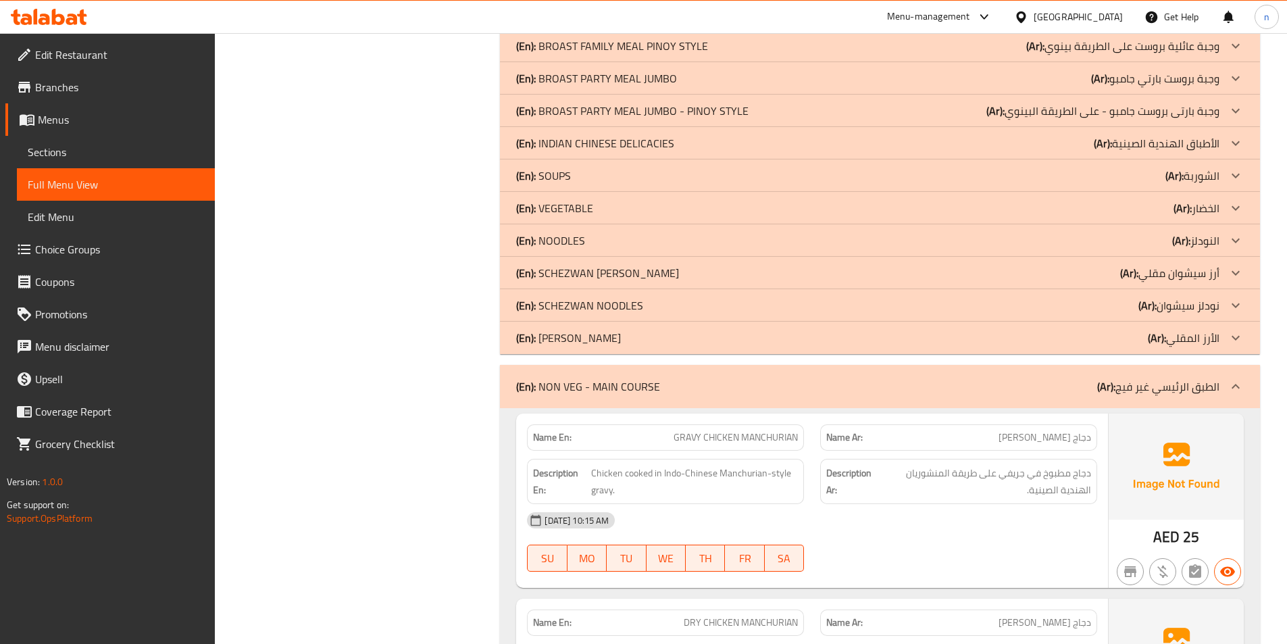
click at [1103, 376] on b "(Ar):" at bounding box center [1106, 386] width 18 height 20
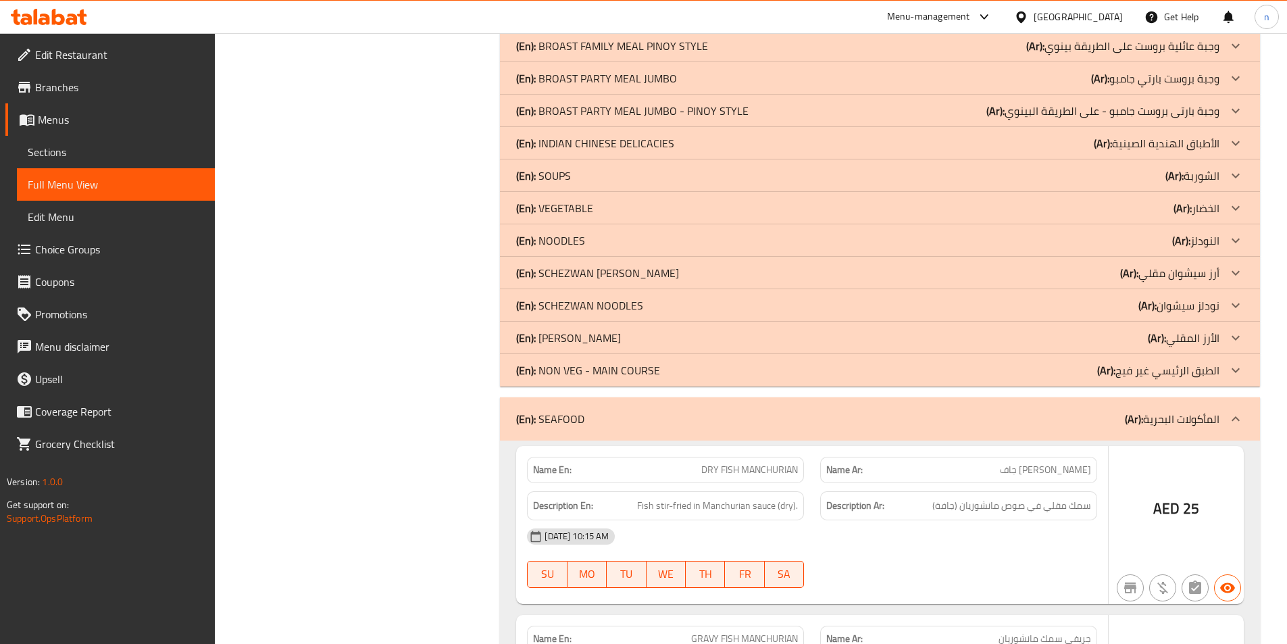
click at [1174, 362] on p "(Ar): الطبق الرئيسي غير فيج" at bounding box center [1158, 370] width 122 height 16
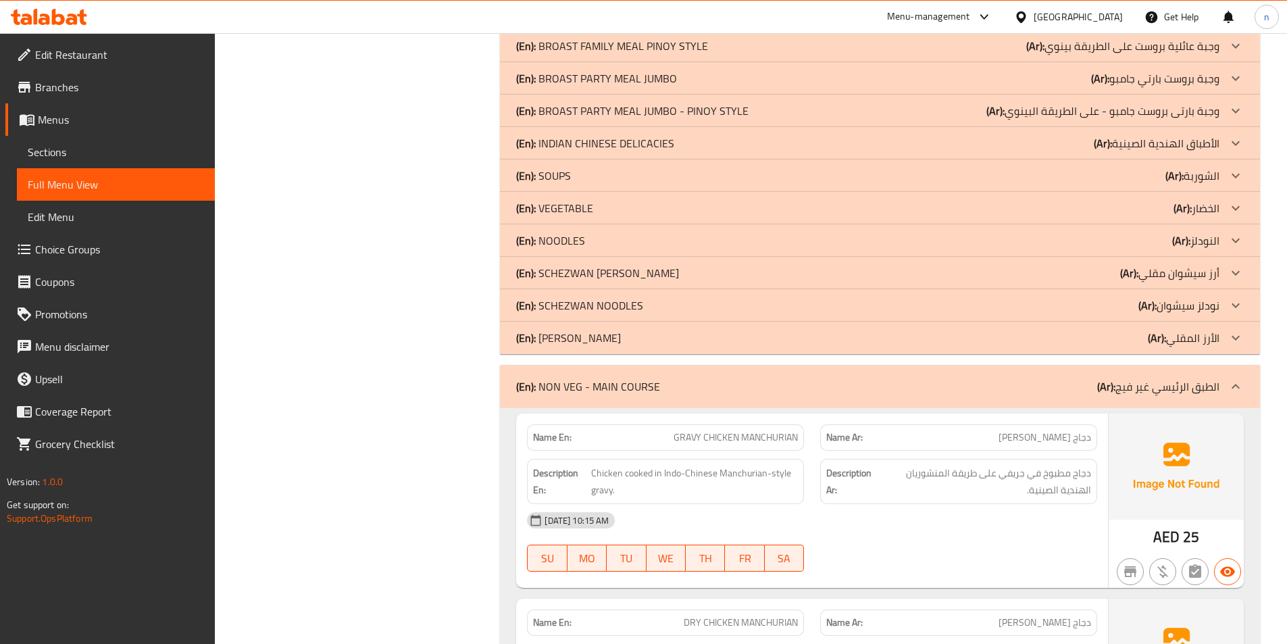
click at [1182, 378] on p "(Ar): الطبق الرئيسي غير فيج" at bounding box center [1158, 386] width 122 height 16
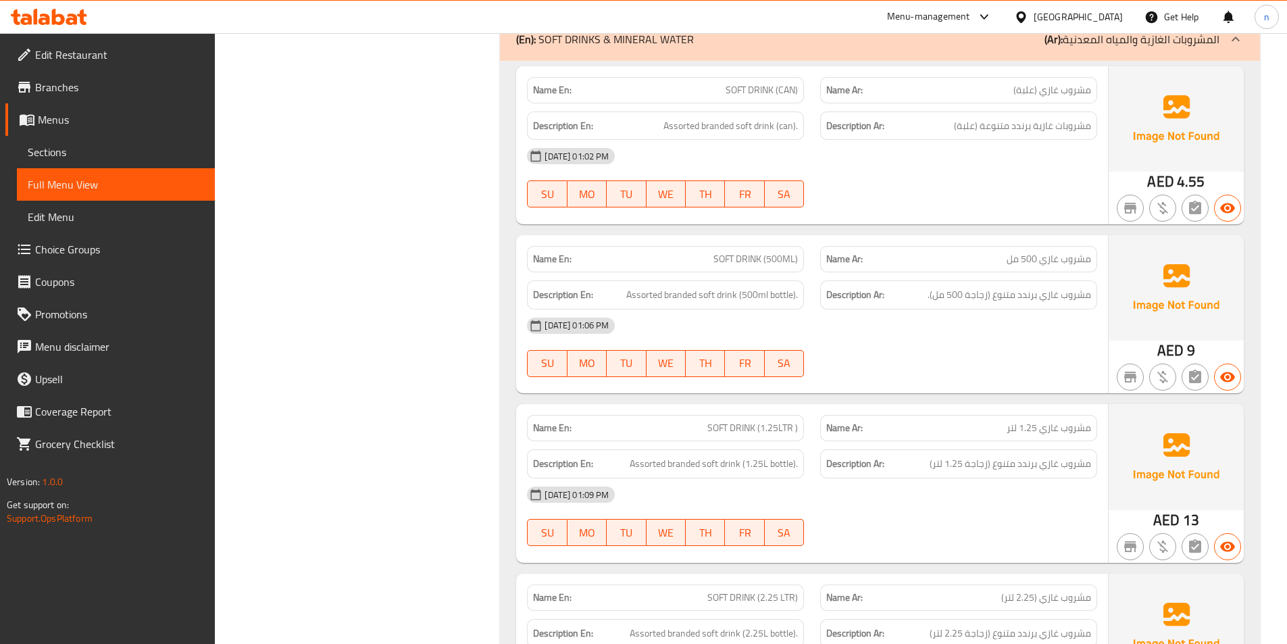
scroll to position [26281, 0]
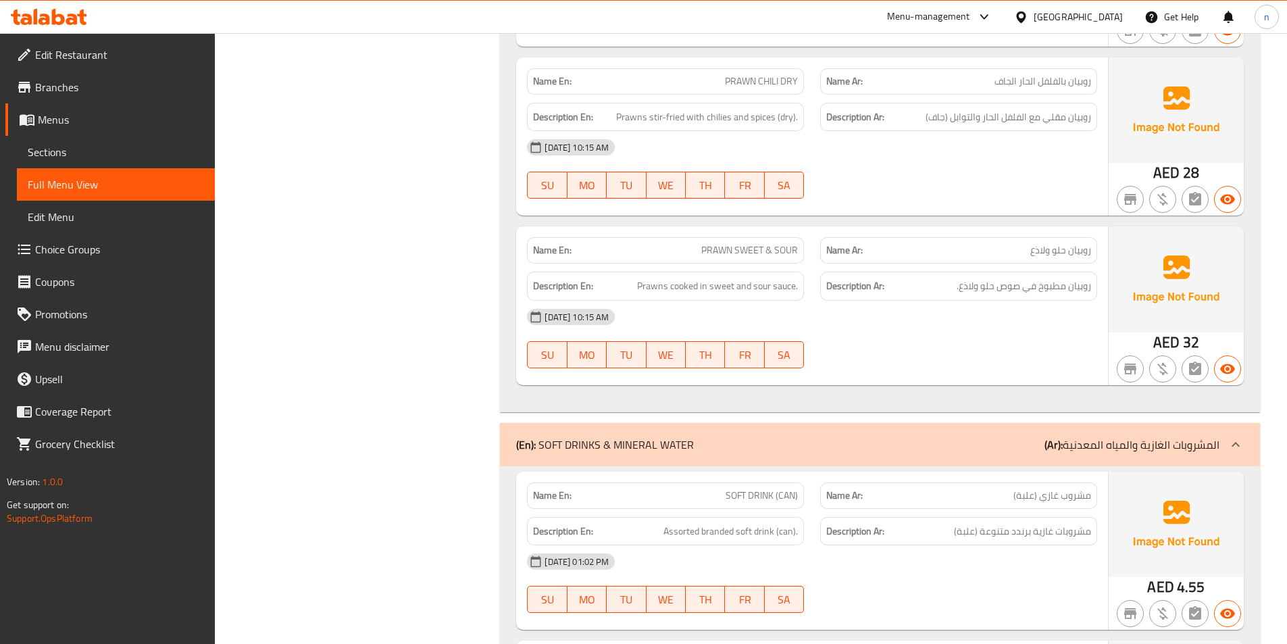
click at [1178, 436] on p "(Ar): المشروبات الغازية والمياه المعدنية" at bounding box center [1131, 444] width 175 height 16
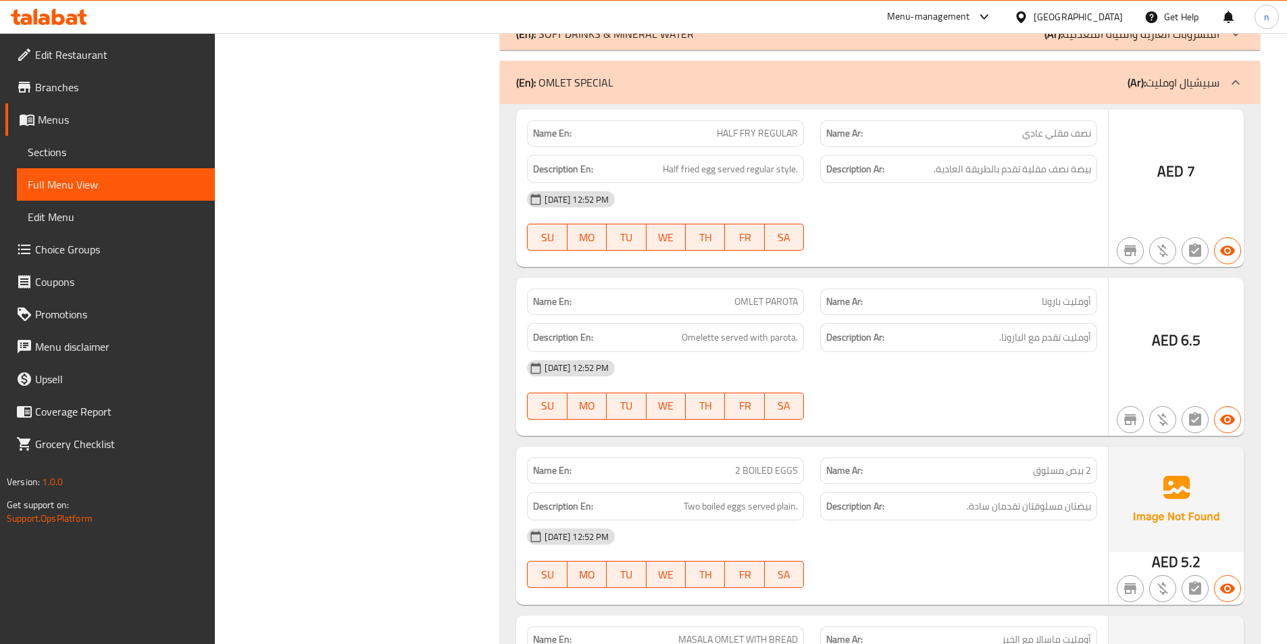
scroll to position [27429, 0]
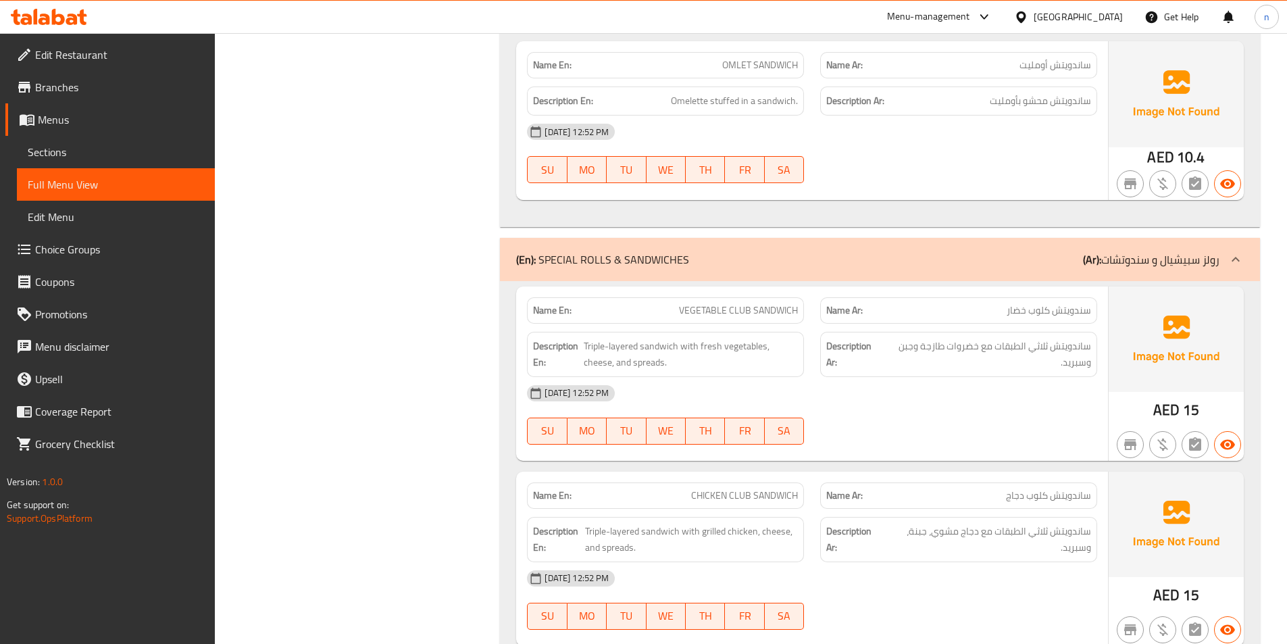
click at [1193, 251] on p "(Ar): رولز سبيشيال و سندوتشات" at bounding box center [1151, 259] width 136 height 16
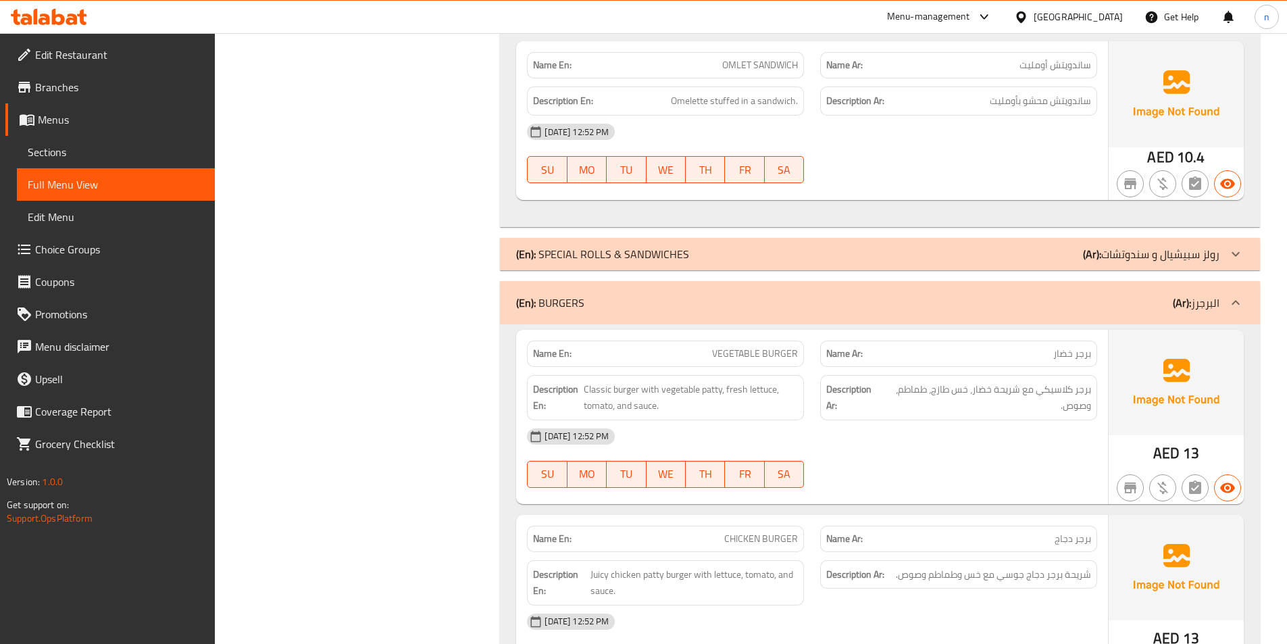
click at [1219, 295] on p "(Ar): البرجرز" at bounding box center [1196, 303] width 47 height 16
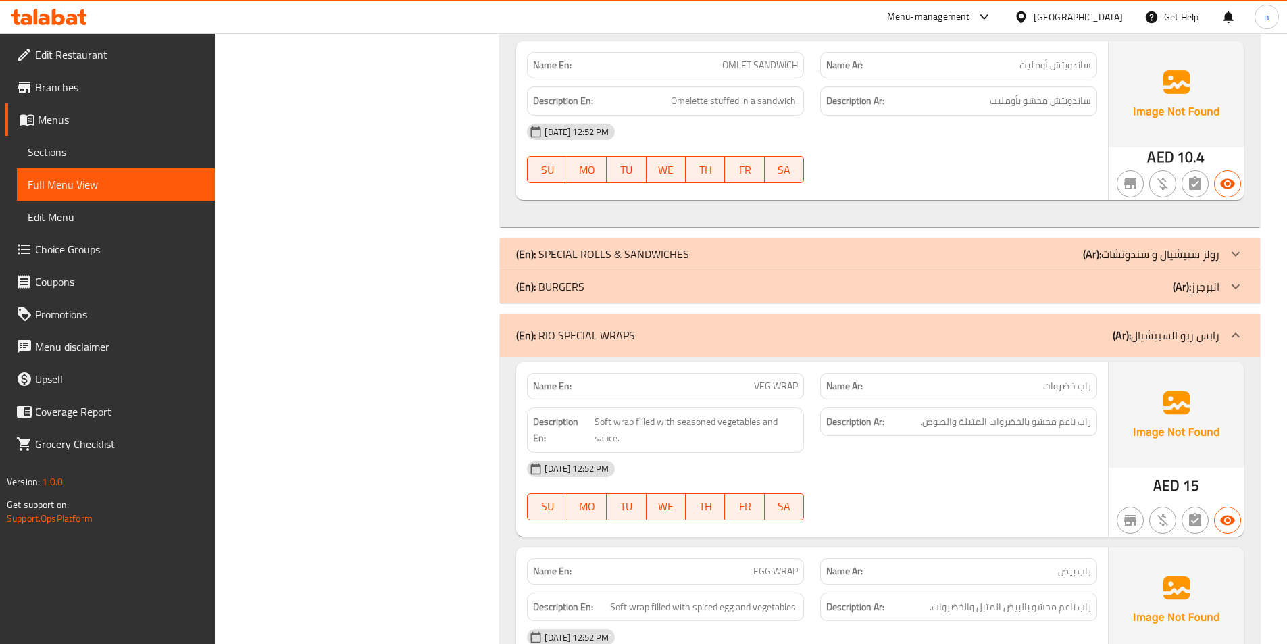
click at [1211, 327] on p "(Ar): رابس ريو السبيشيال" at bounding box center [1166, 335] width 107 height 16
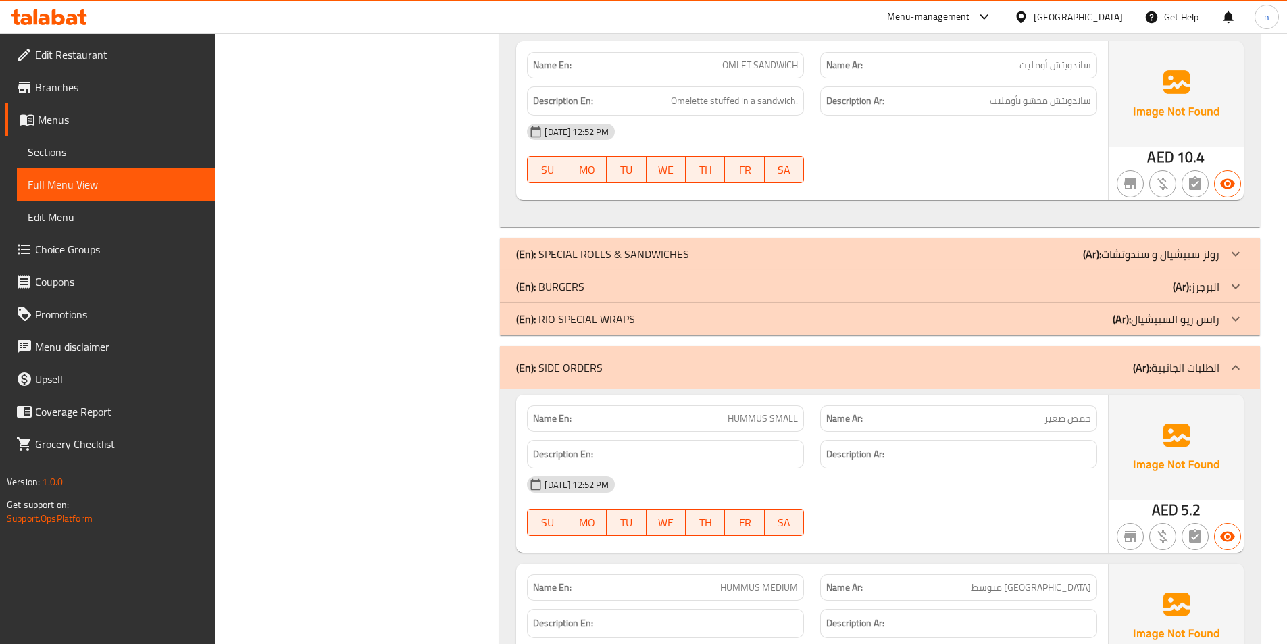
click at [1221, 351] on div at bounding box center [1235, 367] width 32 height 32
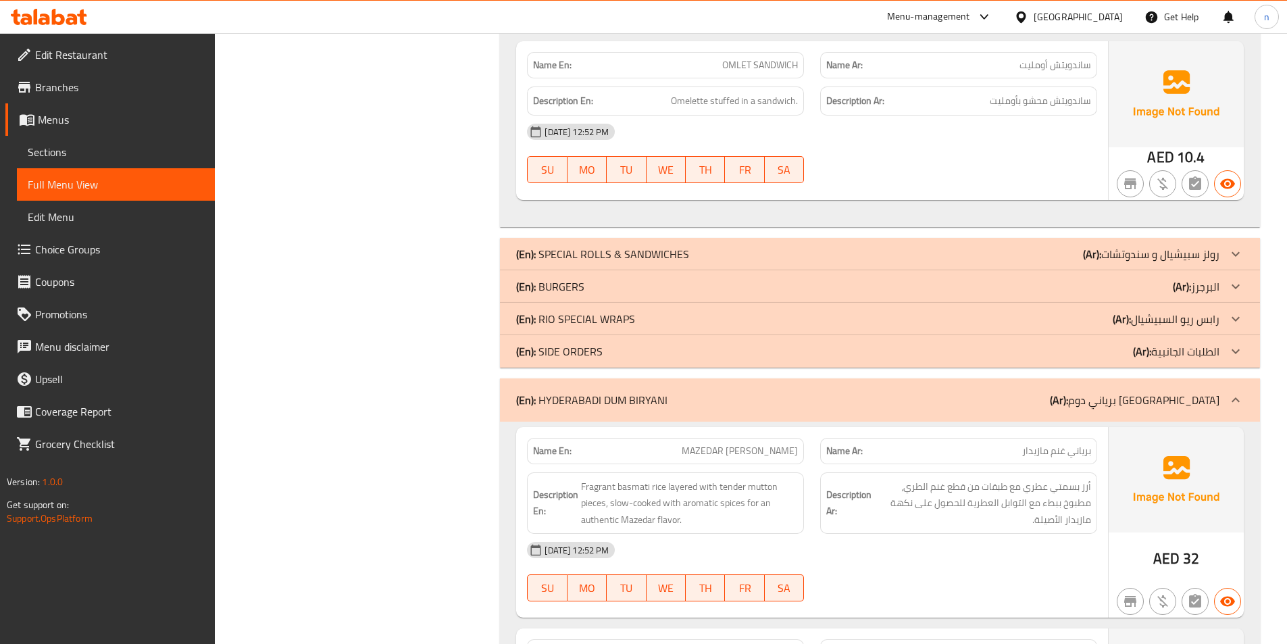
click at [1215, 392] on p "(Ar): برياني دوم حيدر آباد" at bounding box center [1135, 400] width 170 height 16
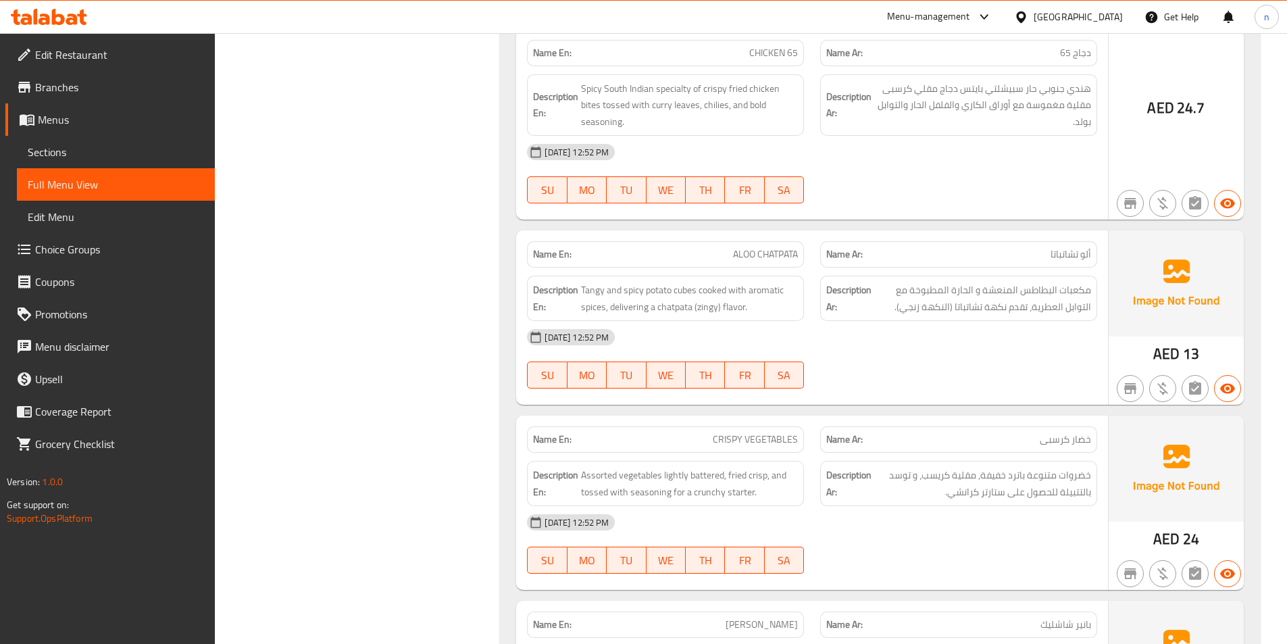
scroll to position [28240, 0]
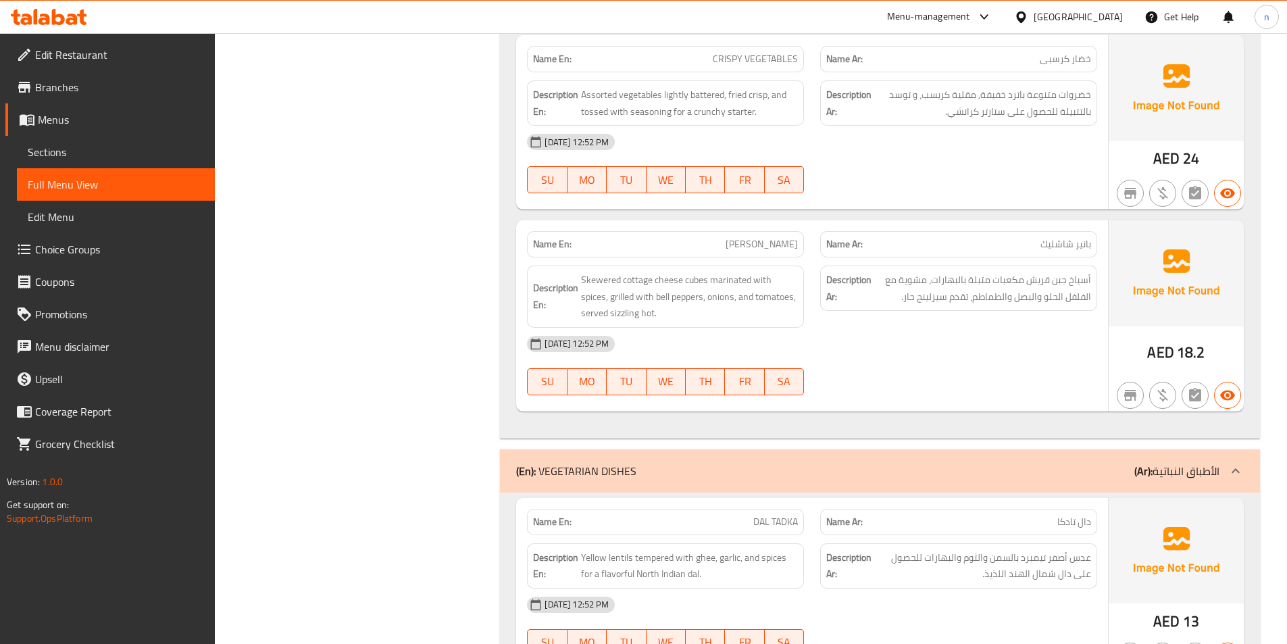
click at [1209, 463] on p "(Ar): الأطباق النباتية" at bounding box center [1176, 471] width 85 height 16
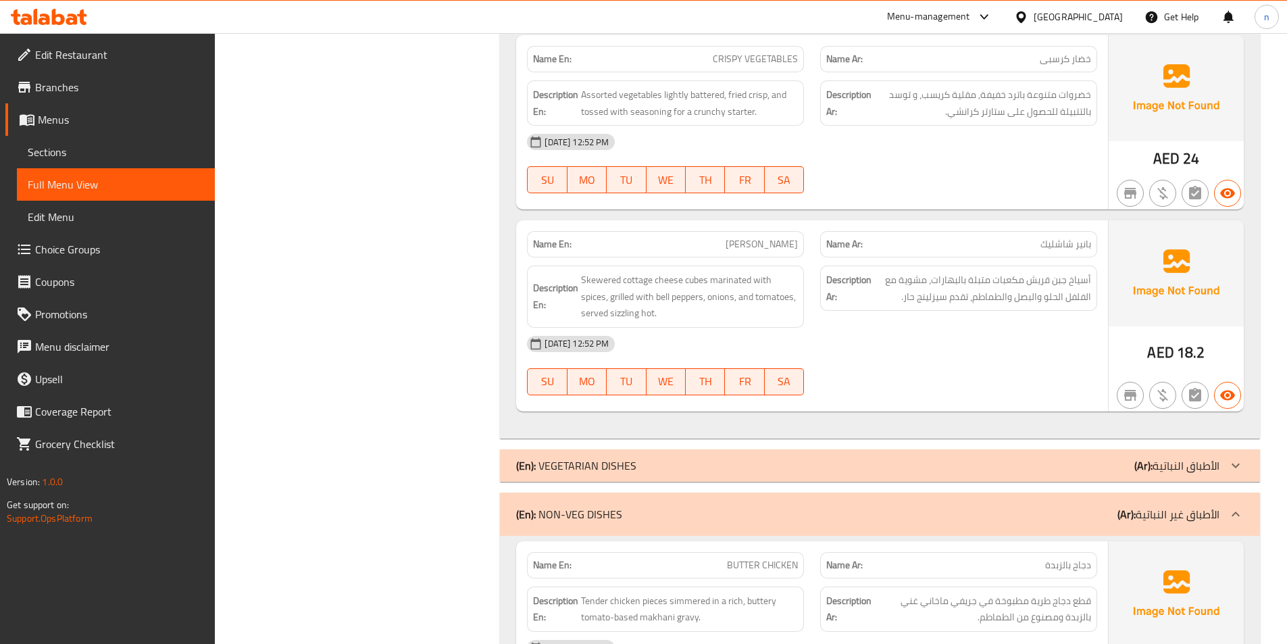
click at [1080, 506] on div "(En): NON-VEG DISHES (Ar): الأطباق غير النباتية" at bounding box center [867, 514] width 703 height 16
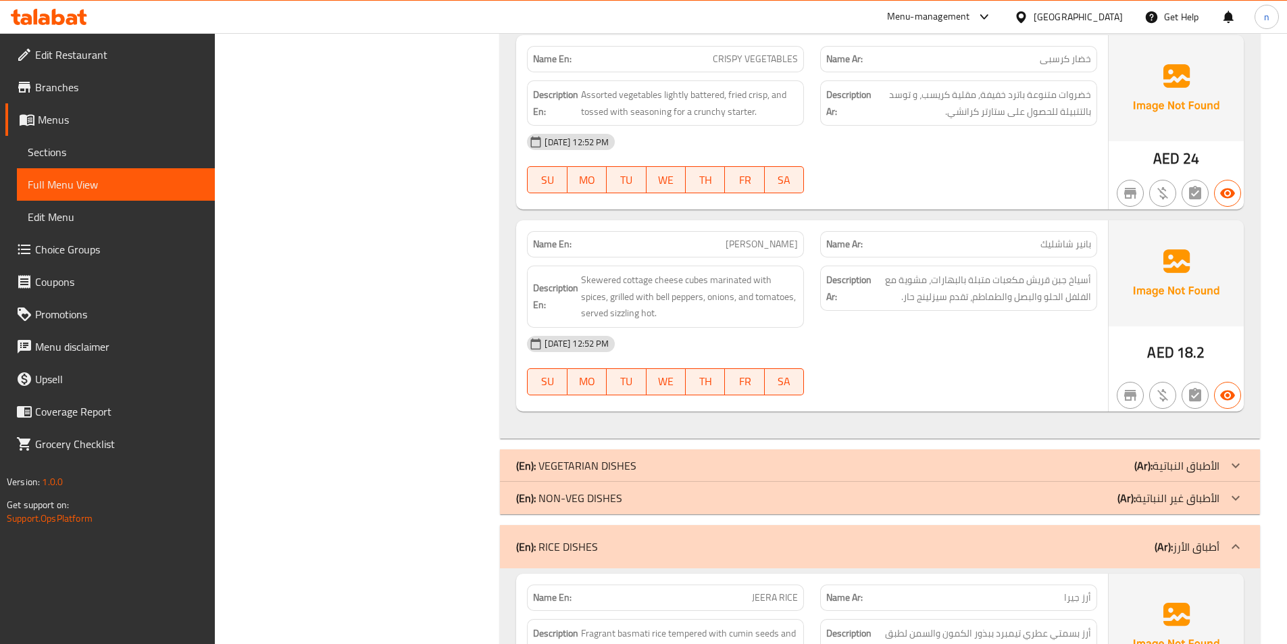
click at [787, 525] on div "(En): RICE DISHES (Ar): أطباق الأرز" at bounding box center [880, 546] width 760 height 43
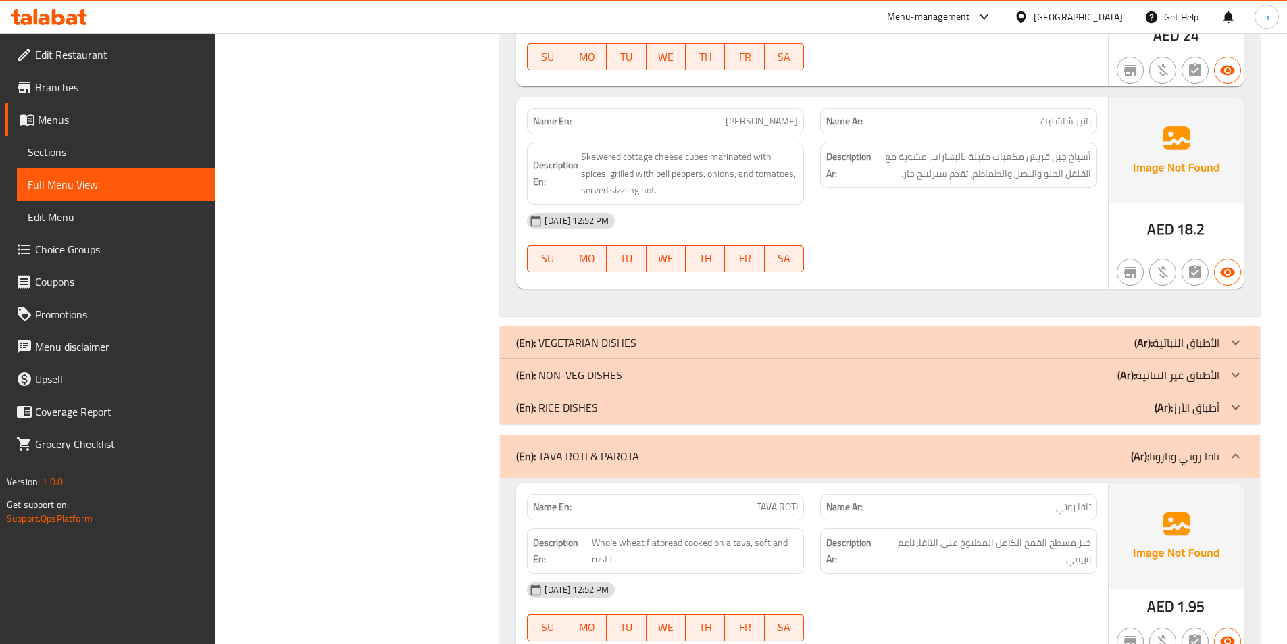
scroll to position [28375, 0]
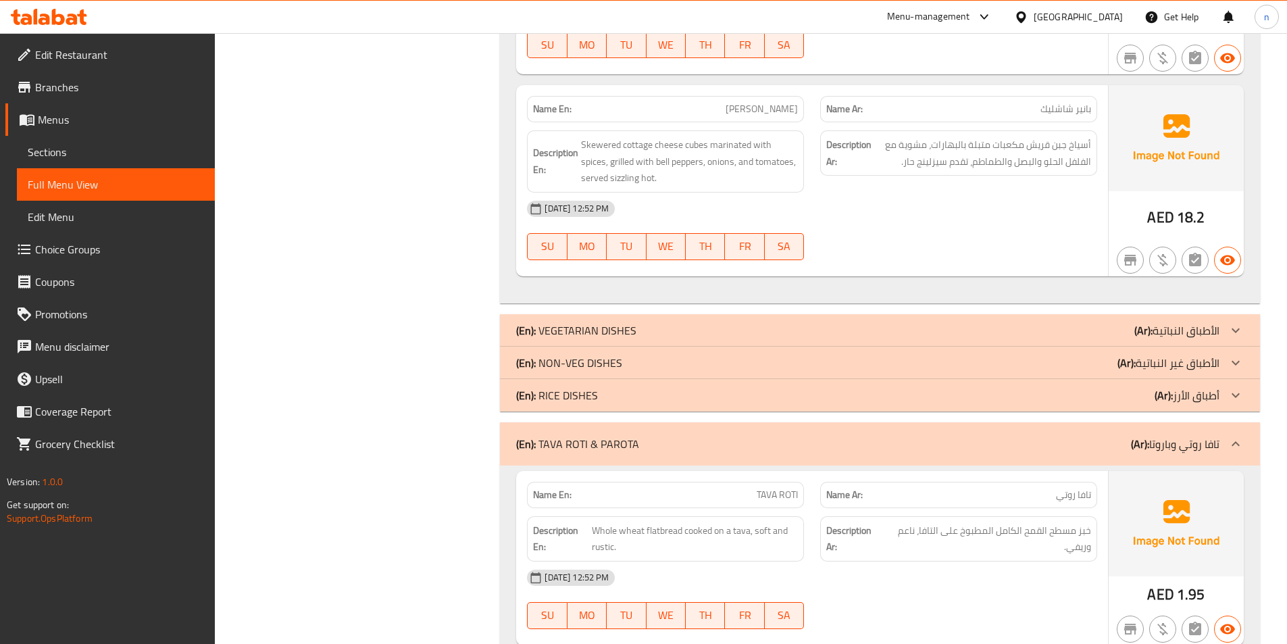
click at [1062, 422] on div "(En): TAVA ROTI & PAROTA (Ar): تافا روتي وباروتا" at bounding box center [880, 443] width 760 height 43
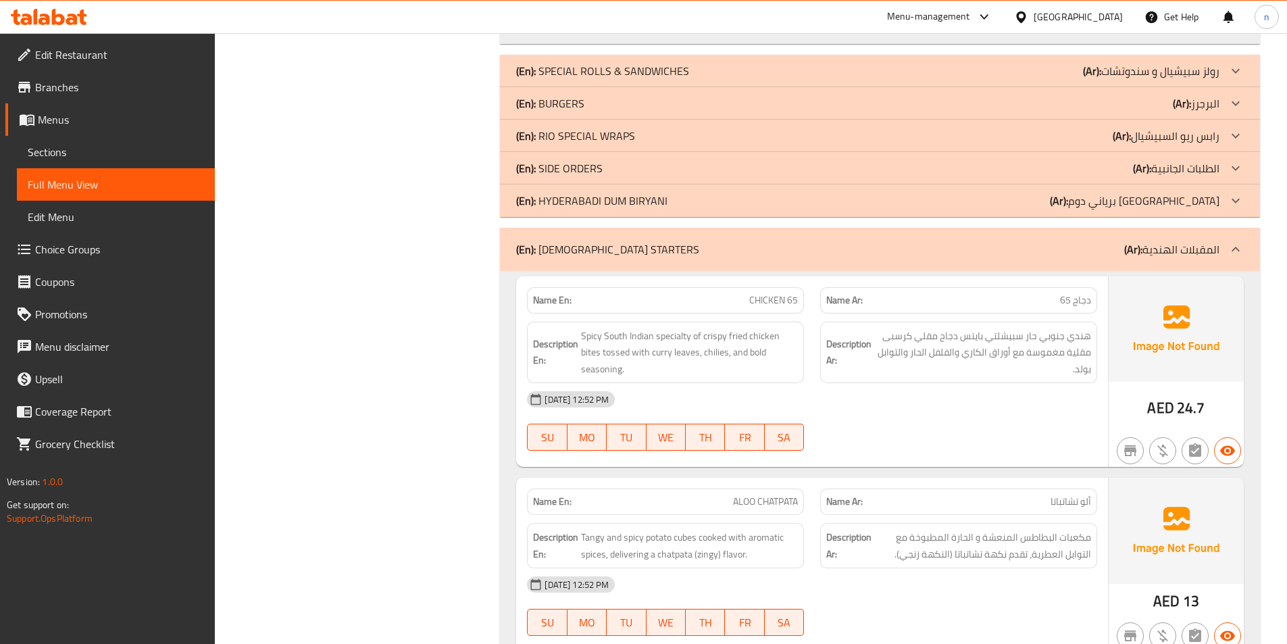
scroll to position [27488, 0]
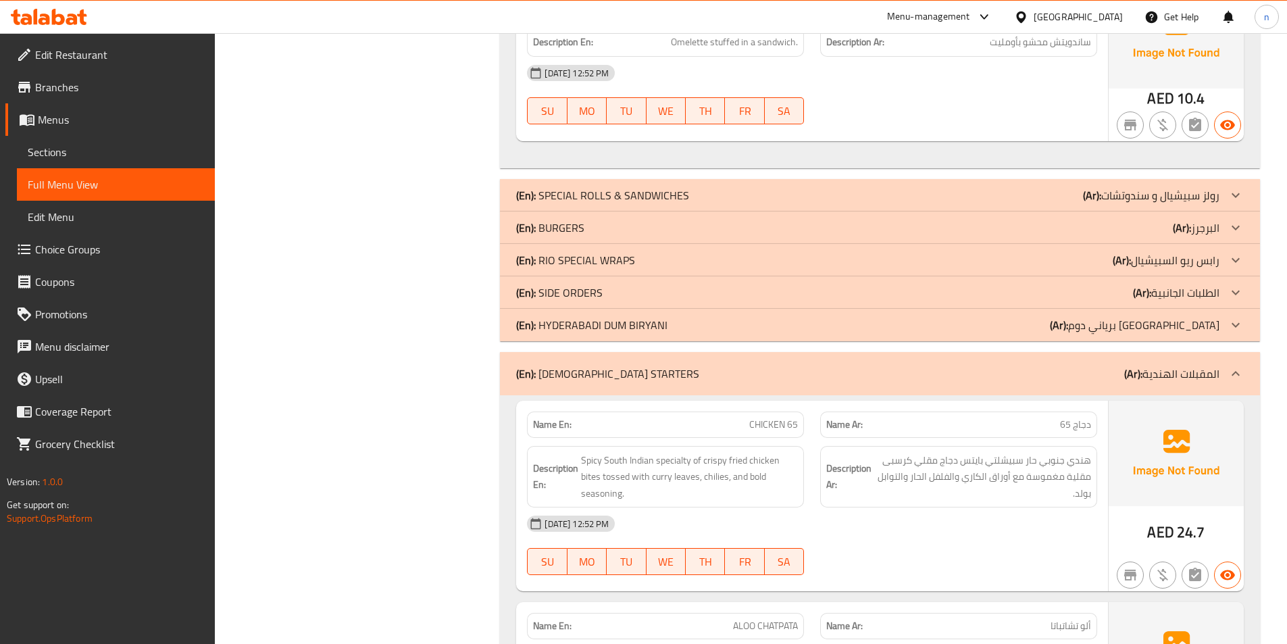
click at [1118, 365] on div "(En): INDIAN STARTERS (Ar): المقبلات الهندية" at bounding box center [867, 373] width 703 height 16
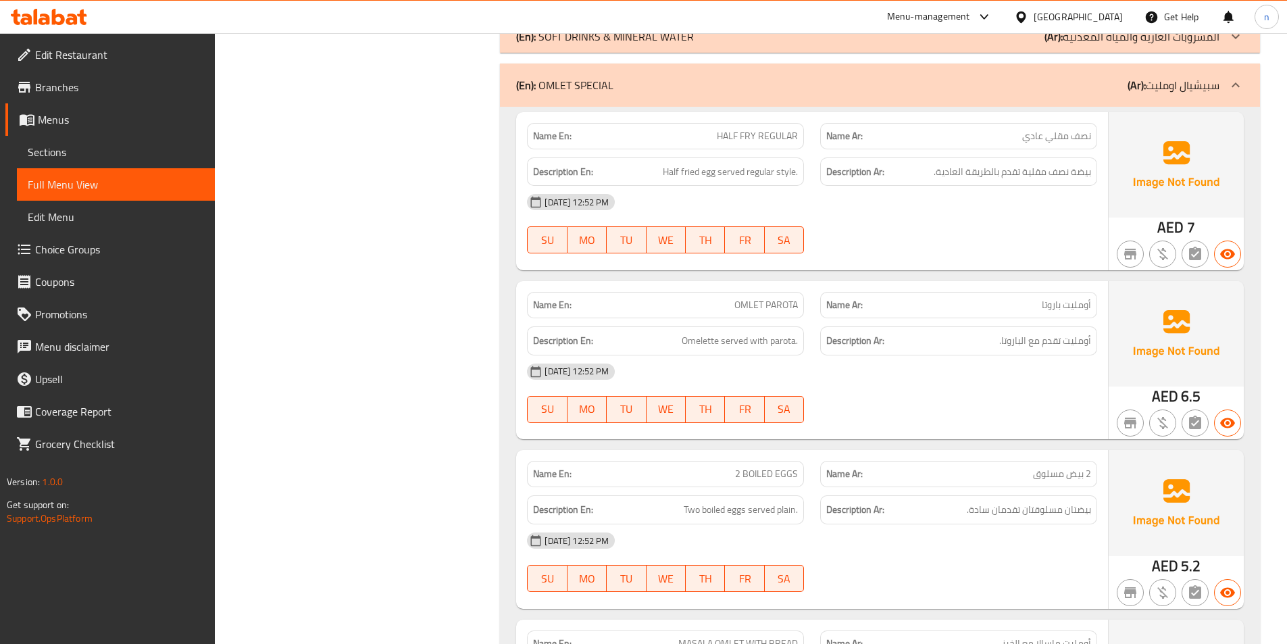
scroll to position [26390, 0]
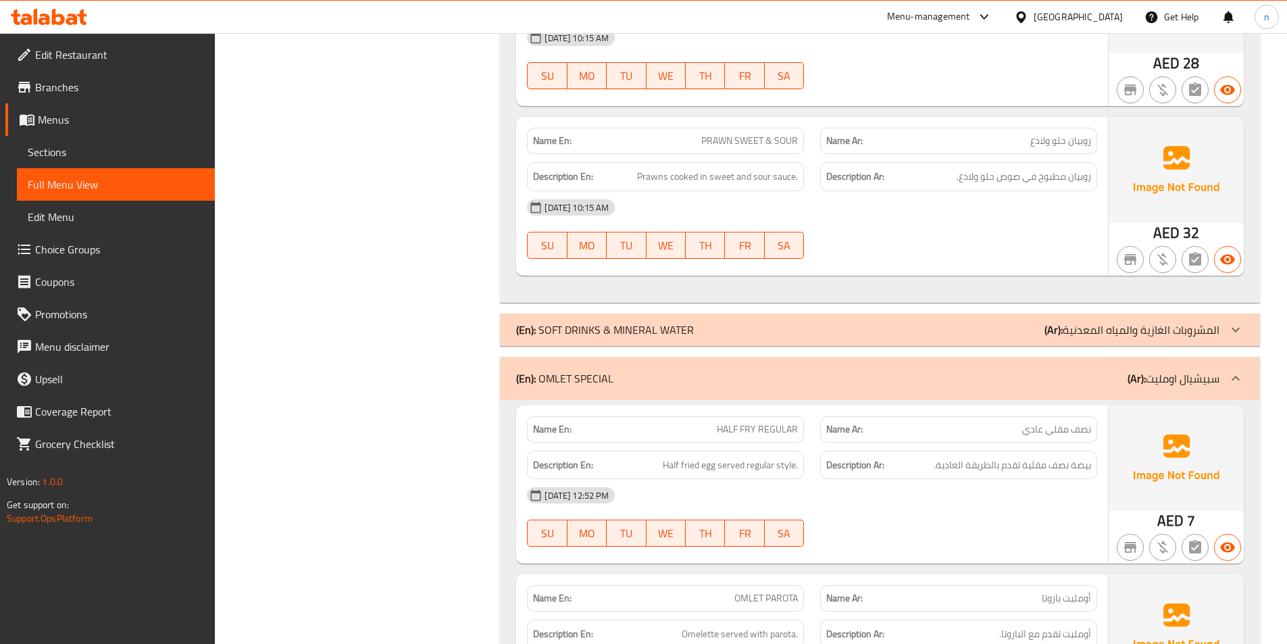
click at [1228, 370] on icon at bounding box center [1236, 378] width 16 height 16
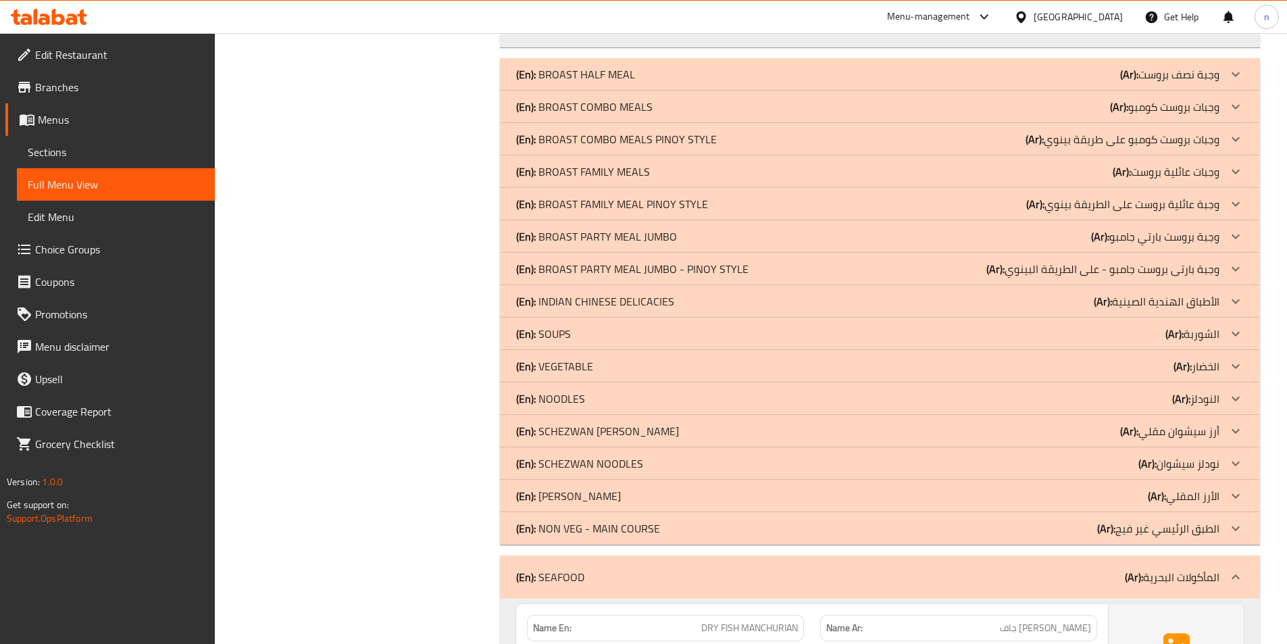
scroll to position [23913, 0]
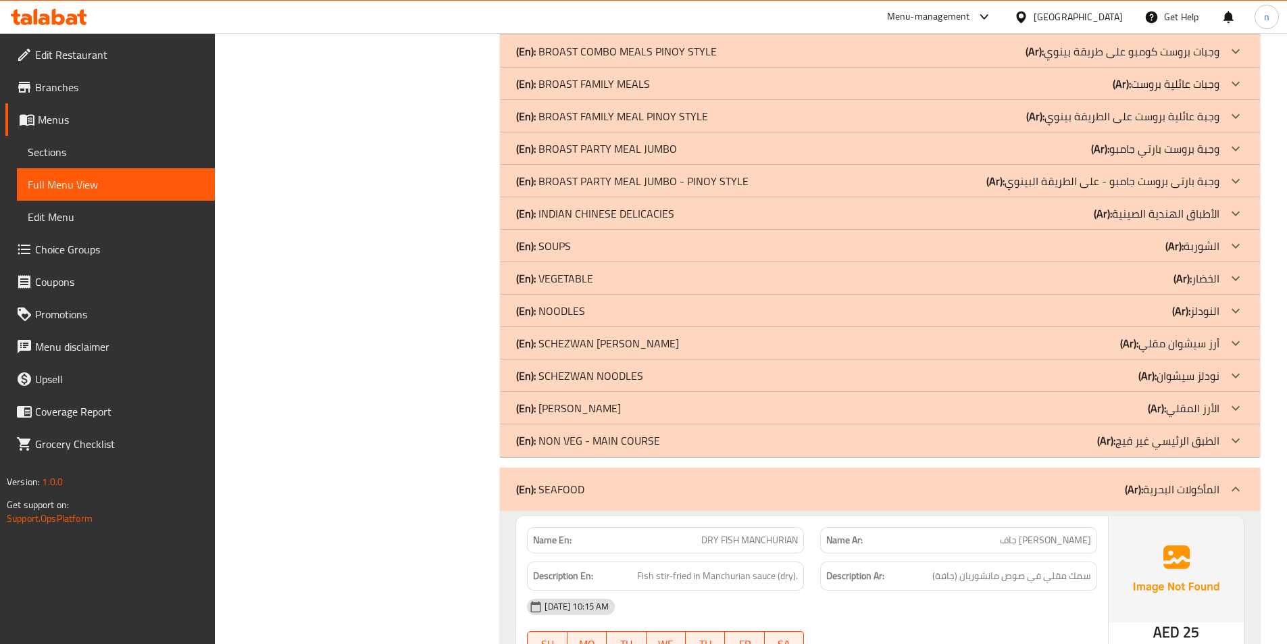
click at [1217, 468] on div "(En): SEAFOOD (Ar): المأكولات البحرية" at bounding box center [880, 489] width 760 height 43
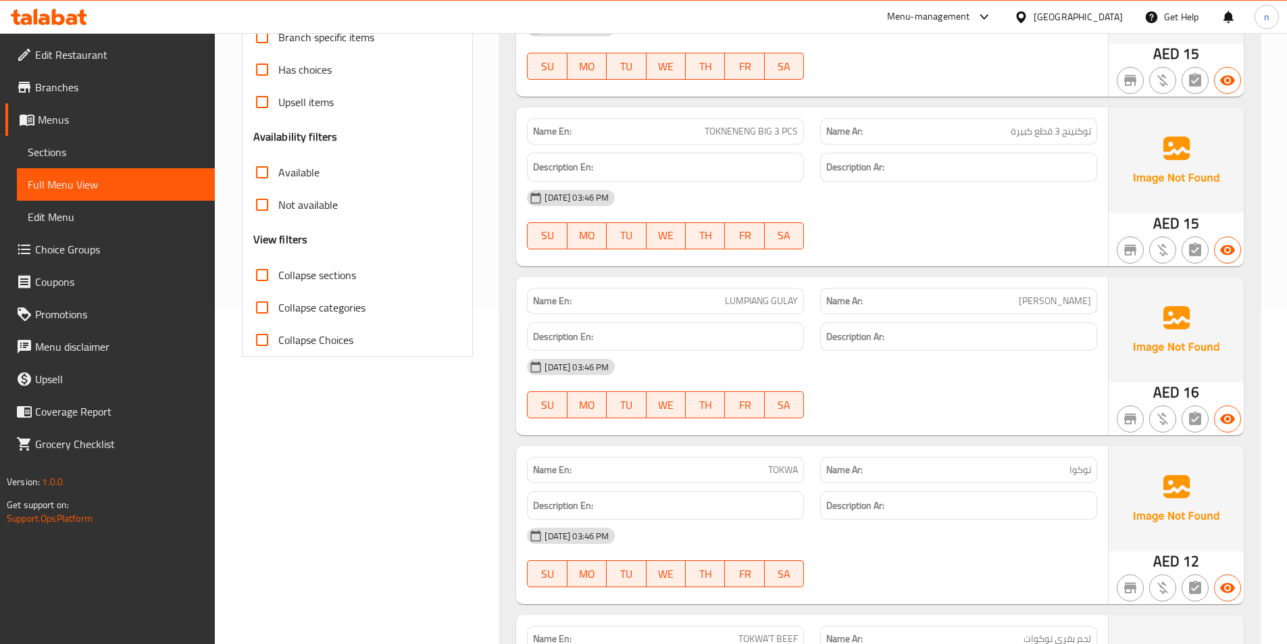
scroll to position [0, 0]
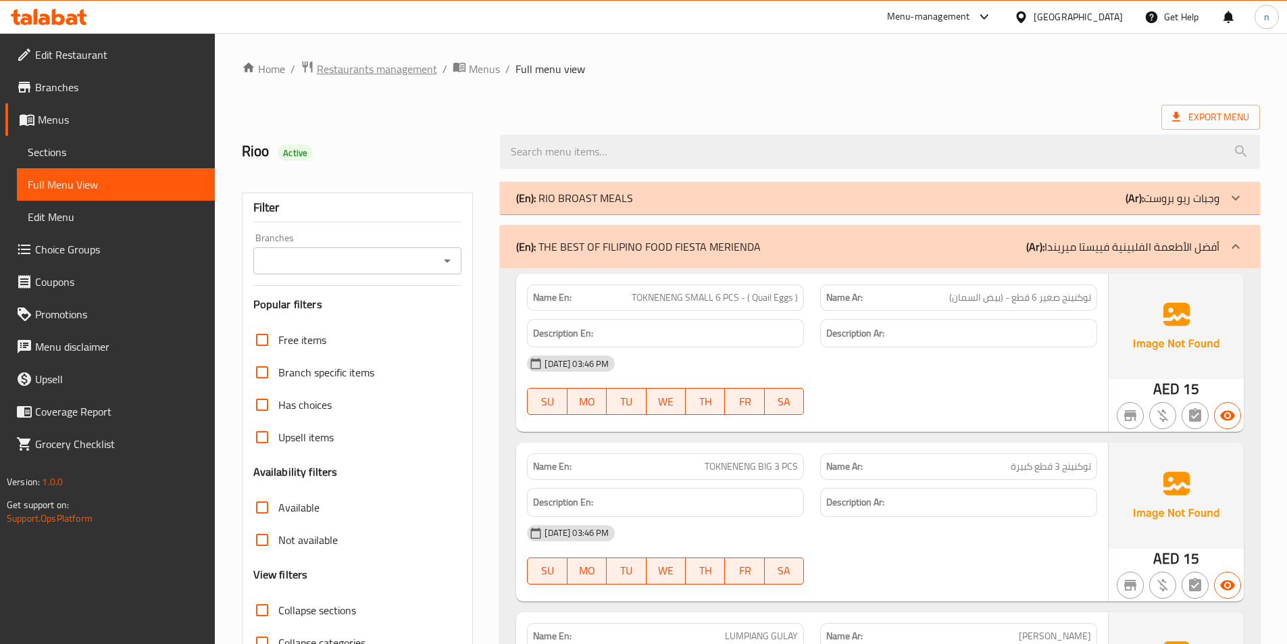
click at [368, 66] on span "Restaurants management" at bounding box center [377, 69] width 120 height 16
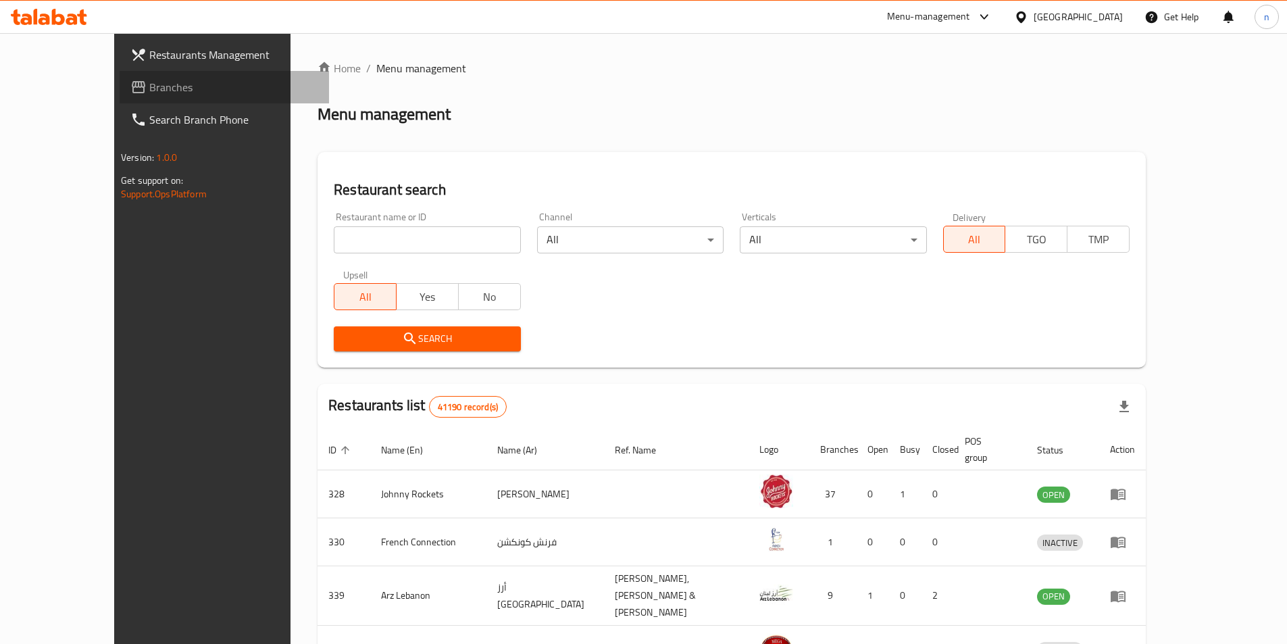
click at [149, 85] on span "Branches" at bounding box center [233, 87] width 169 height 16
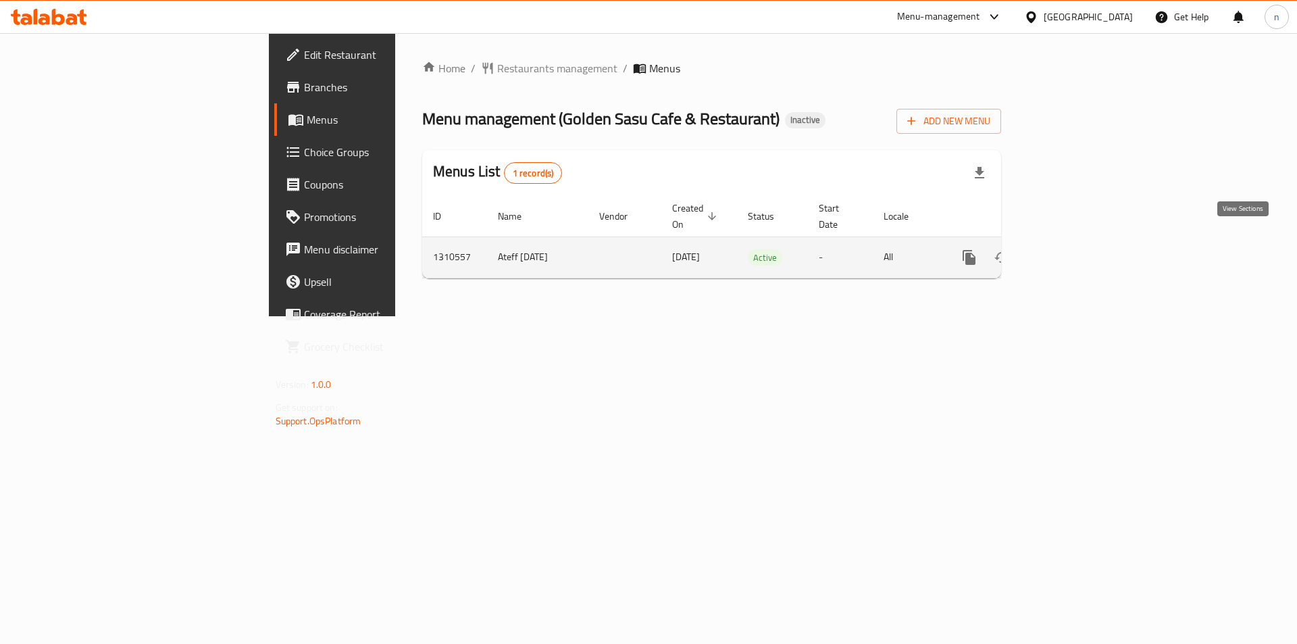
click at [1075, 249] on icon "enhanced table" at bounding box center [1067, 257] width 16 height 16
